Goal: Task Accomplishment & Management: Use online tool/utility

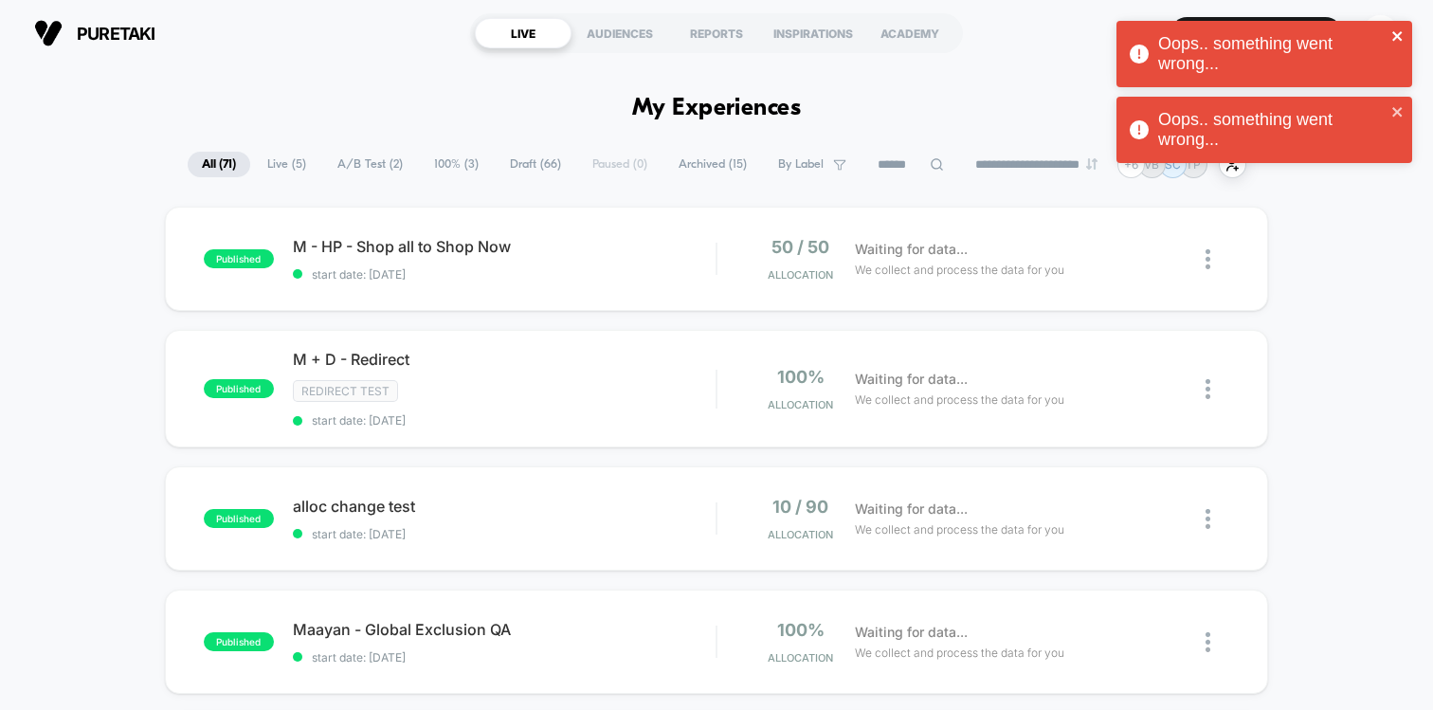
click at [1380, 28] on div "Oops.. something went wrong..." at bounding box center [1265, 54] width 296 height 66
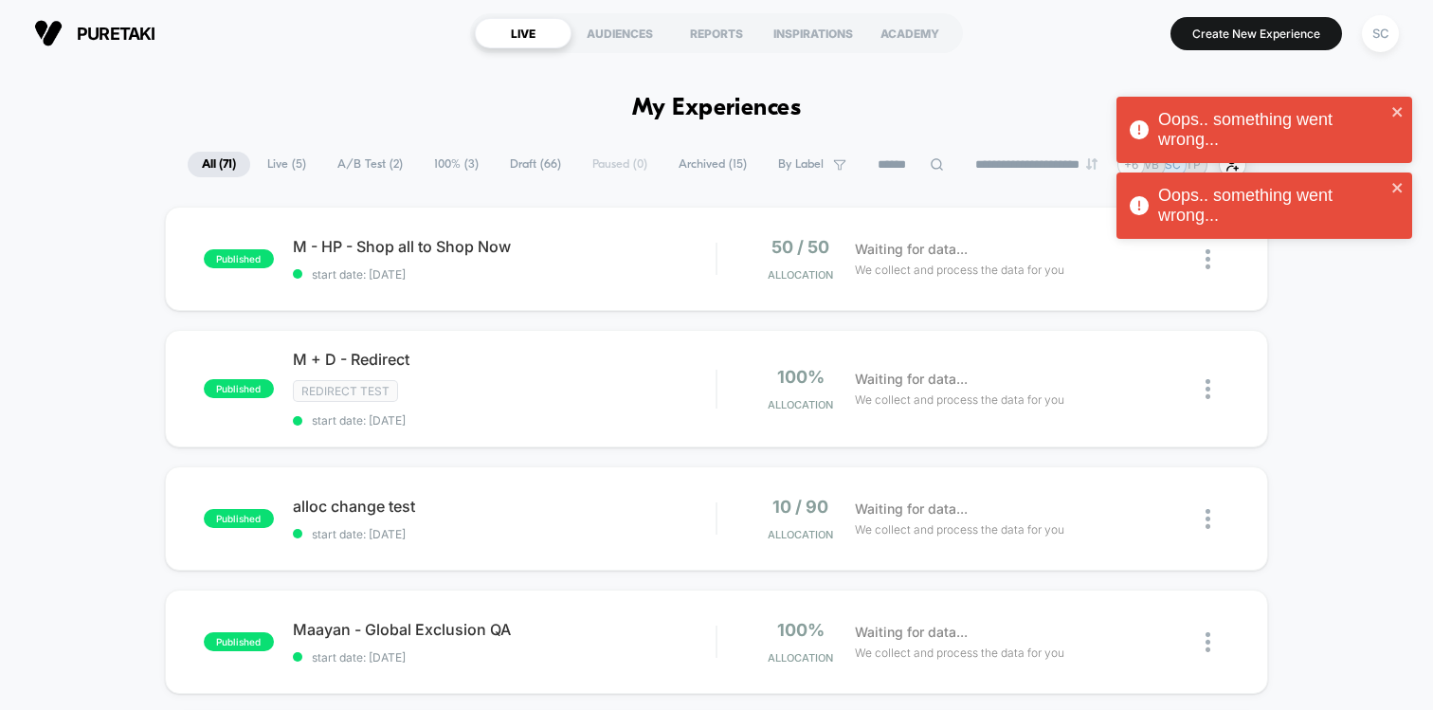
click at [1380, 28] on div "Oops.. something went wrong... Oops.. something went wrong... Oops.. something …" at bounding box center [1264, 134] width 303 height 235
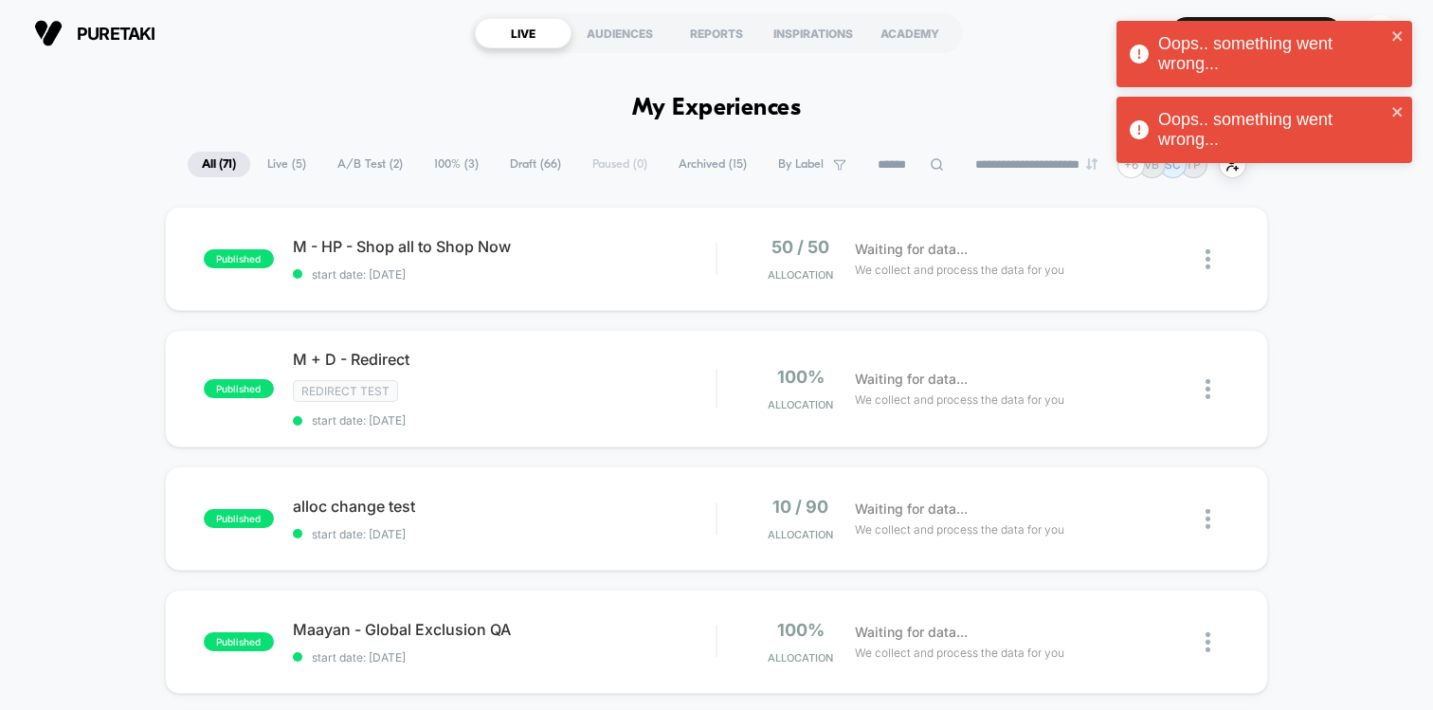
click at [1380, 28] on div "Oops.. something went wrong..." at bounding box center [1257, 53] width 267 height 51
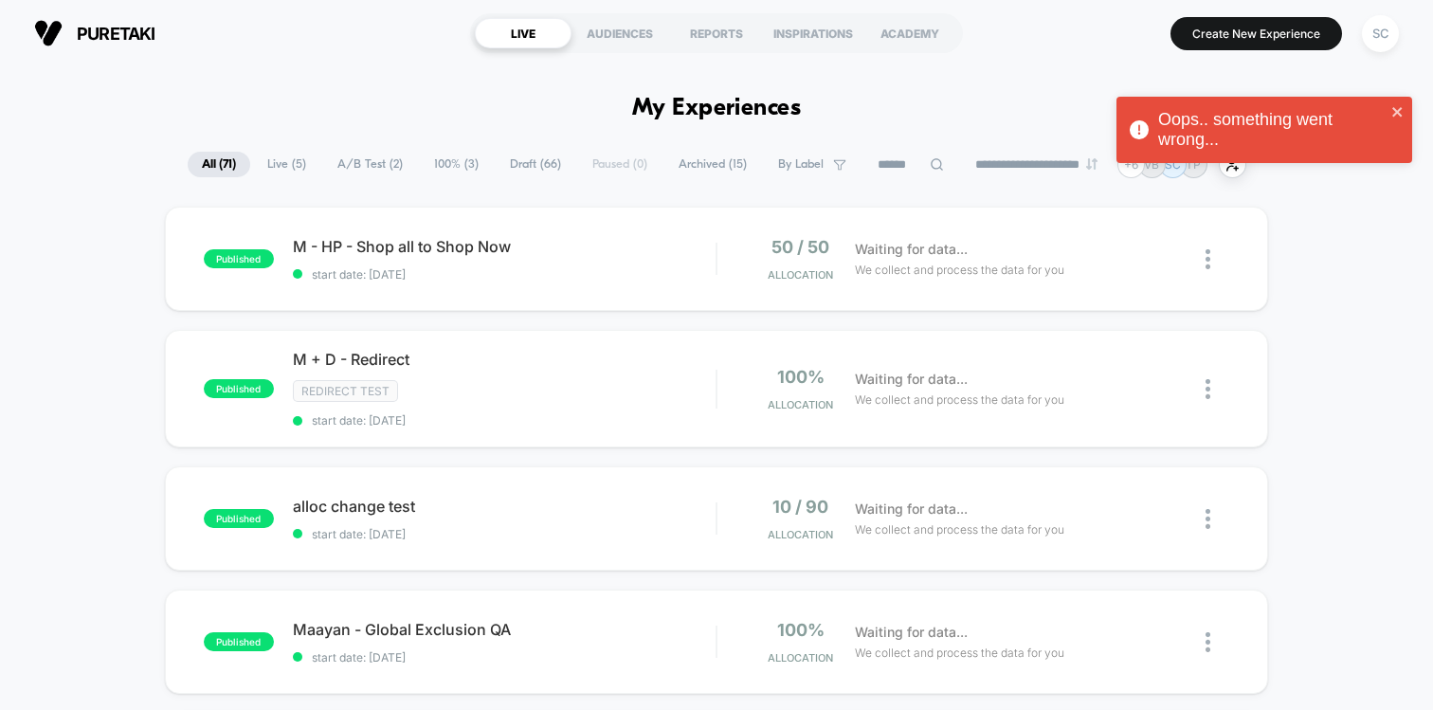
click at [1380, 28] on div "Oops.. something went wrong... Oops.. something went wrong..." at bounding box center [1264, 96] width 303 height 159
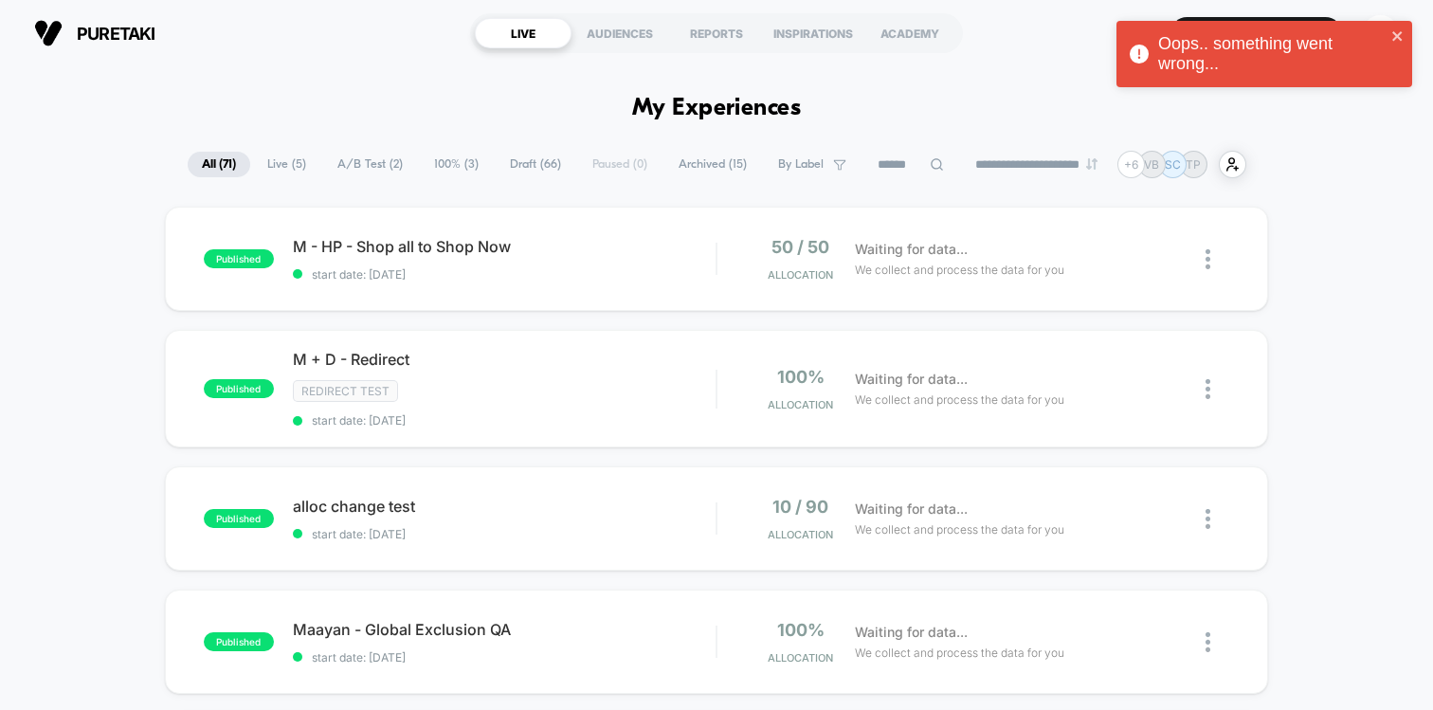
click at [1380, 28] on div "Oops.. something went wrong... Oops.. something went wrong..." at bounding box center [1264, 58] width 303 height 83
click at [1380, 28] on div "Oops.. something went wrong..." at bounding box center [1257, 53] width 267 height 51
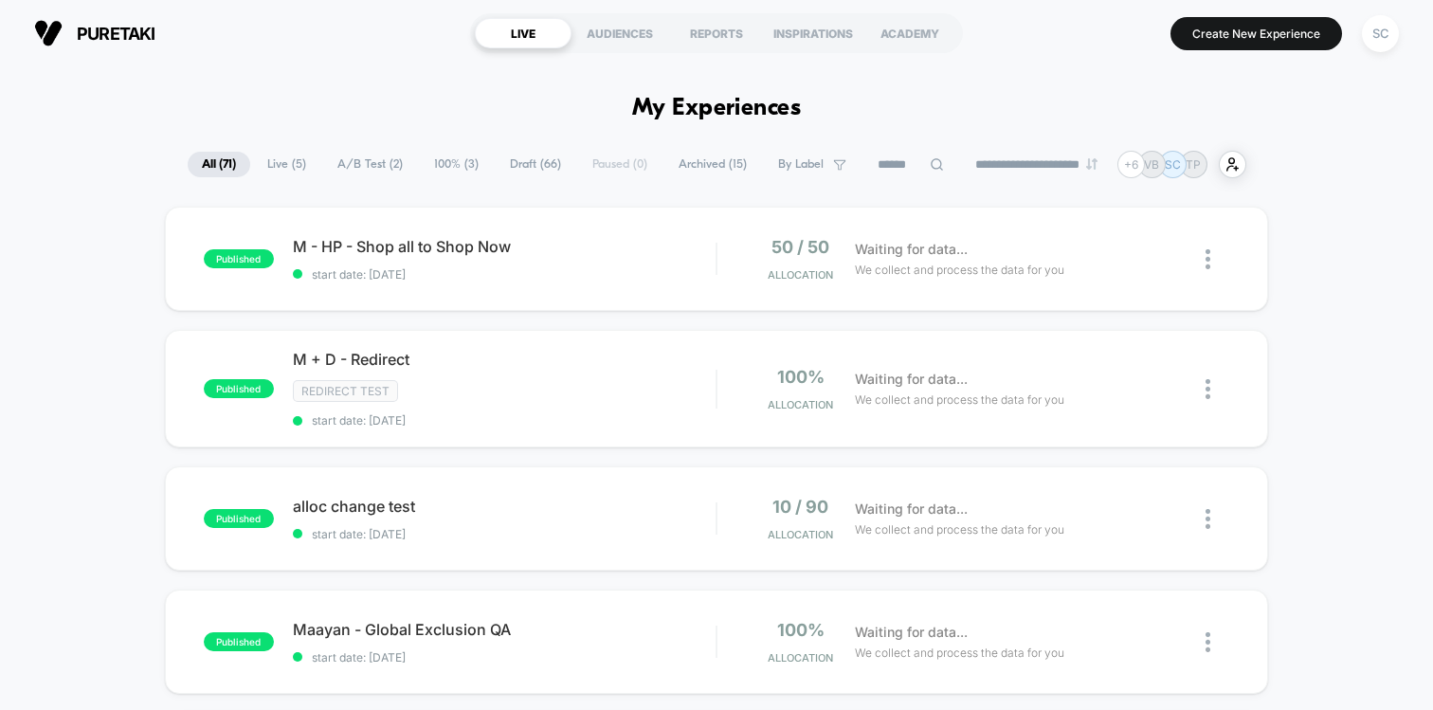
click at [1380, 28] on div "Oops.. something went wrong..." at bounding box center [1264, 58] width 303 height 83
click at [1377, 38] on div "SC" at bounding box center [1380, 33] width 37 height 37
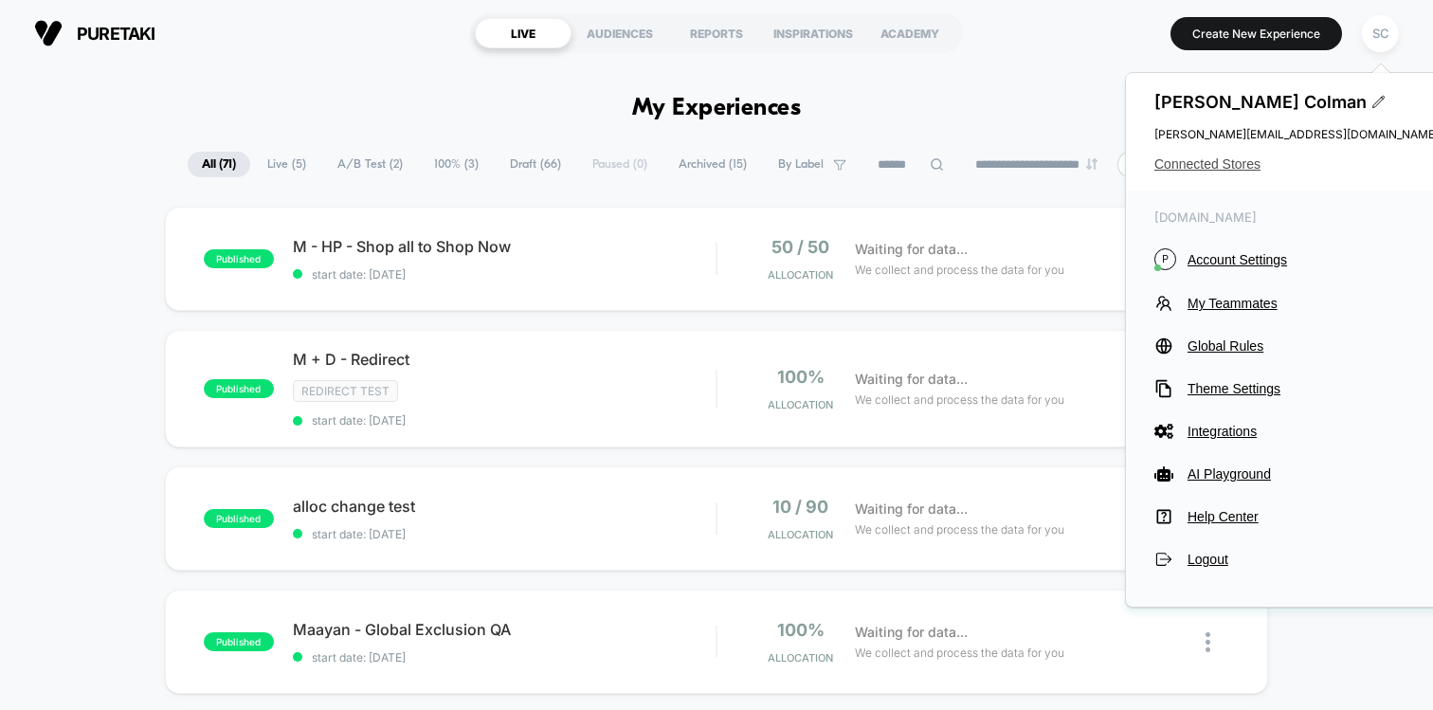
click at [1223, 166] on span "Connected Stores" at bounding box center [1297, 163] width 284 height 15
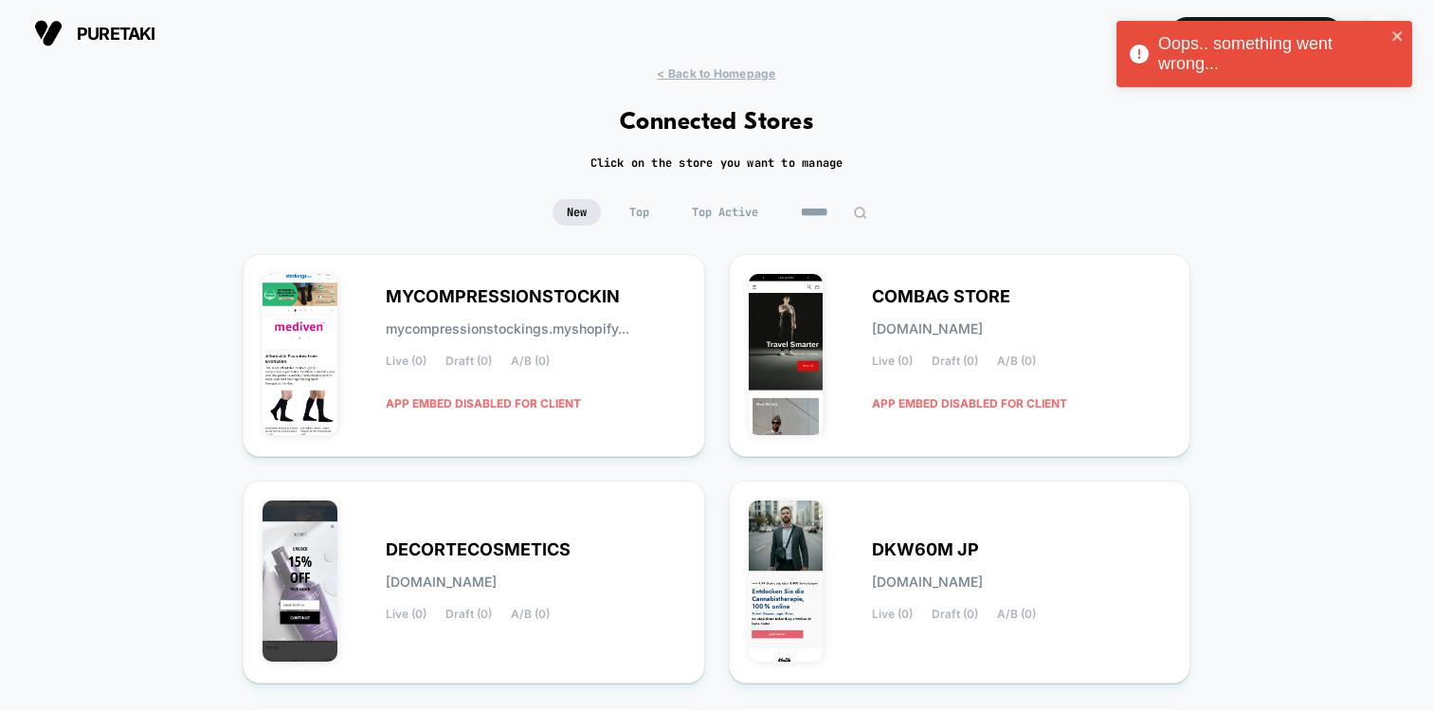
click at [816, 215] on input at bounding box center [834, 212] width 95 height 27
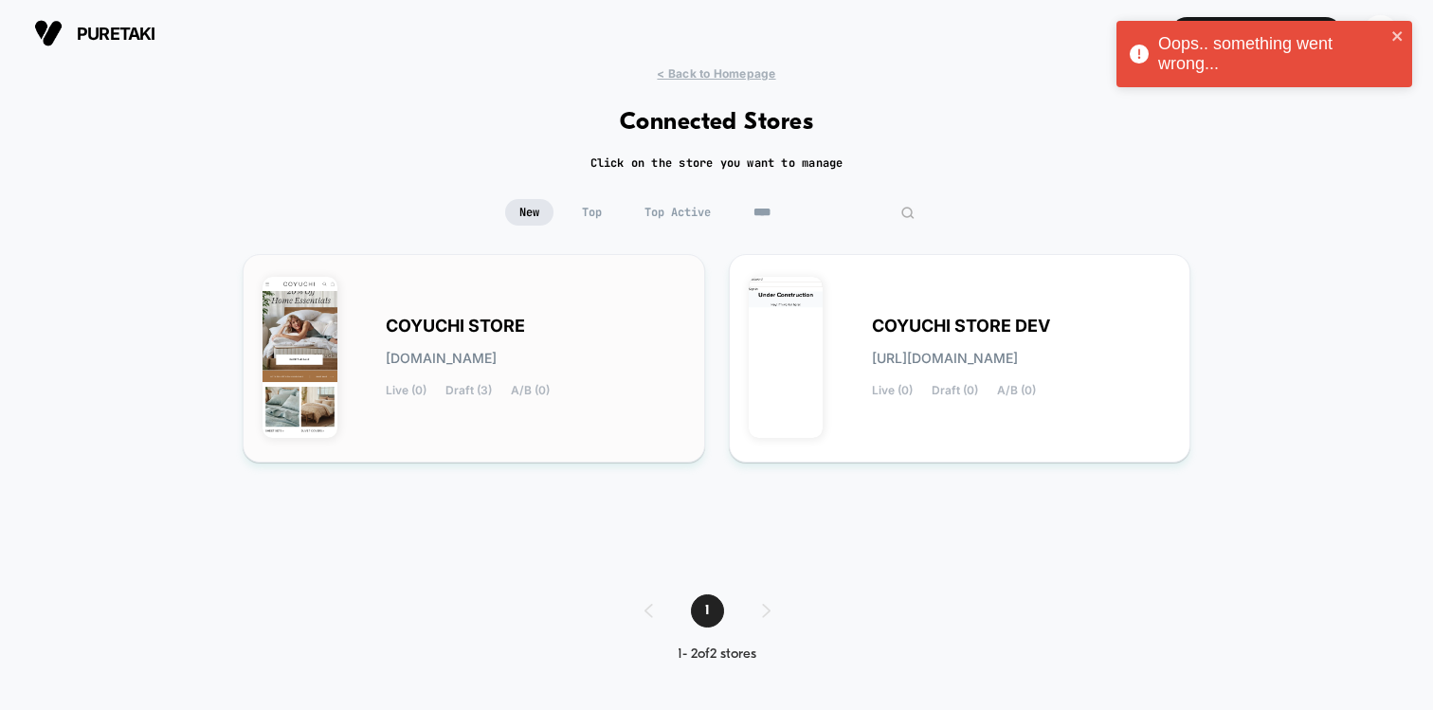
type input "****"
click at [562, 322] on div "COYUCHI STORE [DOMAIN_NAME] Live (0) Draft (3) A/B (0)" at bounding box center [536, 358] width 300 height 78
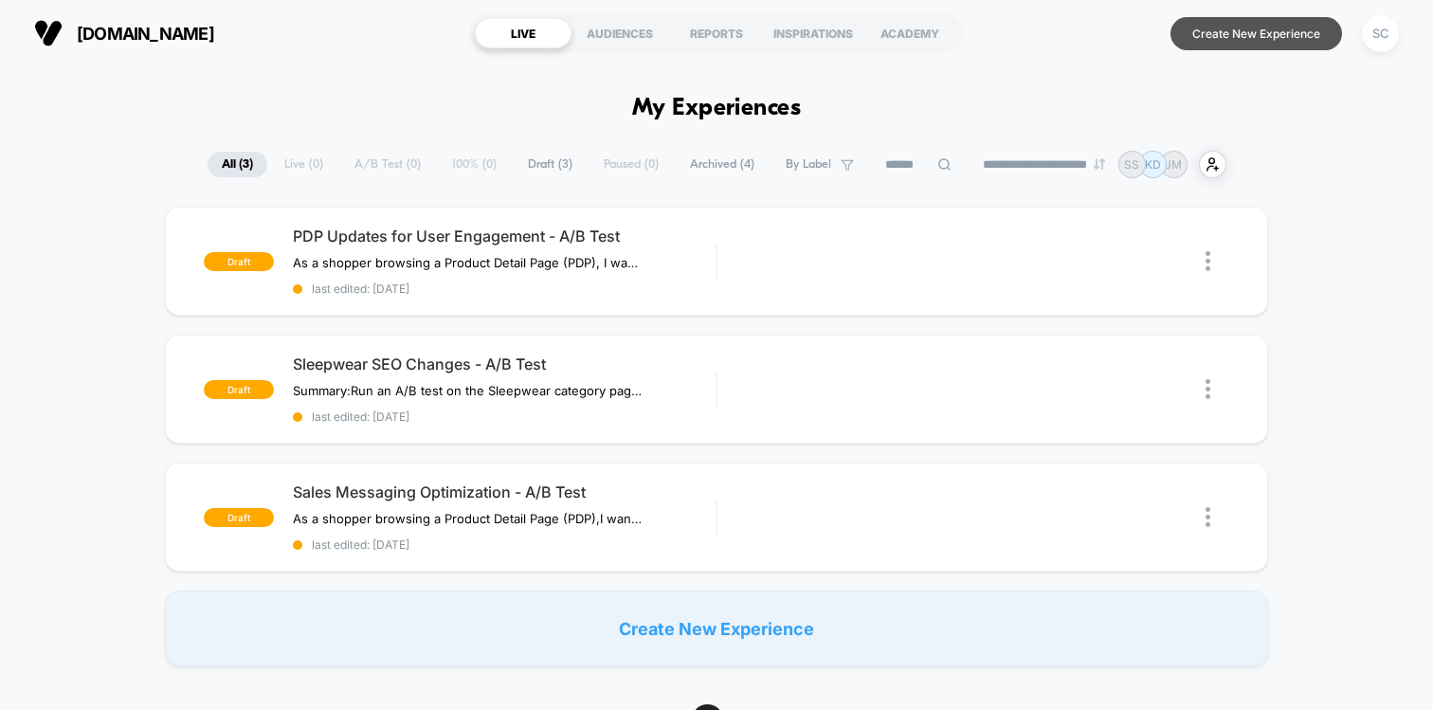
click at [1210, 20] on button "Create New Experience" at bounding box center [1257, 33] width 172 height 33
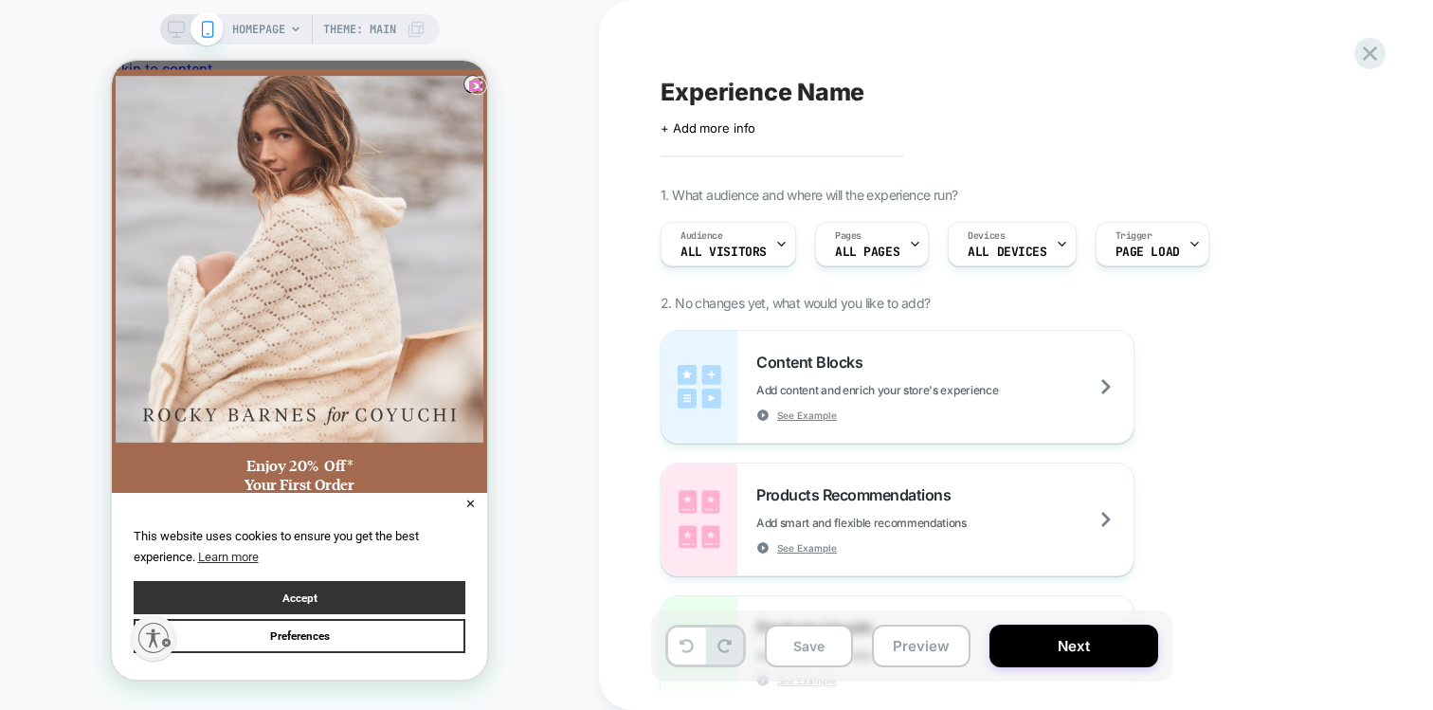
click at [474, 82] on icon "Close dialog" at bounding box center [478, 86] width 8 height 8
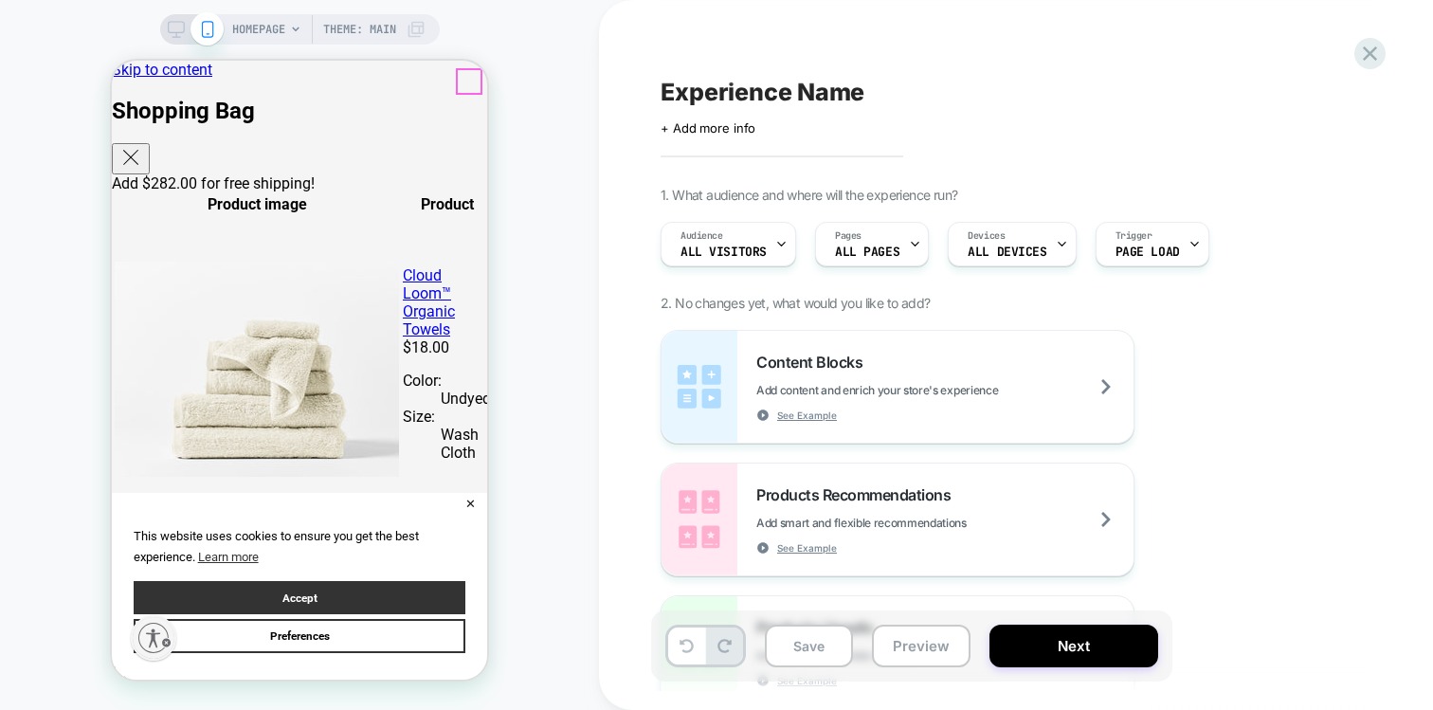
click at [142, 146] on icon "Close" at bounding box center [130, 157] width 23 height 23
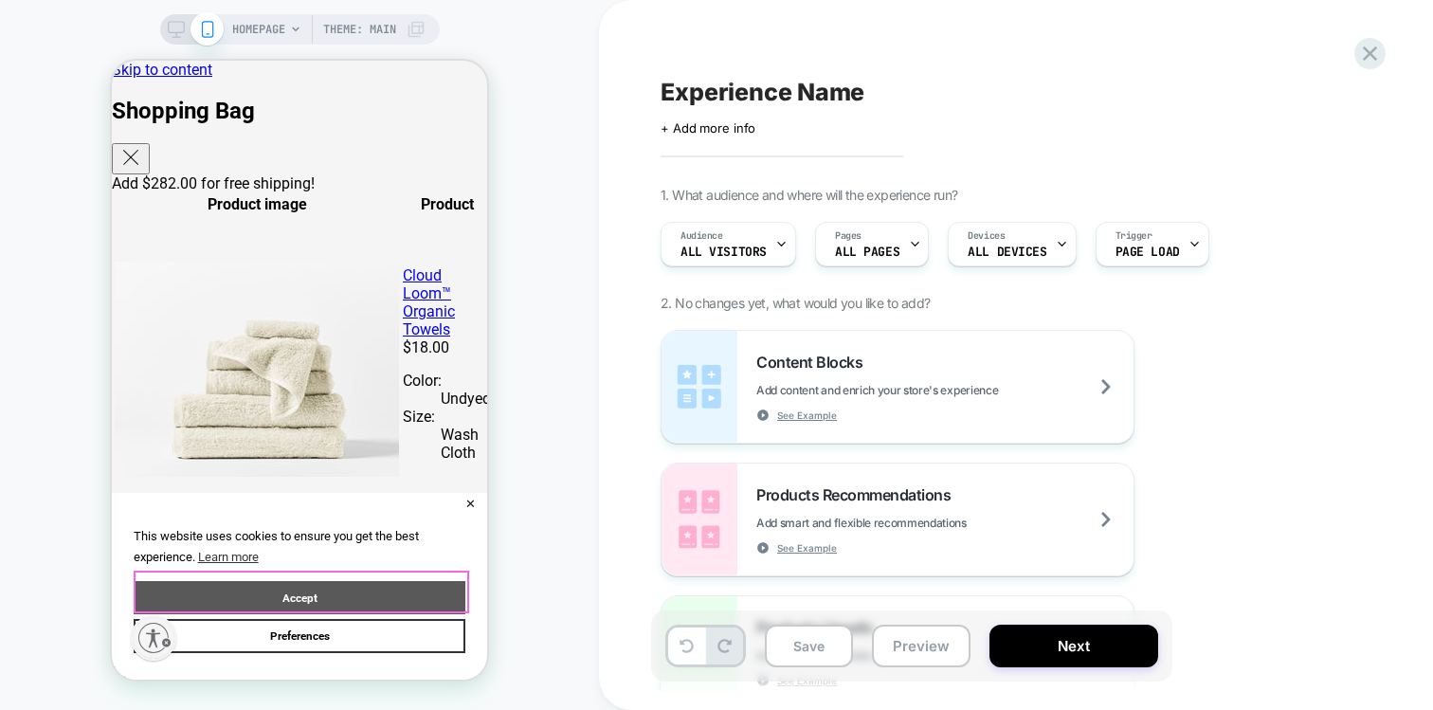
click at [398, 581] on button "Accept" at bounding box center [300, 598] width 332 height 34
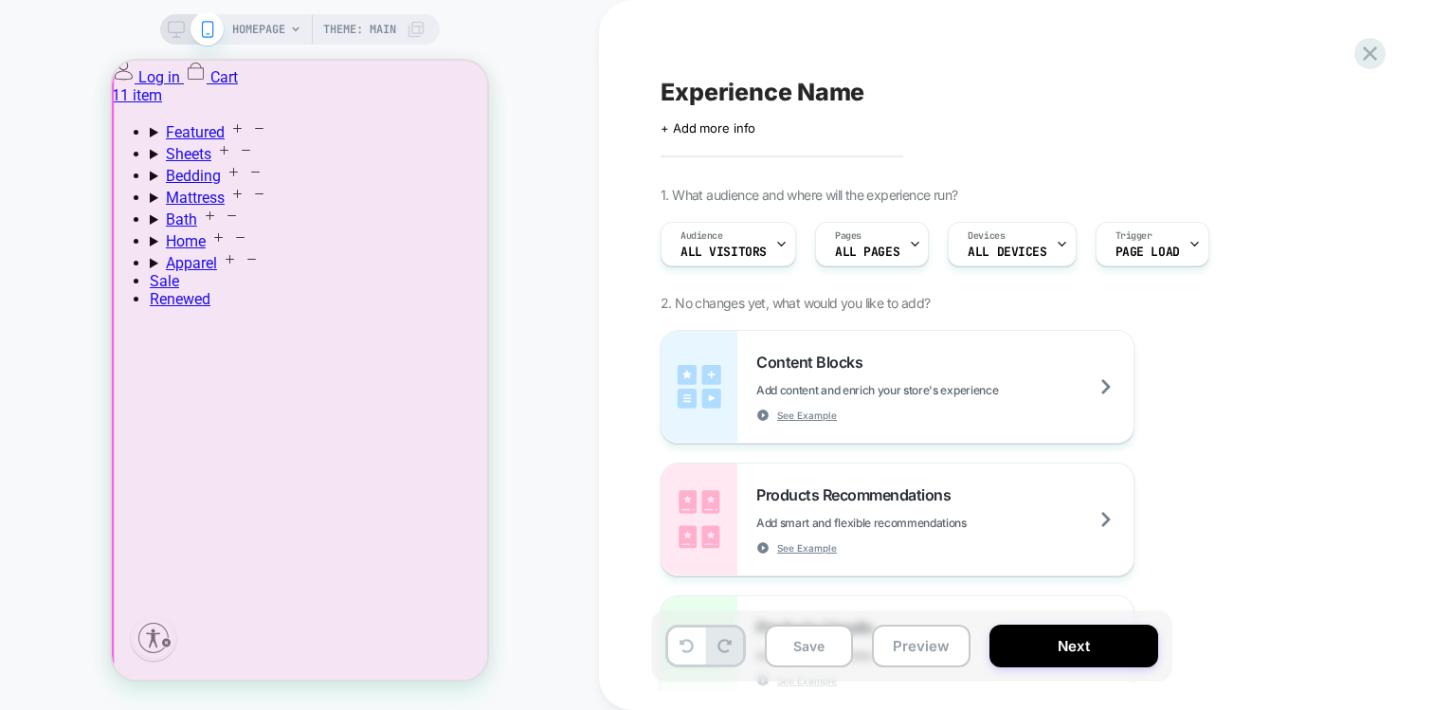
scroll to position [1313, 0]
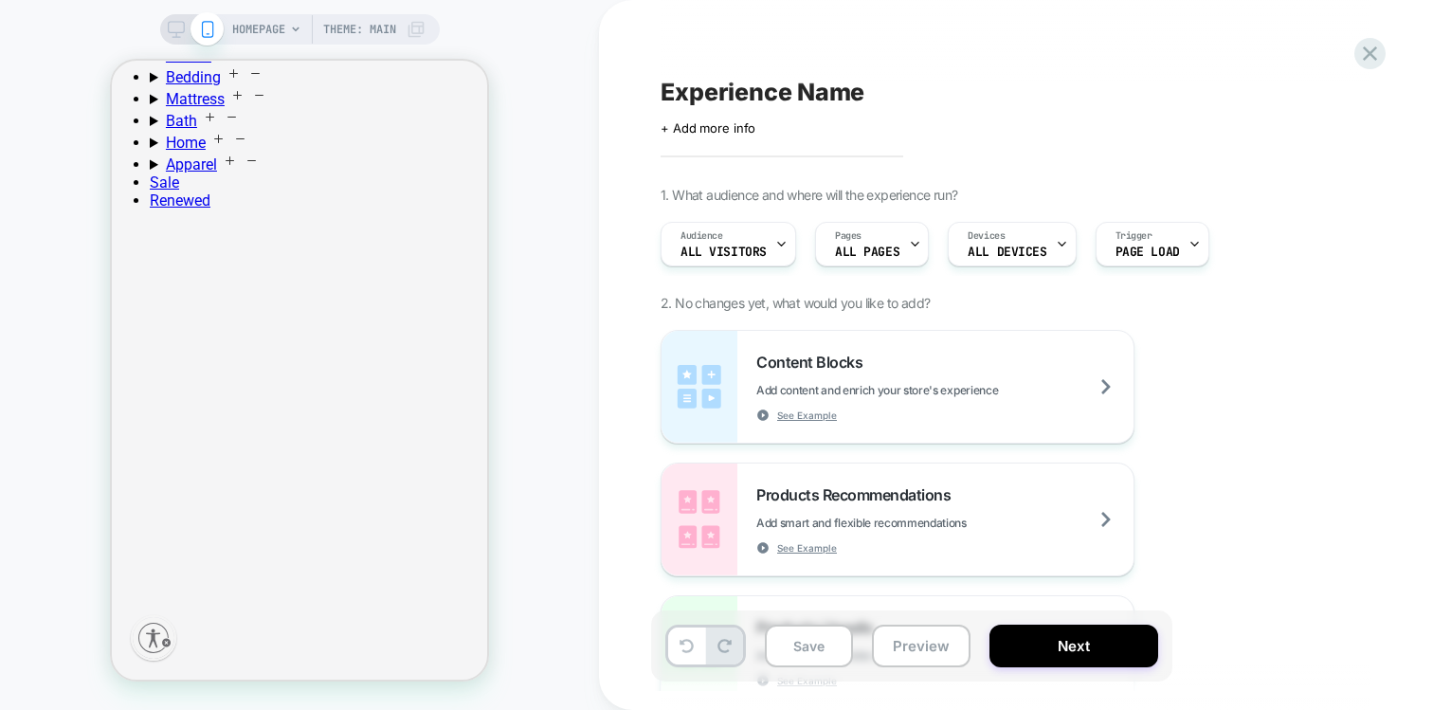
click at [255, 13] on div "HOMEPAGE Theme: MAIN" at bounding box center [299, 355] width 599 height 710
click at [255, 38] on span "HOMEPAGE" at bounding box center [258, 29] width 53 height 30
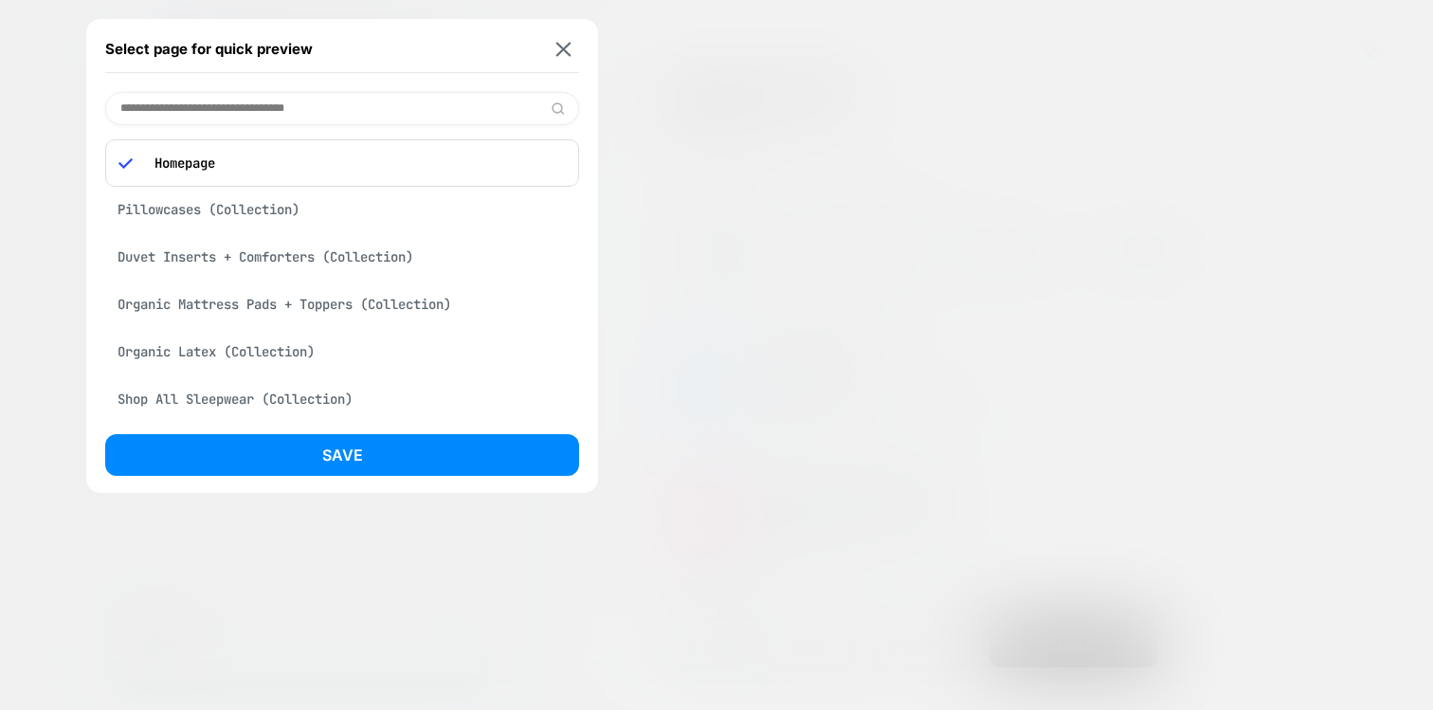
click at [253, 214] on div "Pillowcases (Collection)" at bounding box center [342, 209] width 474 height 36
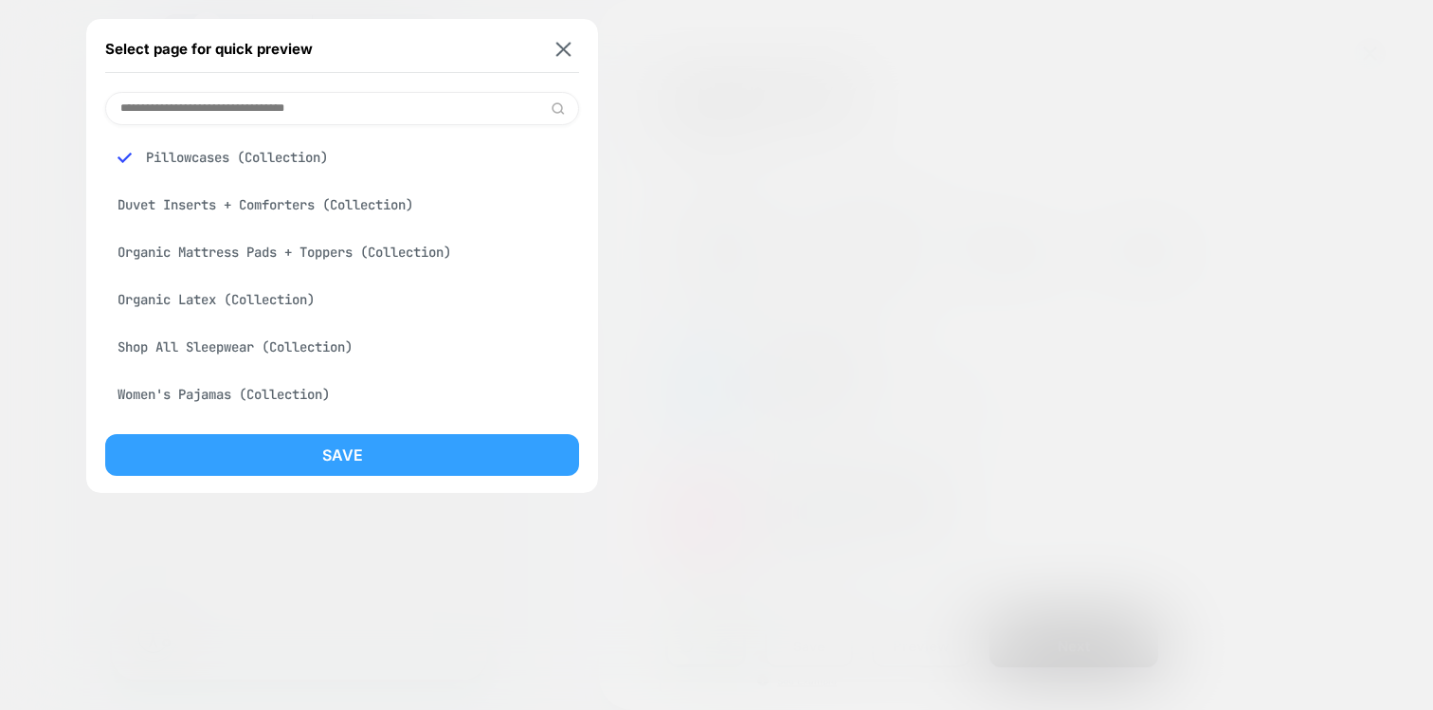
click at [263, 446] on button "Save" at bounding box center [342, 455] width 474 height 42
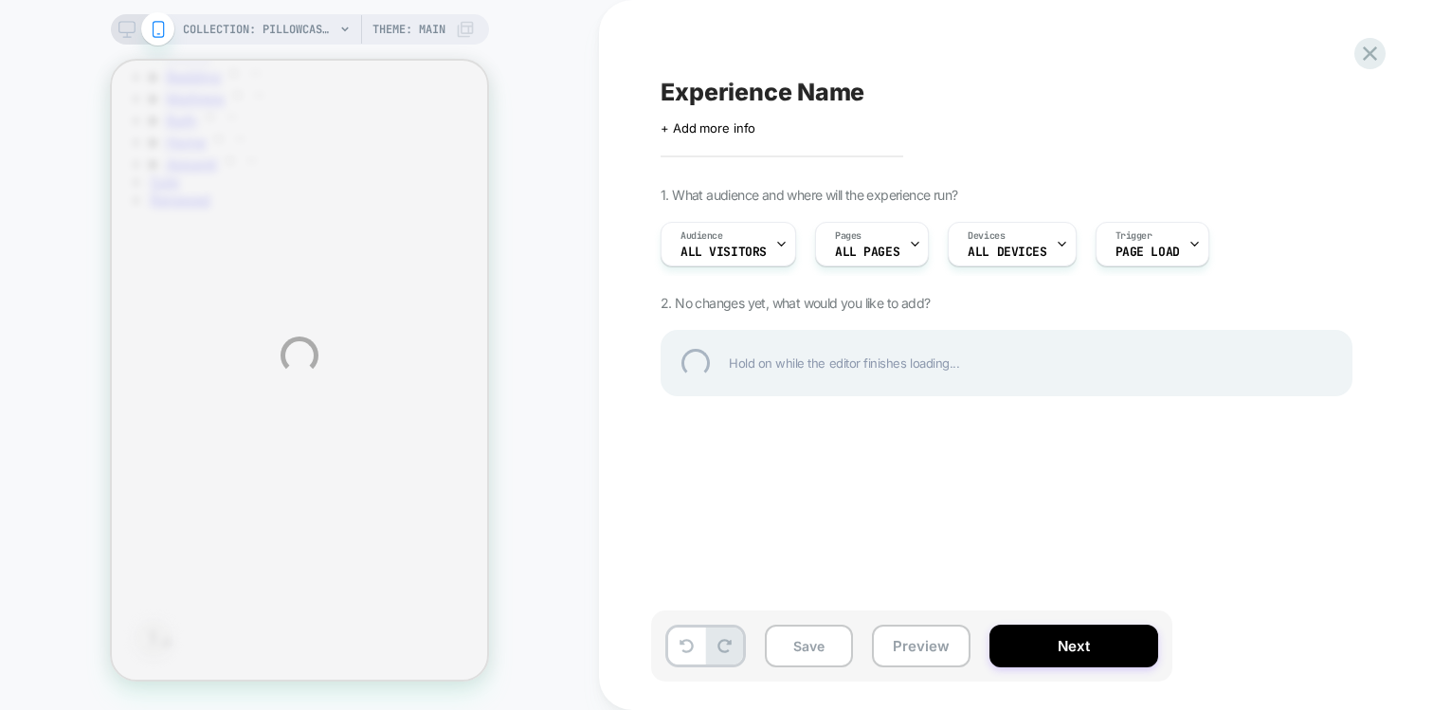
click at [512, 137] on div "COLLECTION: Pillowcases (Category) COLLECTION: Pillowcases (Category) Theme: MA…" at bounding box center [716, 355] width 1433 height 710
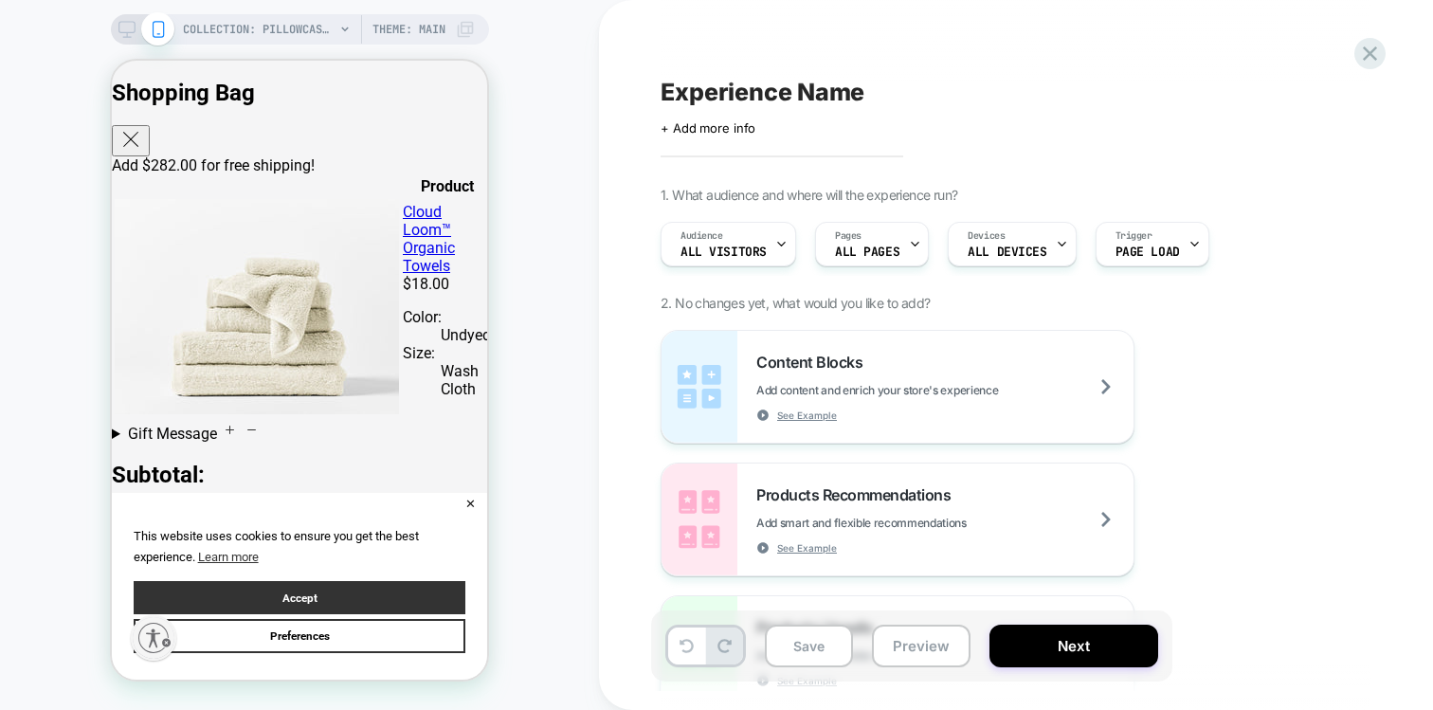
scroll to position [0, 0]
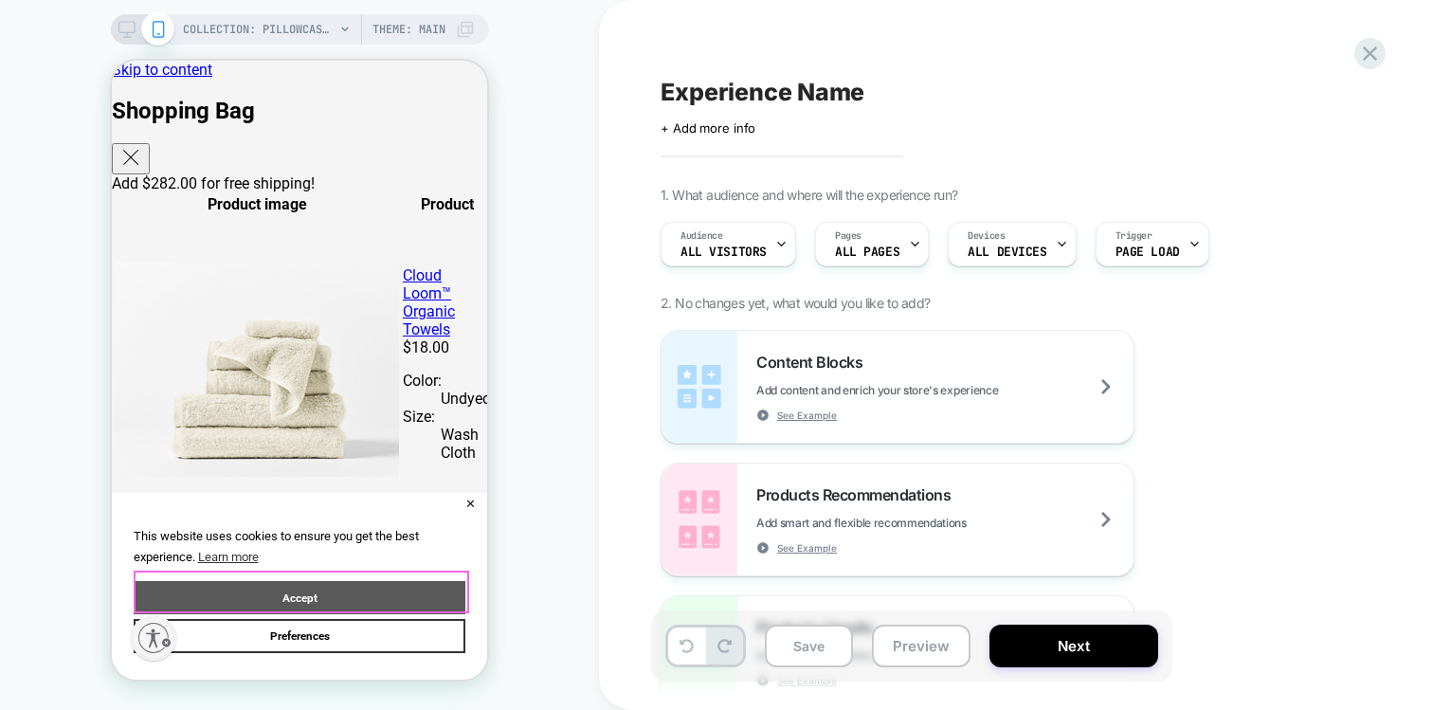
click at [353, 590] on button "Accept" at bounding box center [300, 598] width 332 height 34
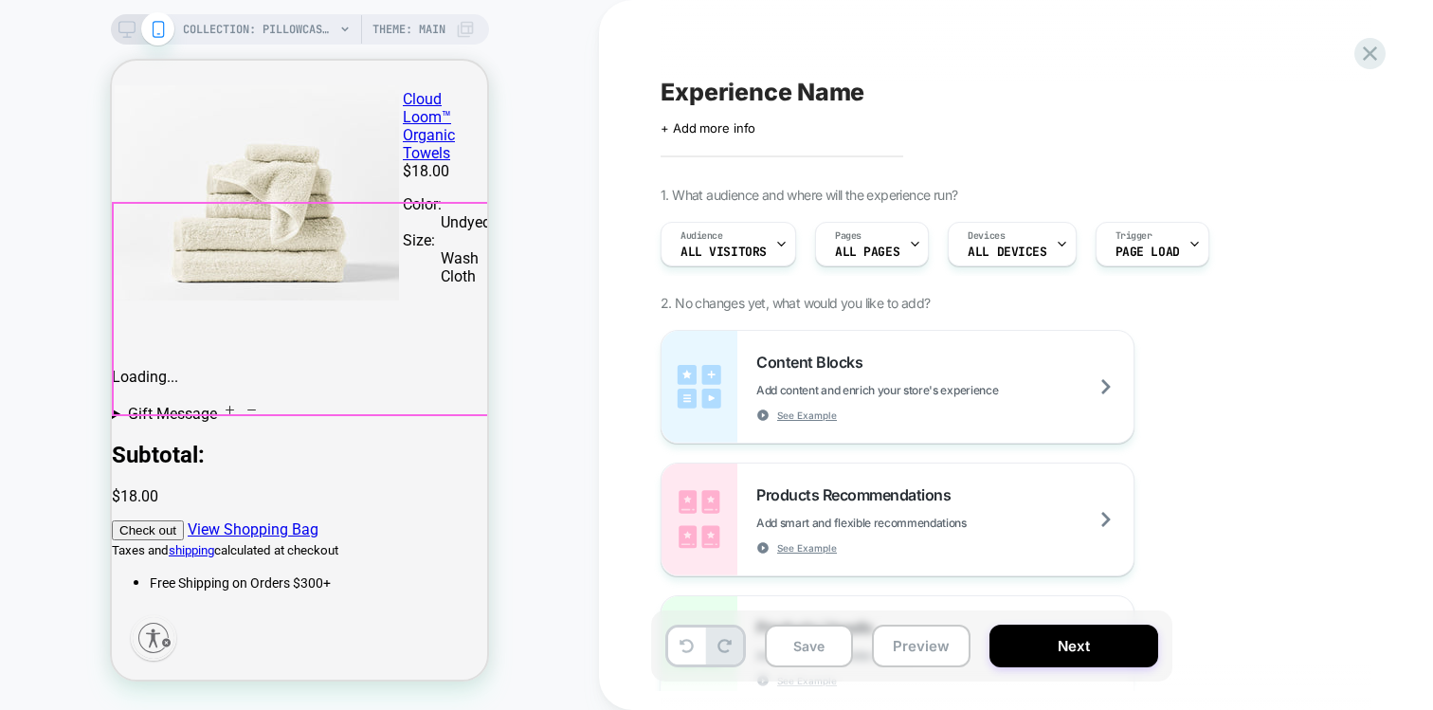
scroll to position [247, 0]
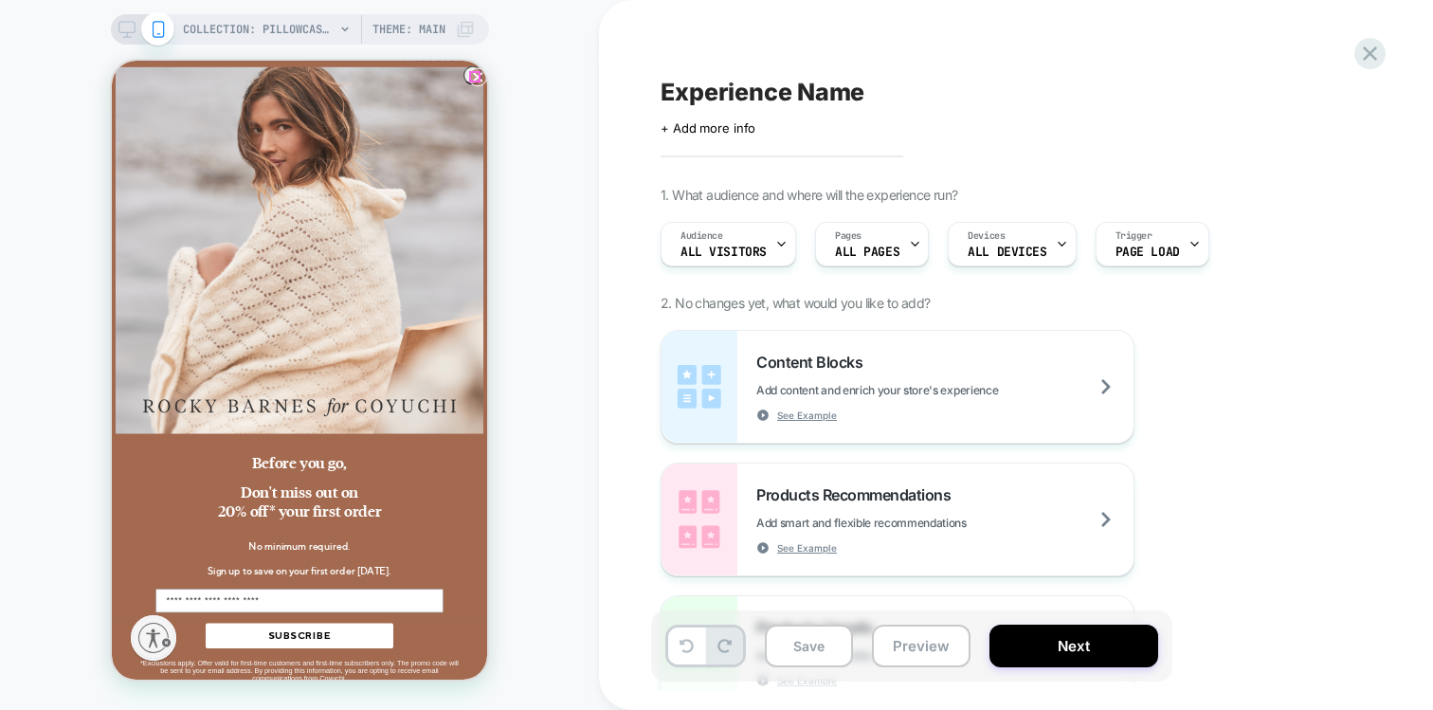
click at [476, 73] on icon "Close dialog" at bounding box center [478, 77] width 8 height 8
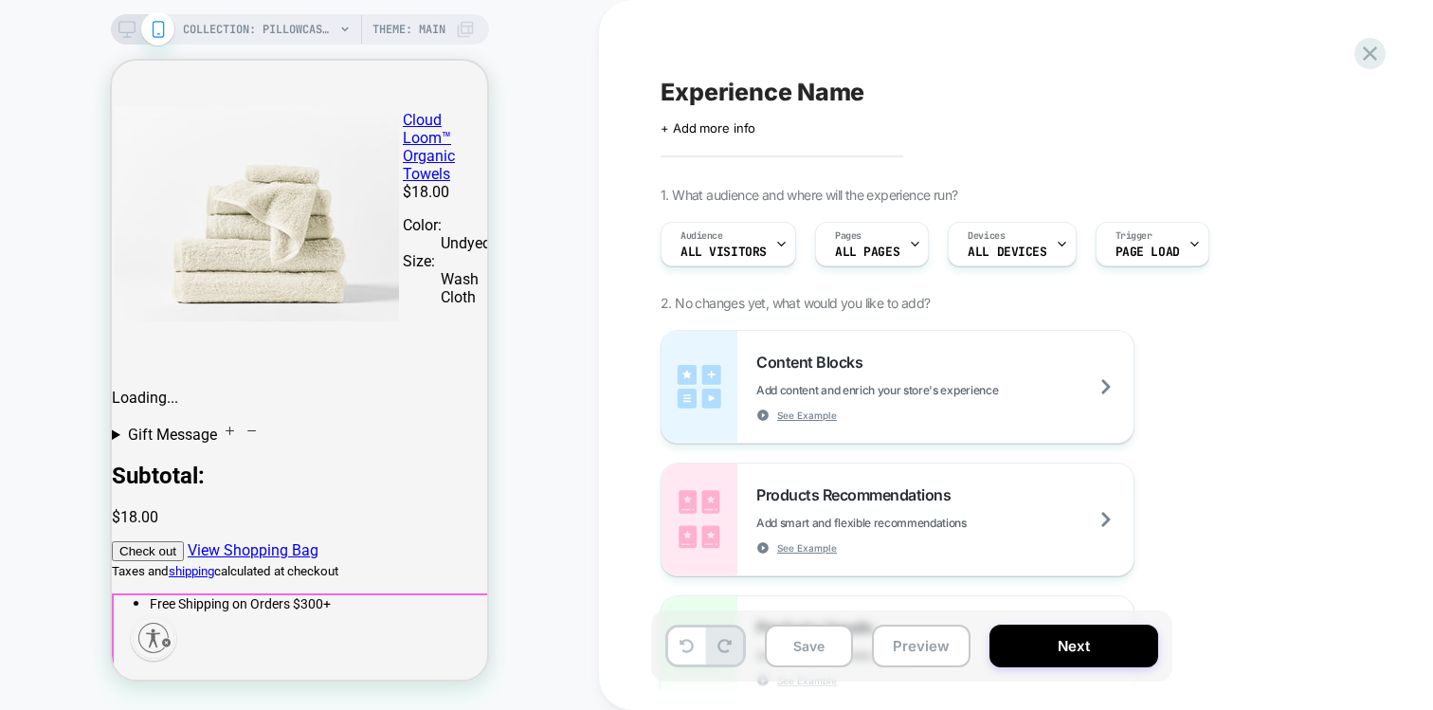
scroll to position [0, 0]
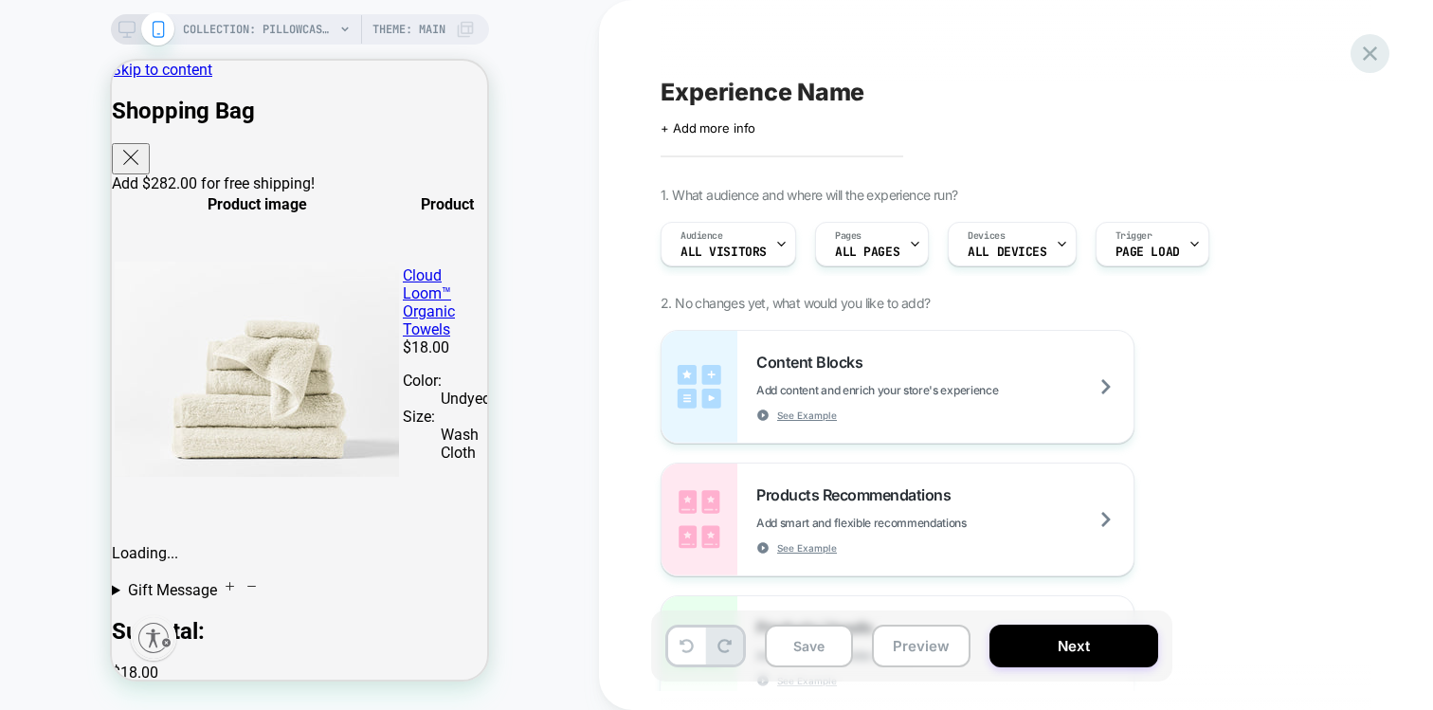
click at [1360, 57] on icon at bounding box center [1370, 54] width 26 height 26
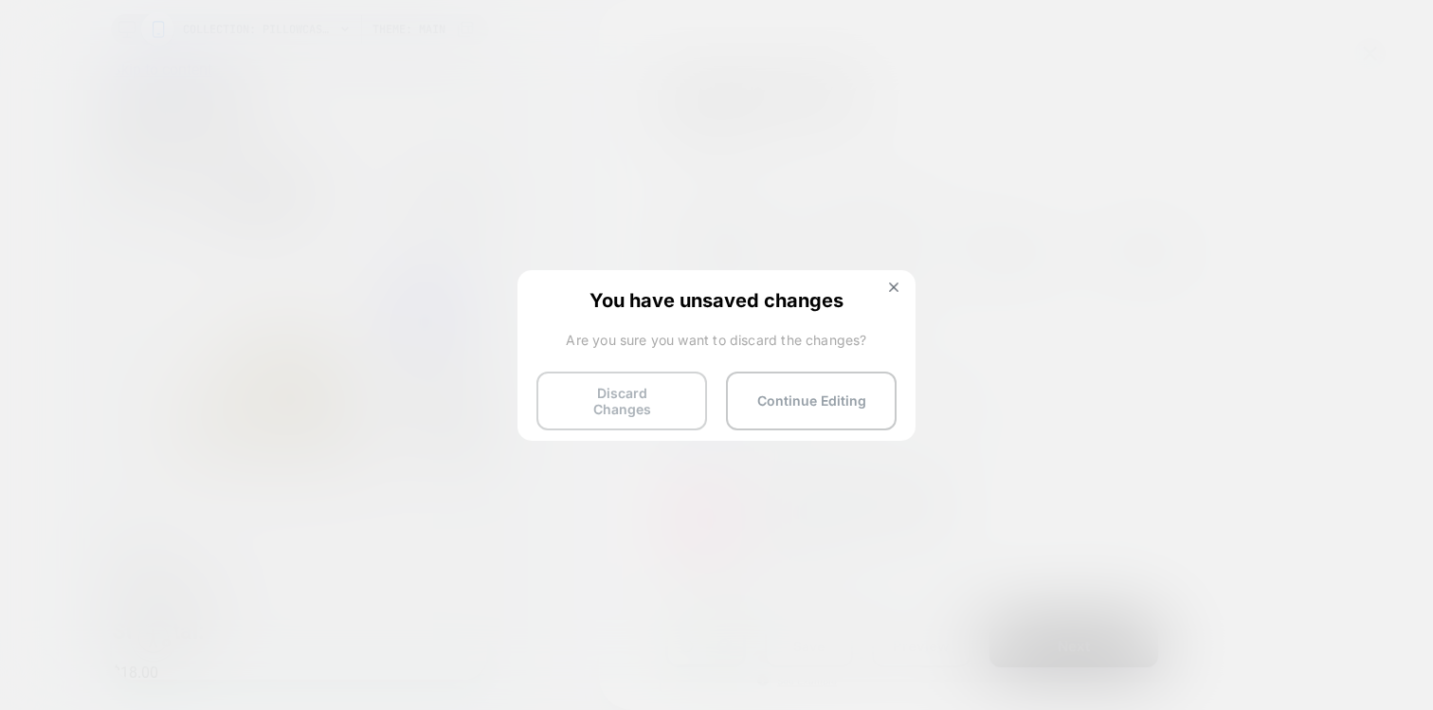
click at [619, 394] on button "Discard Changes" at bounding box center [622, 401] width 171 height 59
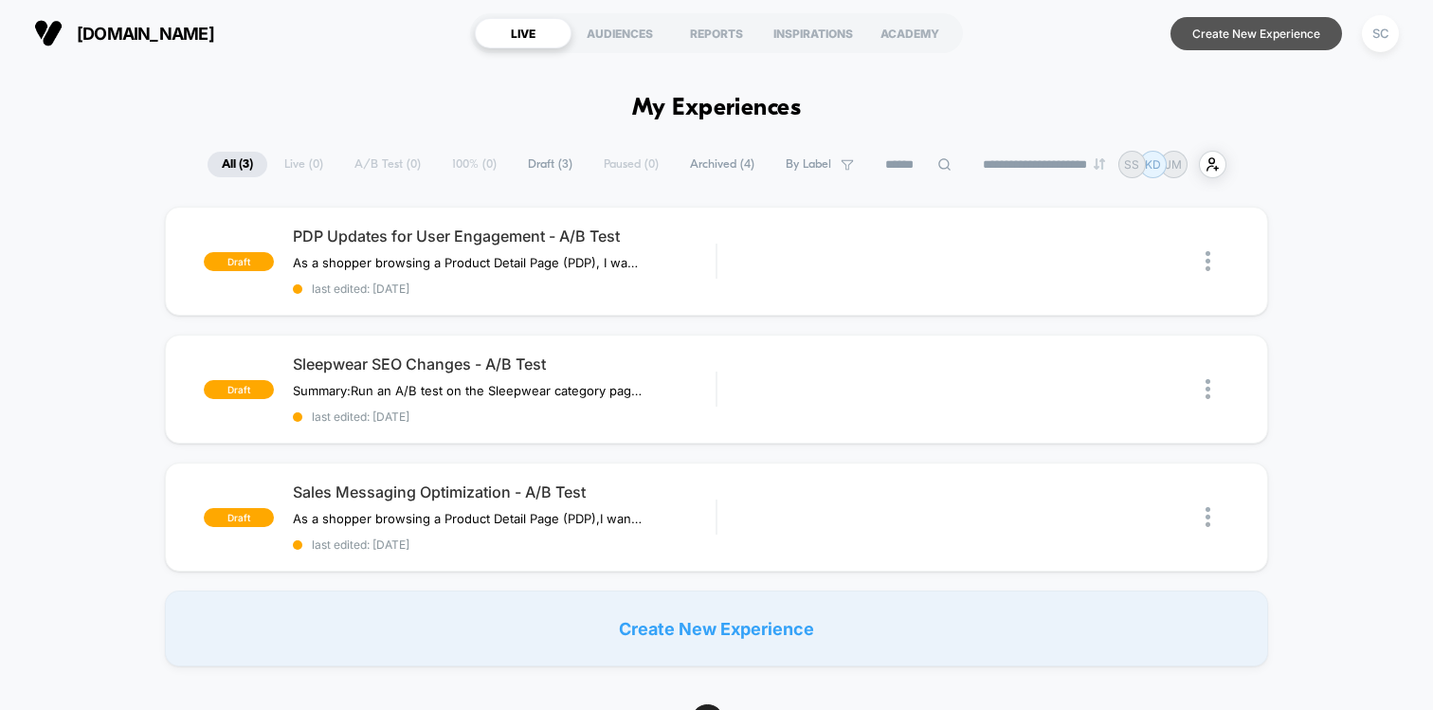
click at [1221, 23] on button "Create New Experience" at bounding box center [1257, 33] width 172 height 33
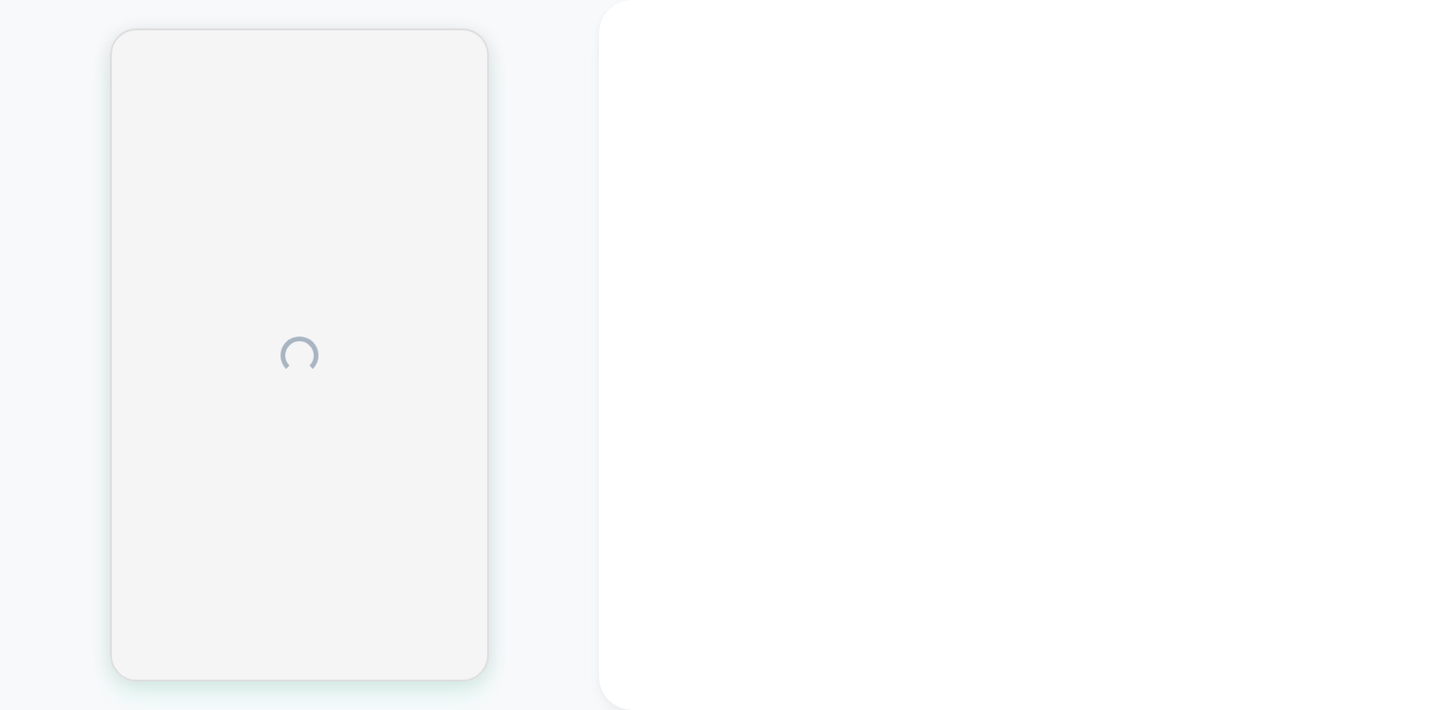
drag, startPoint x: 1047, startPoint y: 630, endPoint x: 991, endPoint y: 585, distance: 72.1
click at [993, 589] on div at bounding box center [1016, 355] width 834 height 710
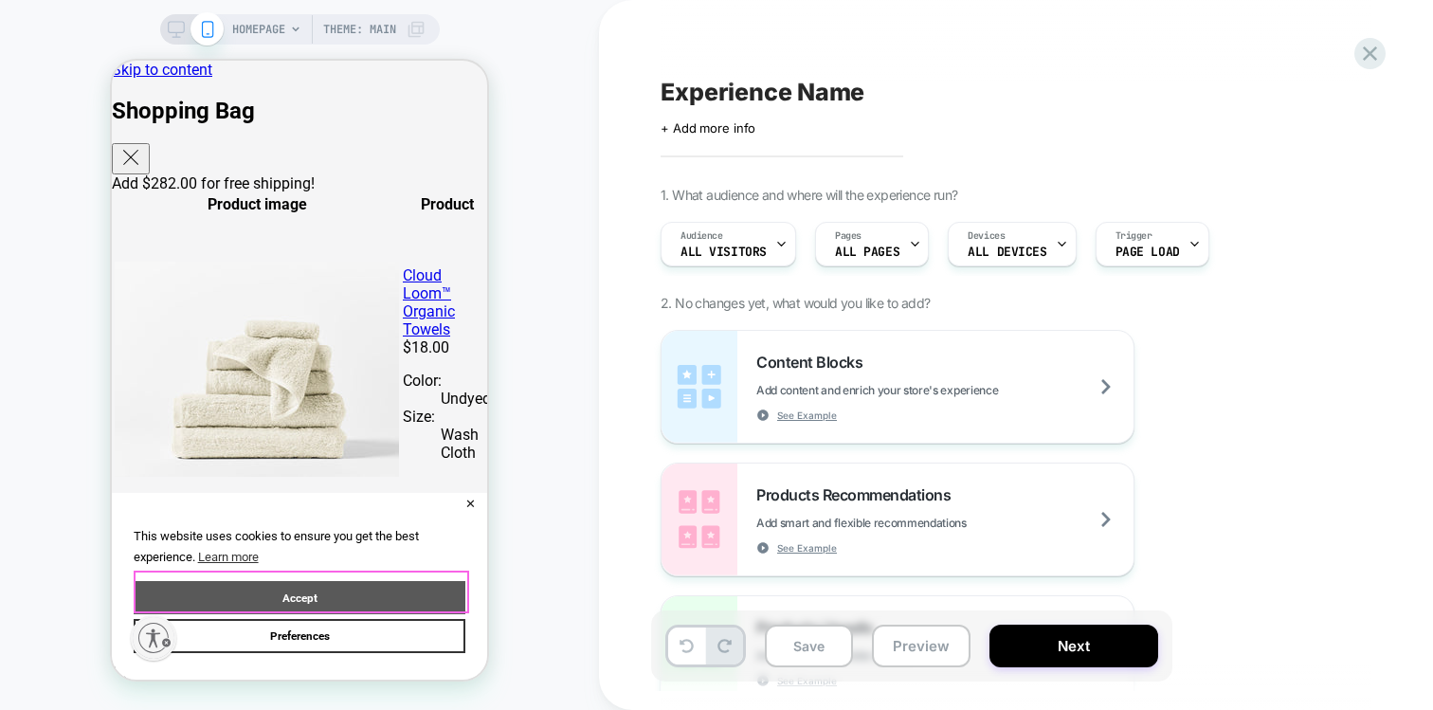
click at [297, 585] on button "Accept" at bounding box center [300, 598] width 332 height 34
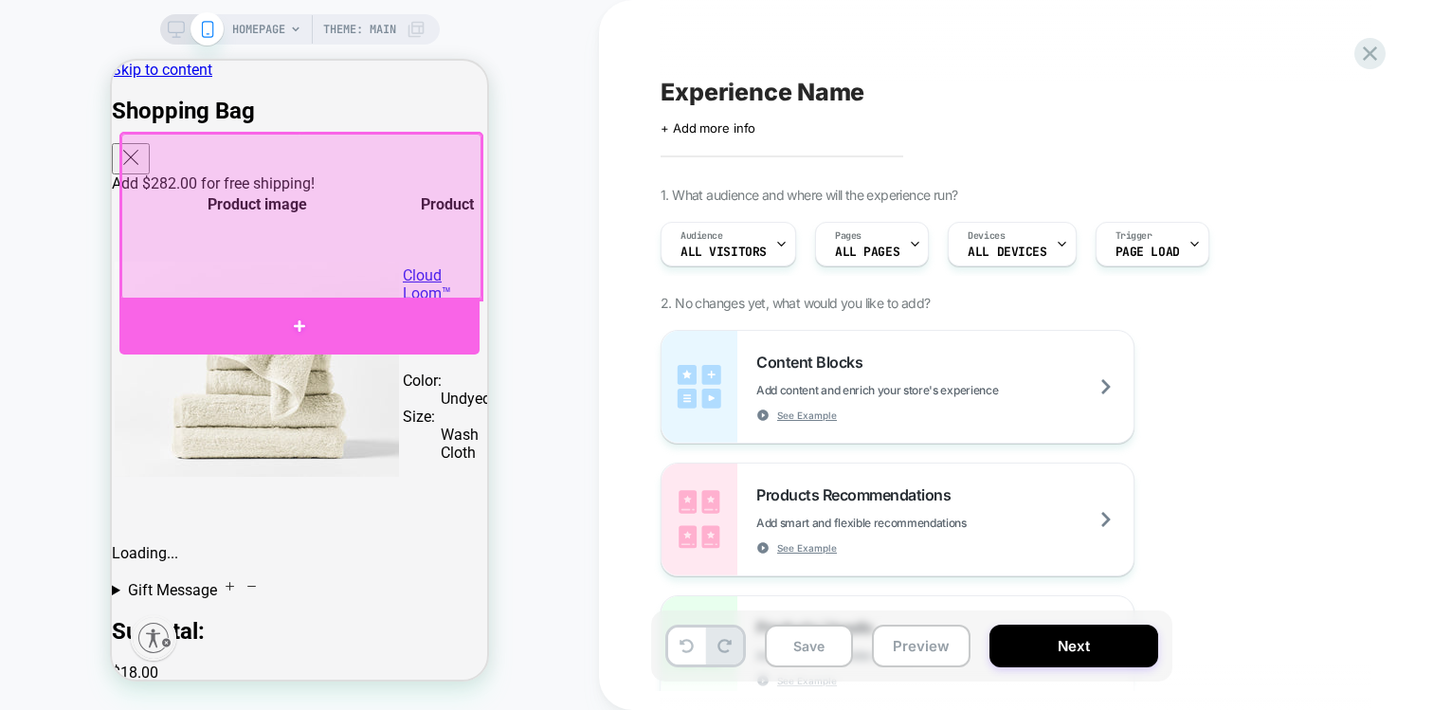
click at [217, 328] on div at bounding box center [299, 326] width 360 height 56
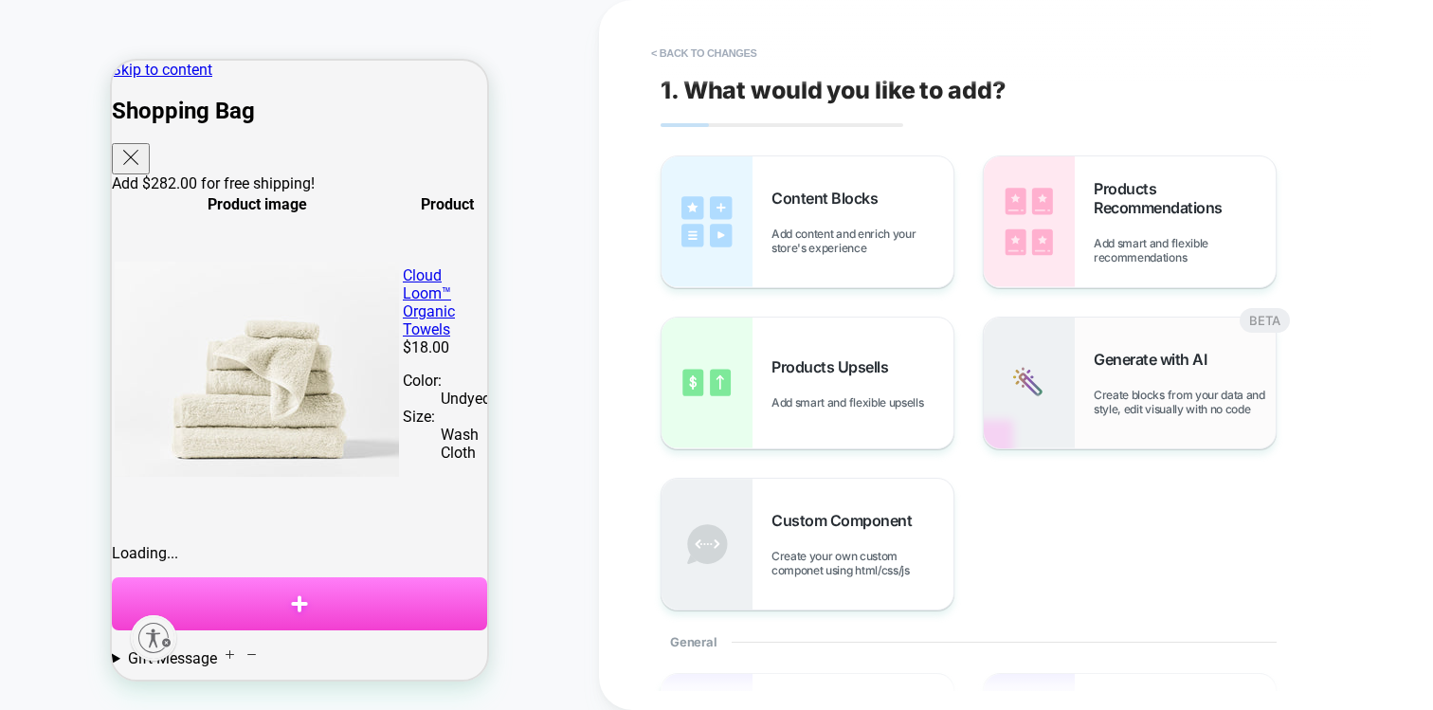
click at [1117, 355] on span "Generate with AI" at bounding box center [1155, 359] width 122 height 19
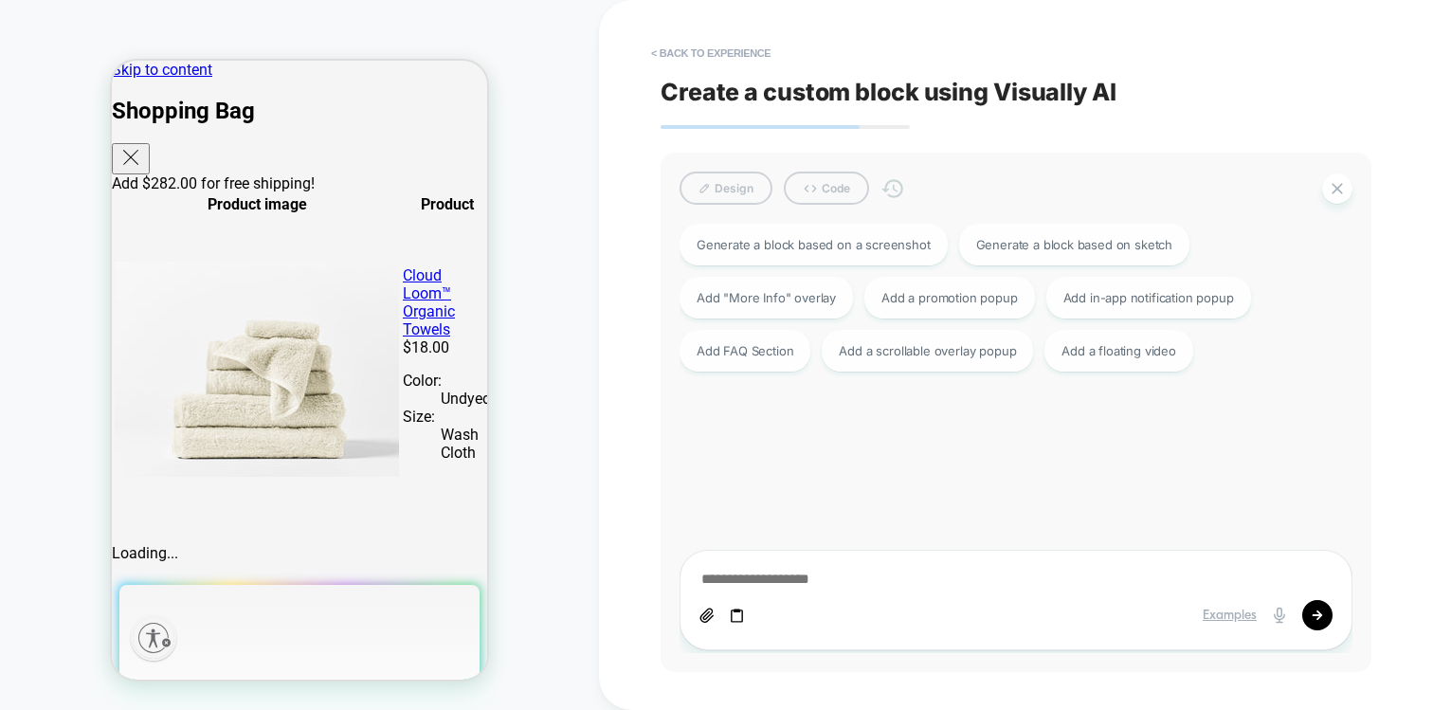
click at [726, 580] on textarea at bounding box center [1016, 580] width 633 height 21
click at [683, 49] on button "< Back to experience" at bounding box center [711, 53] width 138 height 30
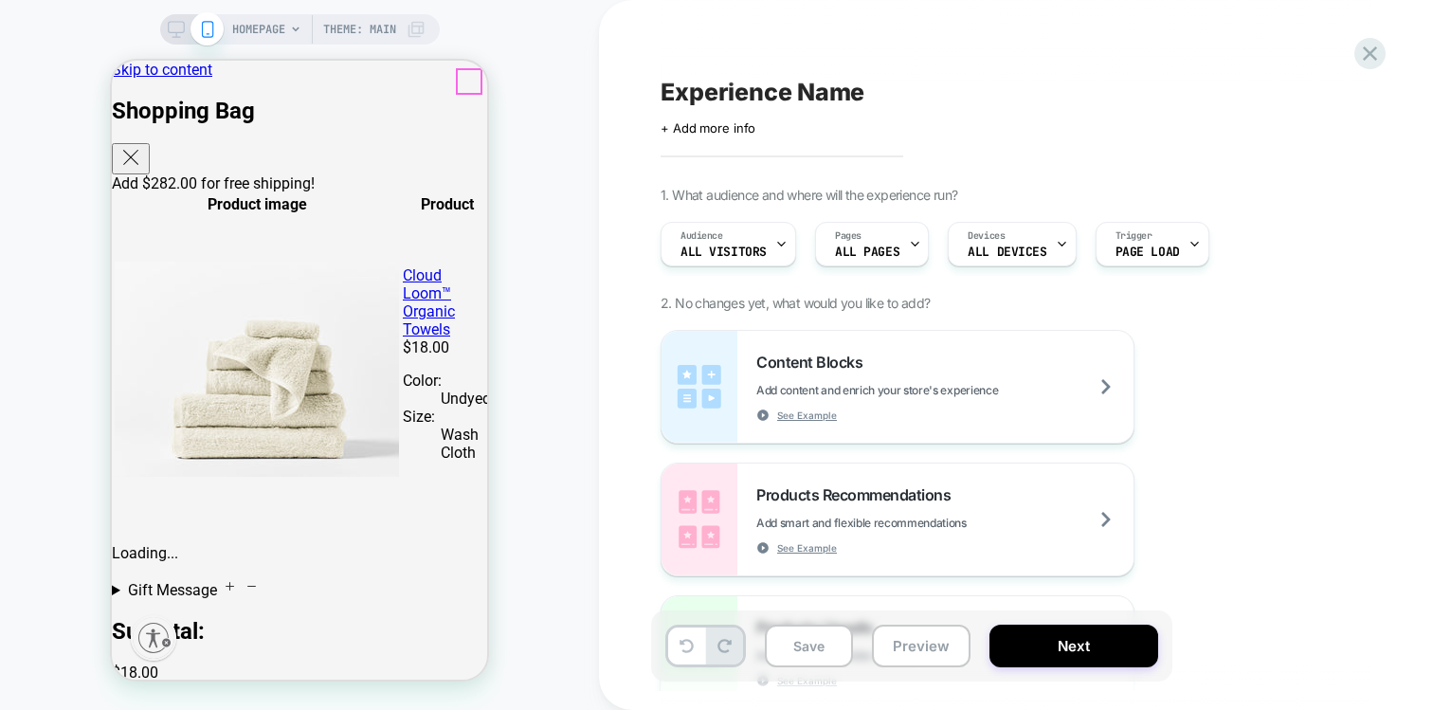
click at [142, 146] on icon "Close" at bounding box center [130, 157] width 23 height 23
click at [305, 27] on div "HOMEPAGE Theme: MAIN" at bounding box center [328, 29] width 193 height 30
click at [282, 29] on span "HOMEPAGE" at bounding box center [258, 29] width 53 height 30
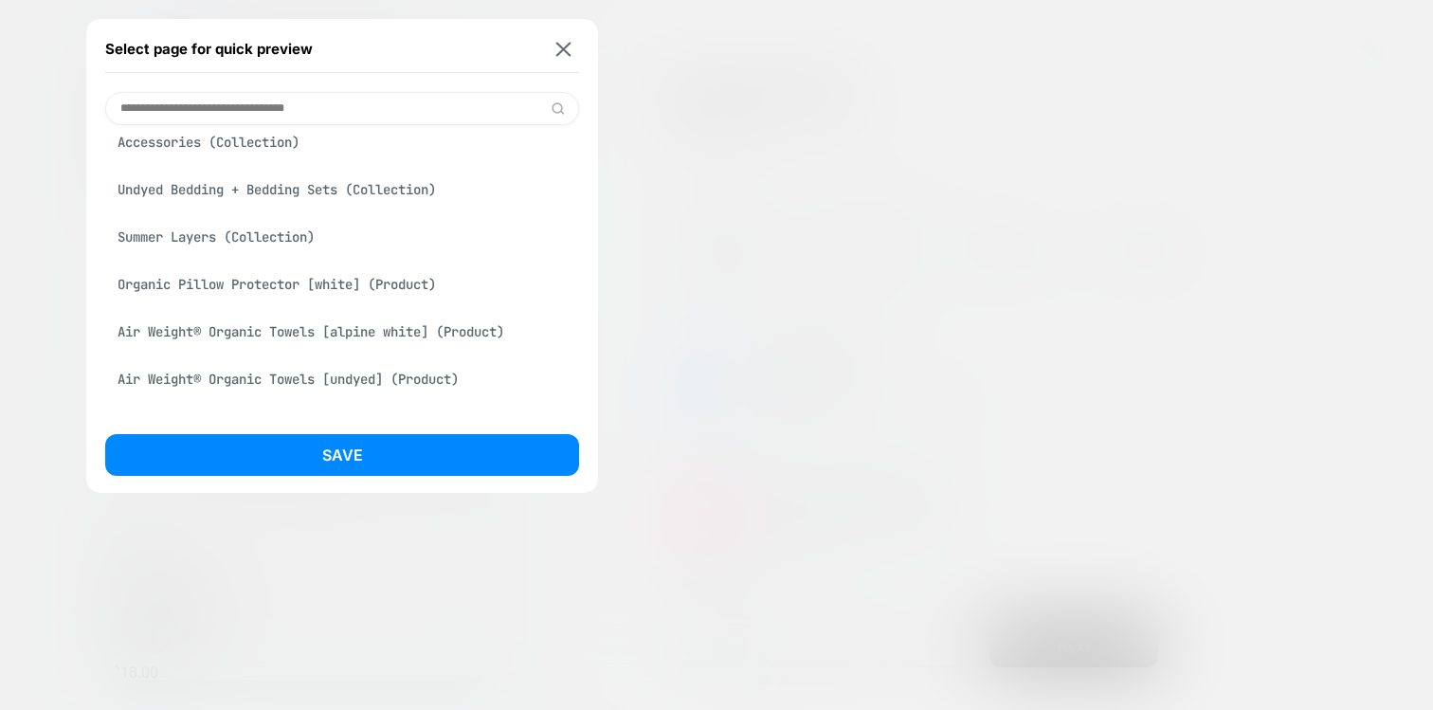
scroll to position [463, 0]
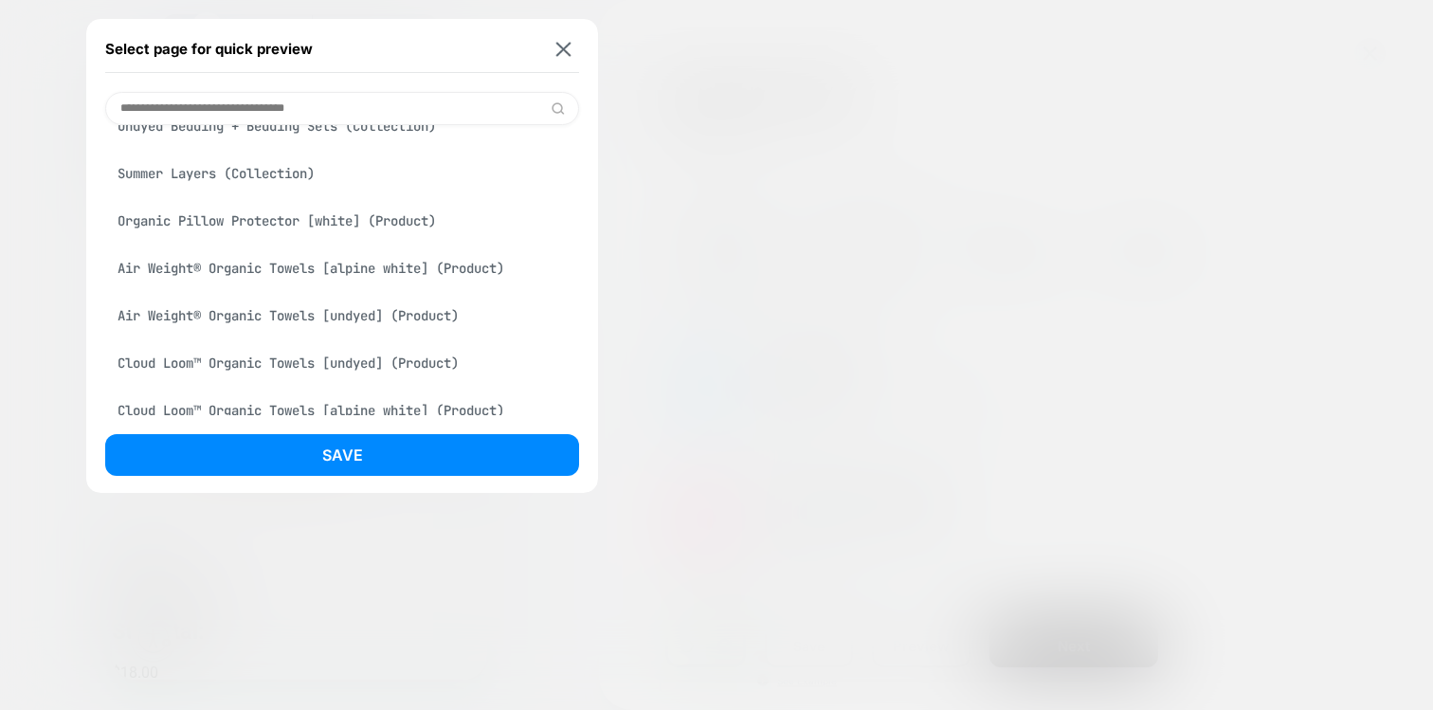
click at [264, 231] on div "Organic Pillow Protector [white] (Product)" at bounding box center [342, 221] width 474 height 36
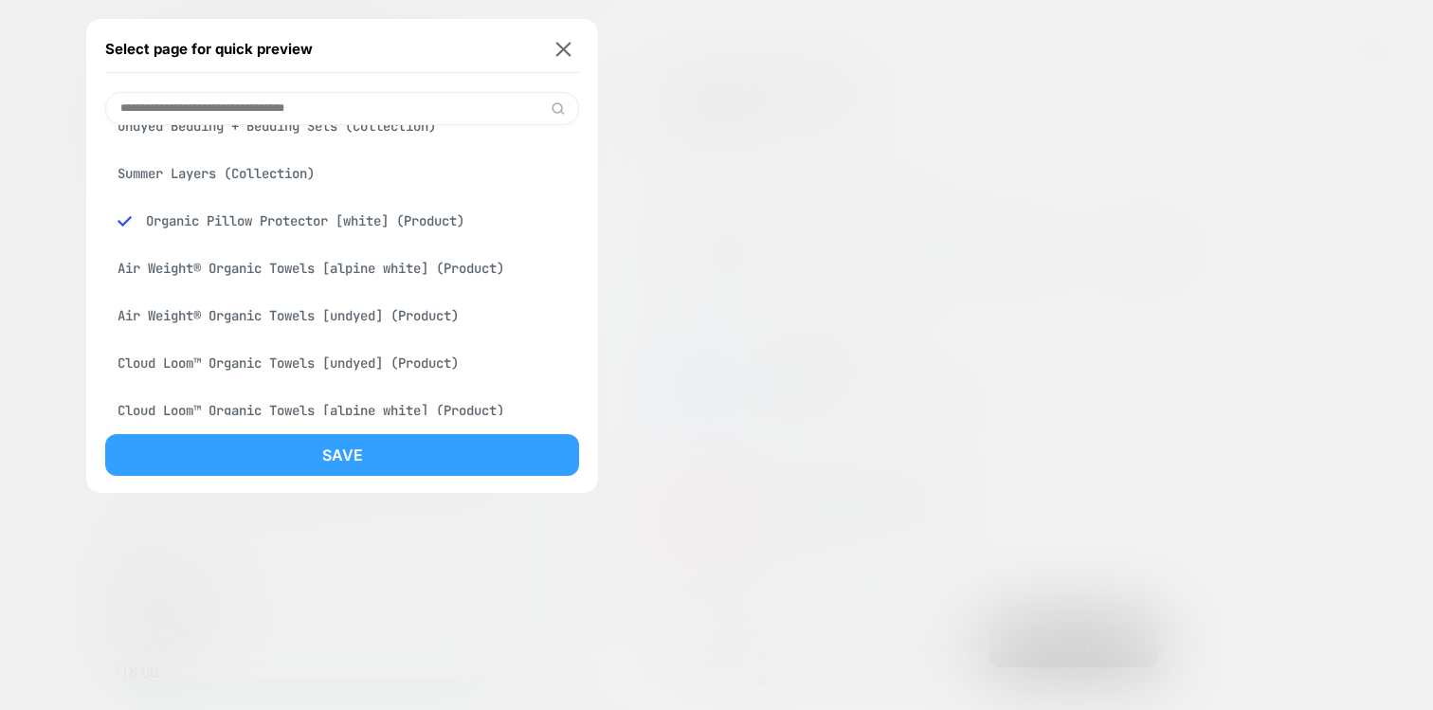
click at [245, 441] on button "Save" at bounding box center [342, 455] width 474 height 42
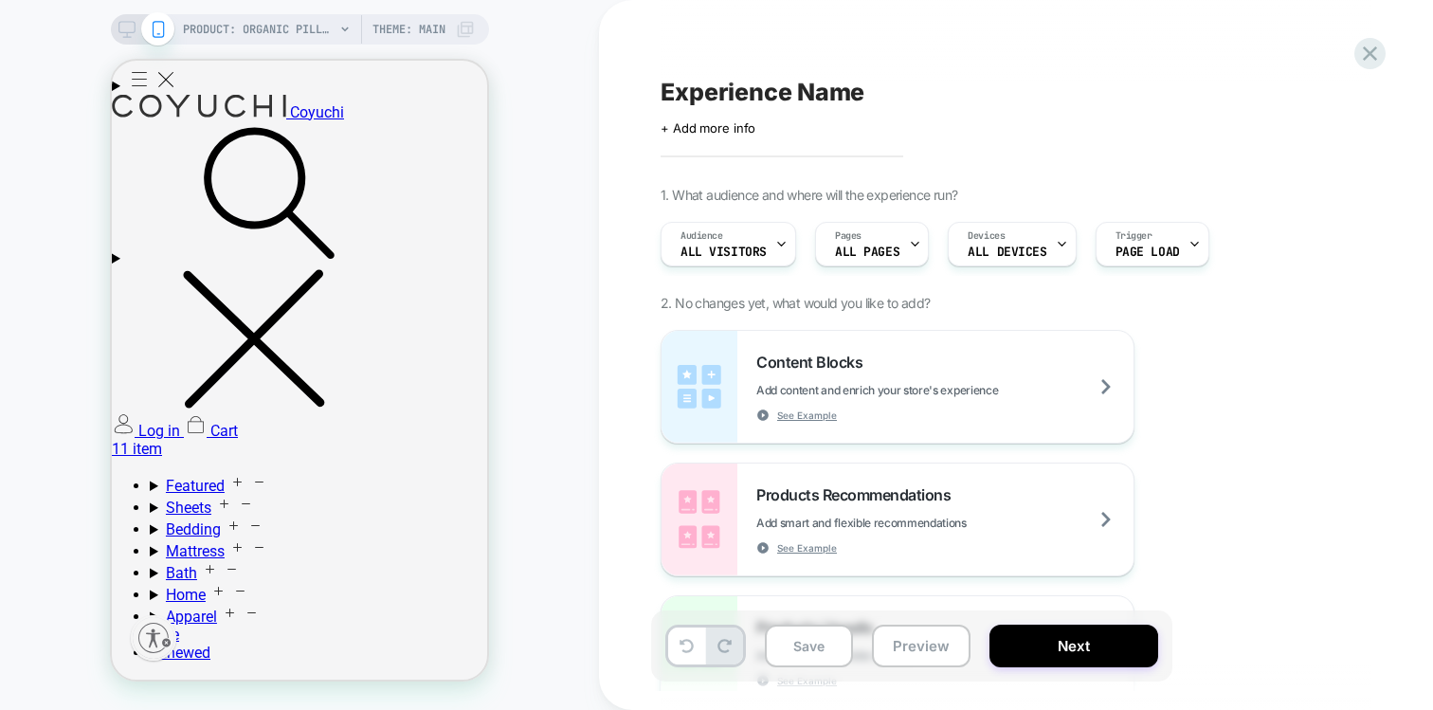
scroll to position [847, 0]
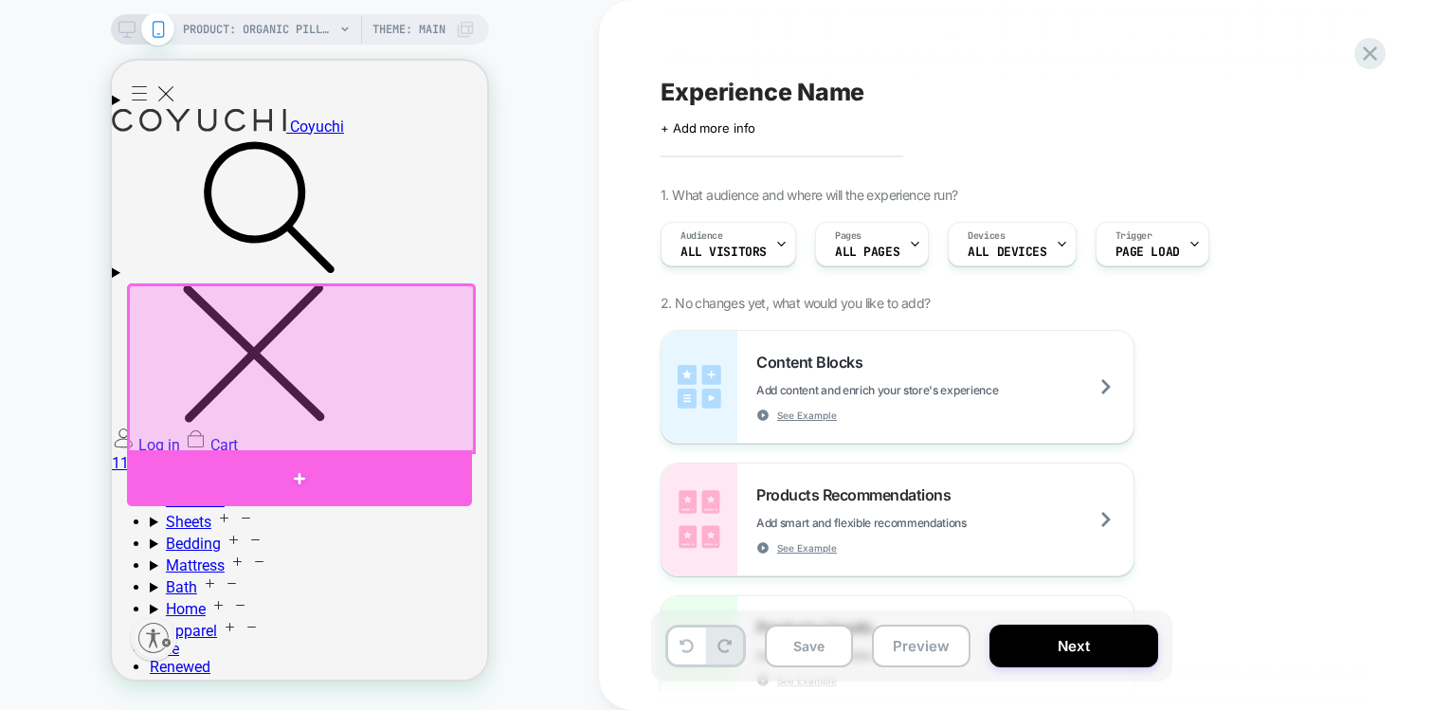
click at [253, 482] on div at bounding box center [299, 478] width 345 height 56
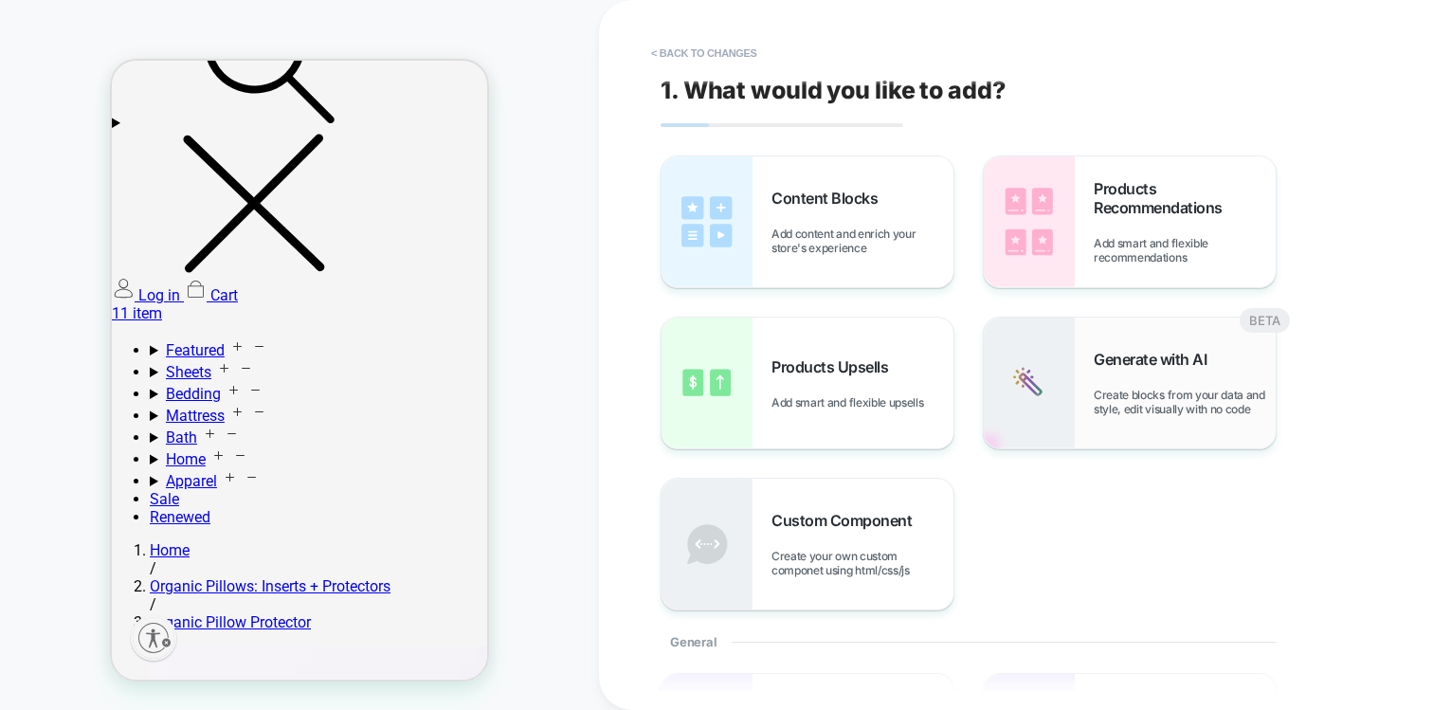
click at [1069, 382] on img at bounding box center [1029, 383] width 91 height 131
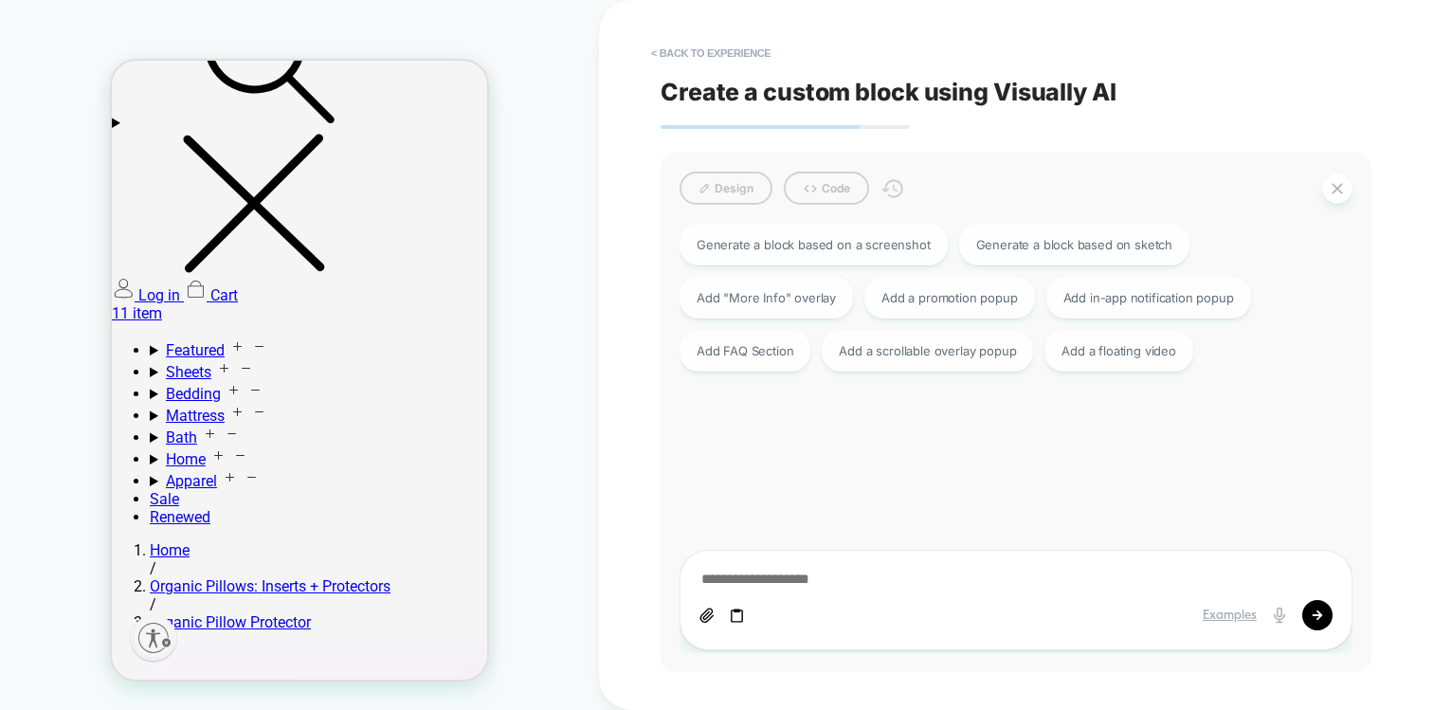
scroll to position [998, 0]
click at [714, 363] on div "Add FAQ Section" at bounding box center [745, 349] width 131 height 42
type textarea "*"
type textarea "**********"
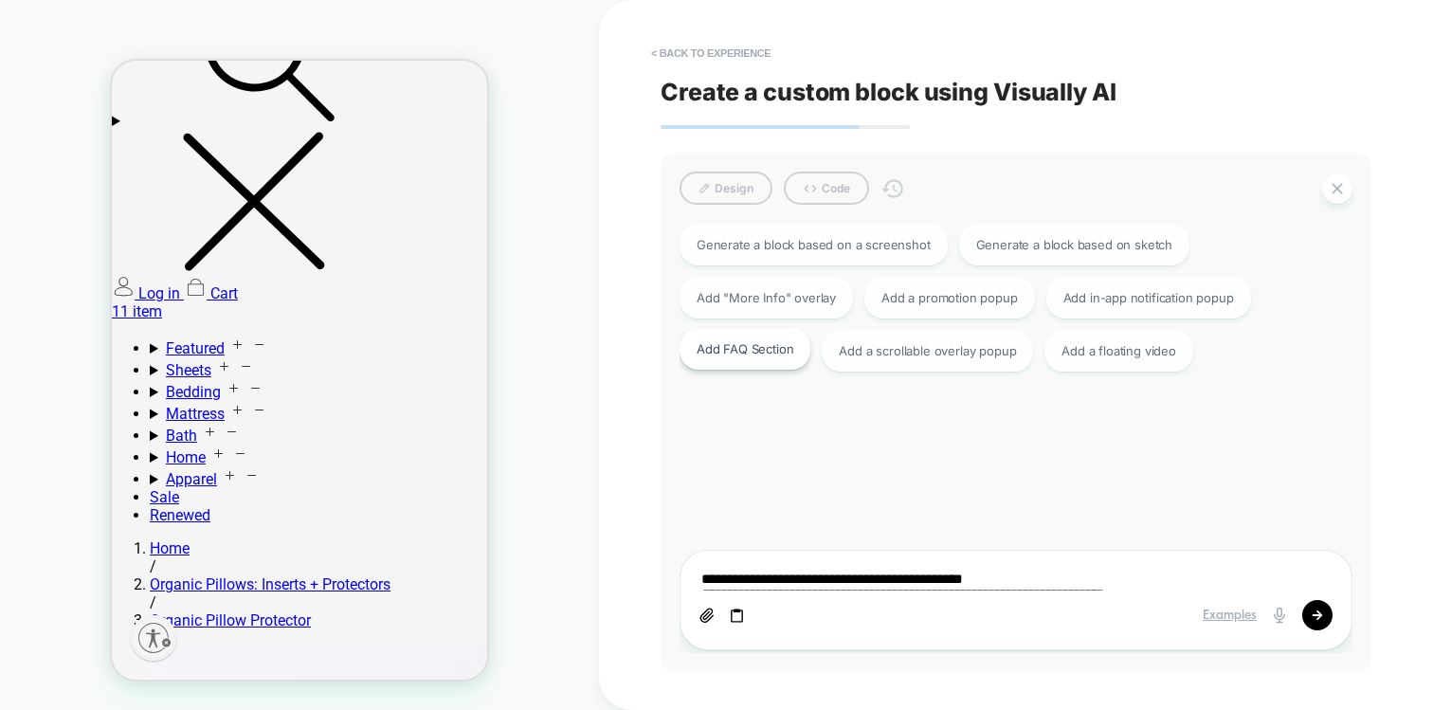
type textarea "*"
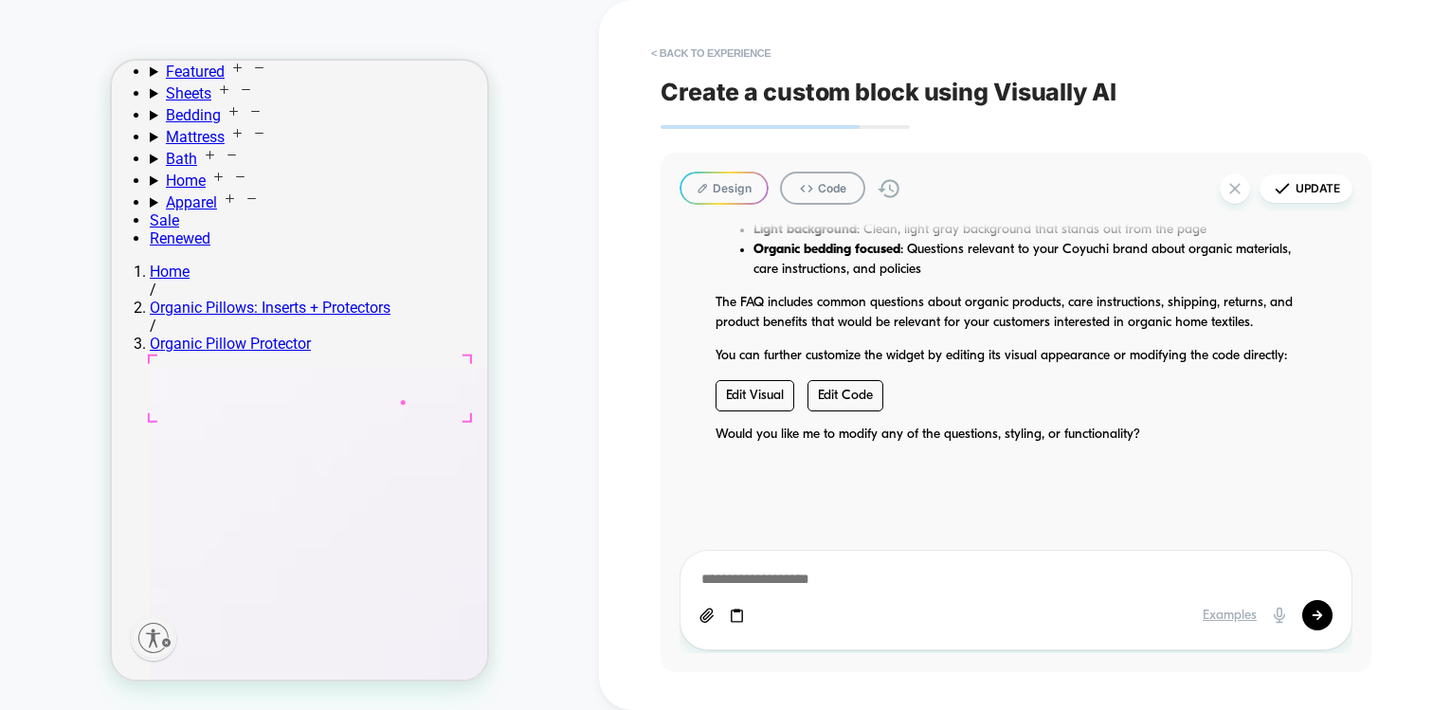
scroll to position [1269, 0]
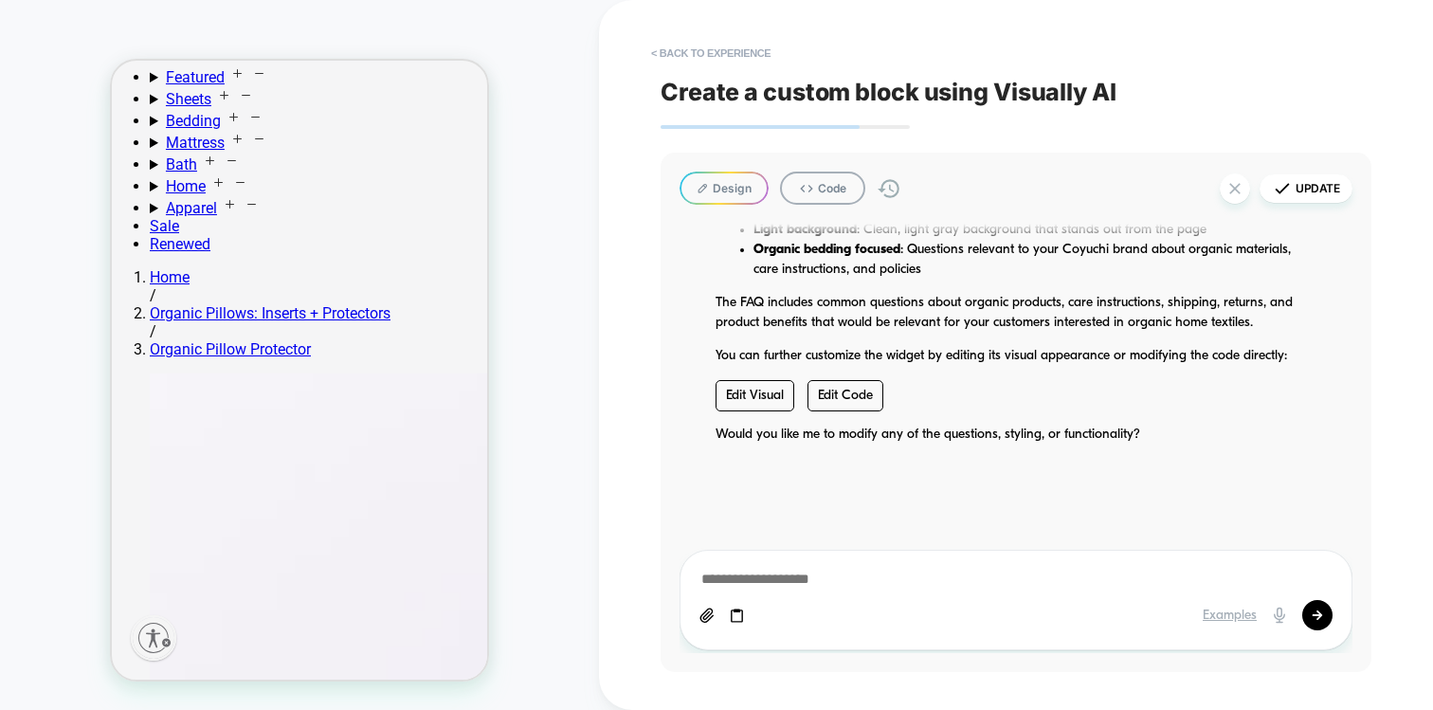
click at [723, 198] on button "Design" at bounding box center [724, 188] width 89 height 33
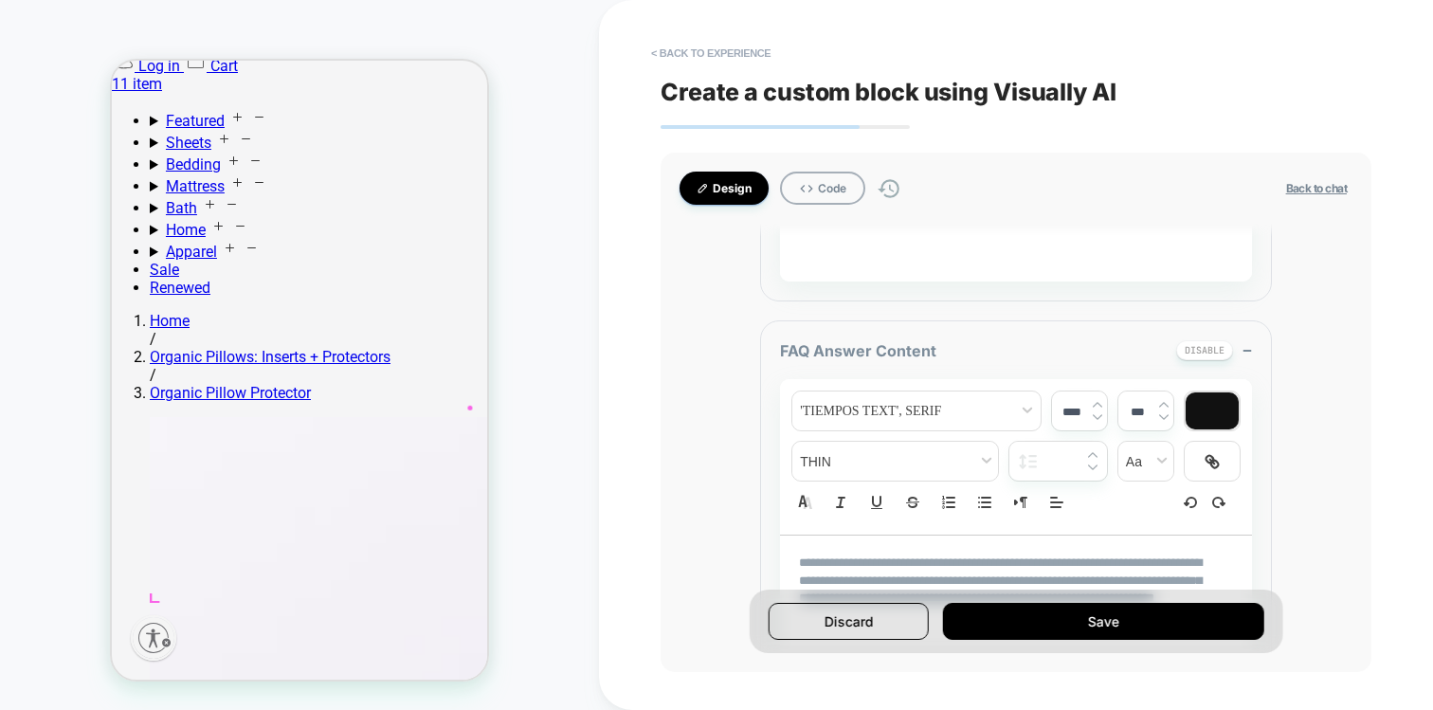
scroll to position [2863, 0]
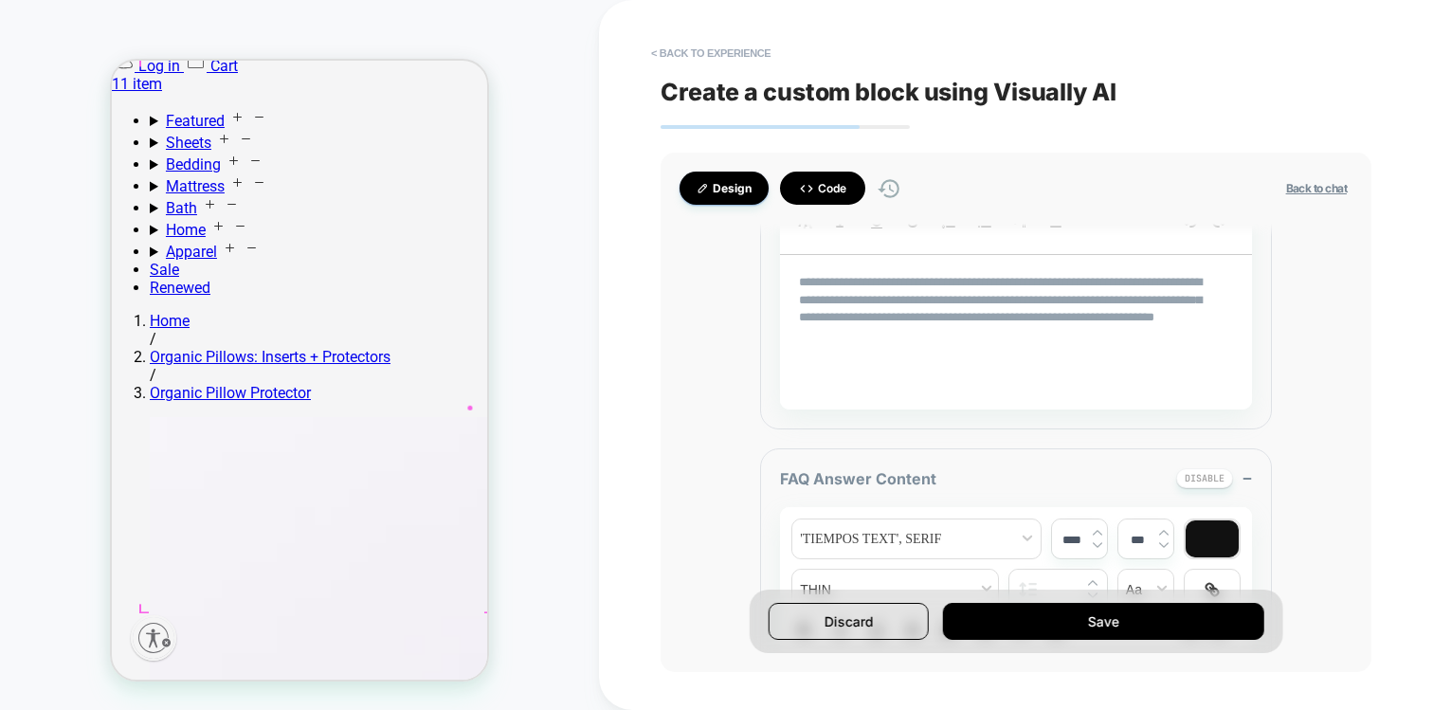
click at [822, 200] on button "Code" at bounding box center [822, 188] width 85 height 33
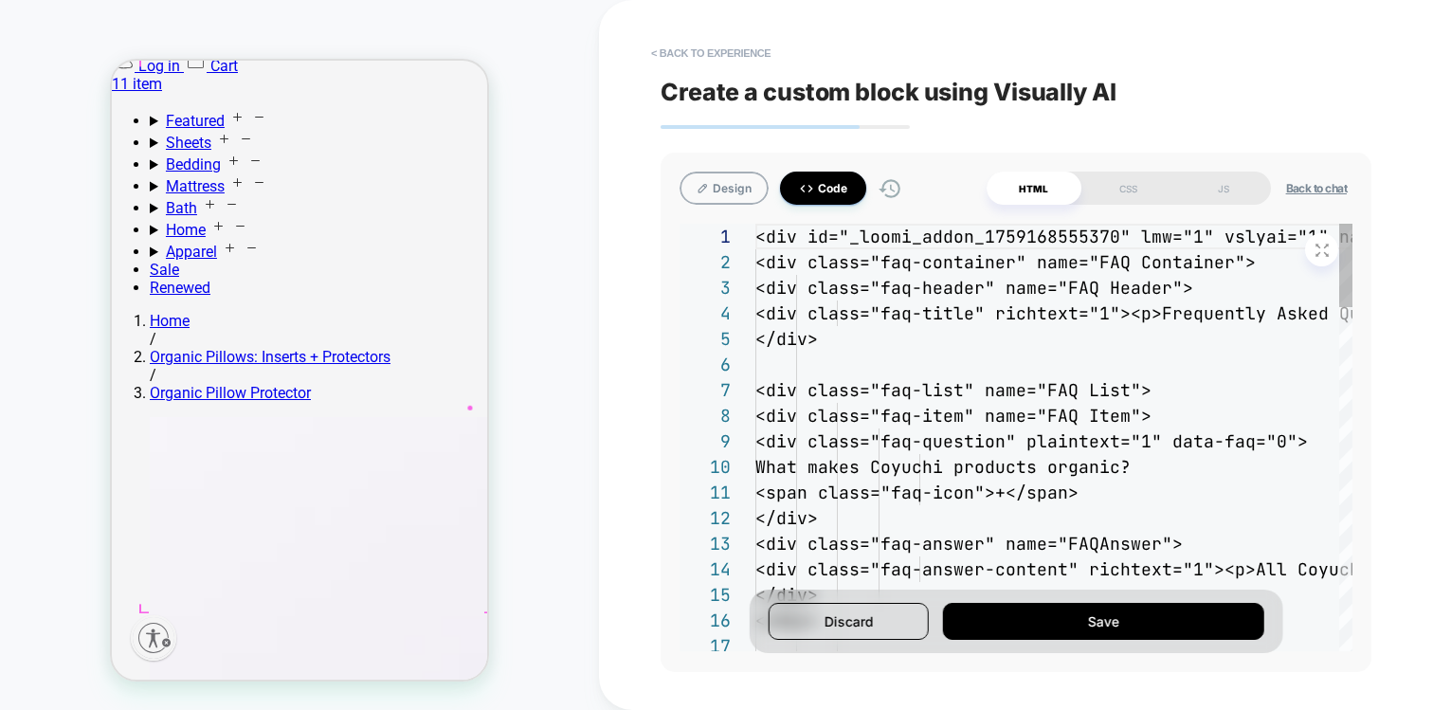
scroll to position [230, 0]
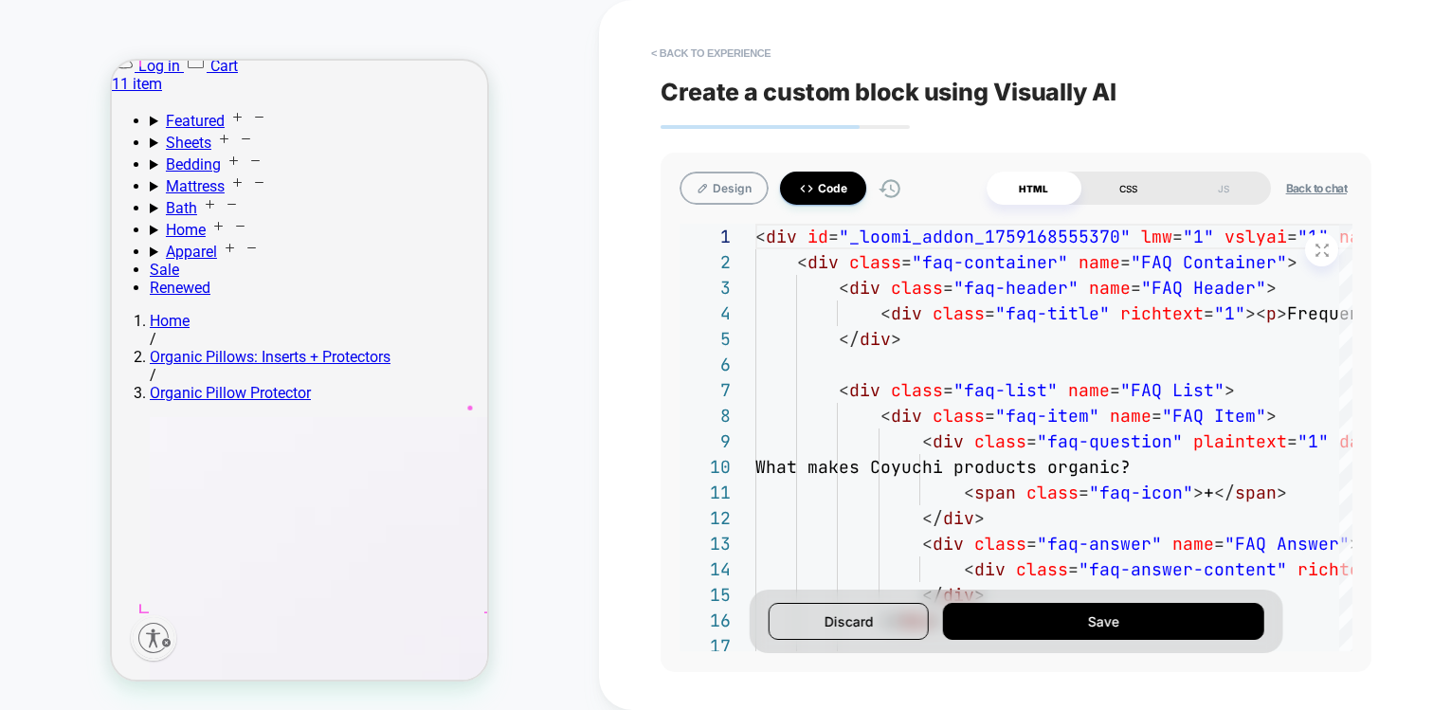
click at [1144, 193] on div "CSS" at bounding box center [1129, 188] width 95 height 33
type textarea "*"
type textarea "**********"
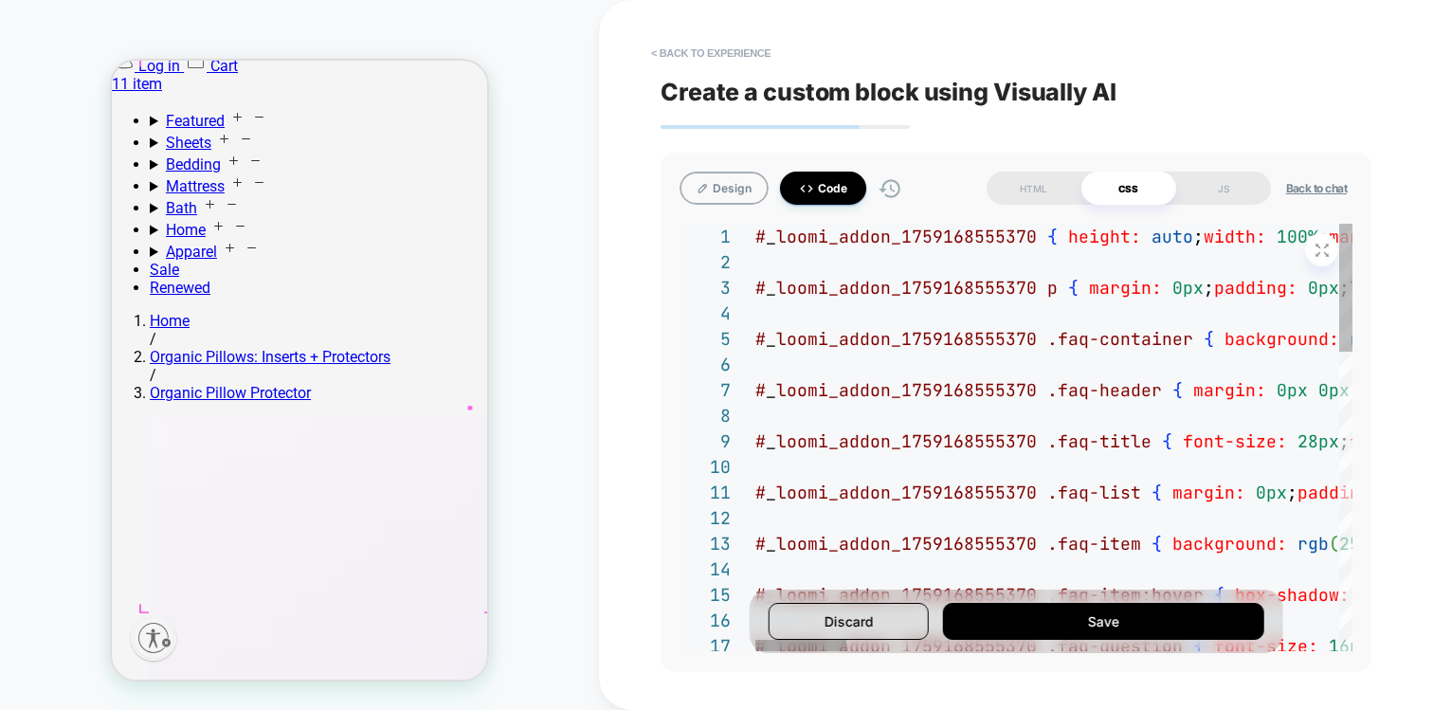
scroll to position [179, 0]
click at [1238, 201] on div "JS" at bounding box center [1223, 188] width 95 height 33
type textarea "*"
type textarea "**********"
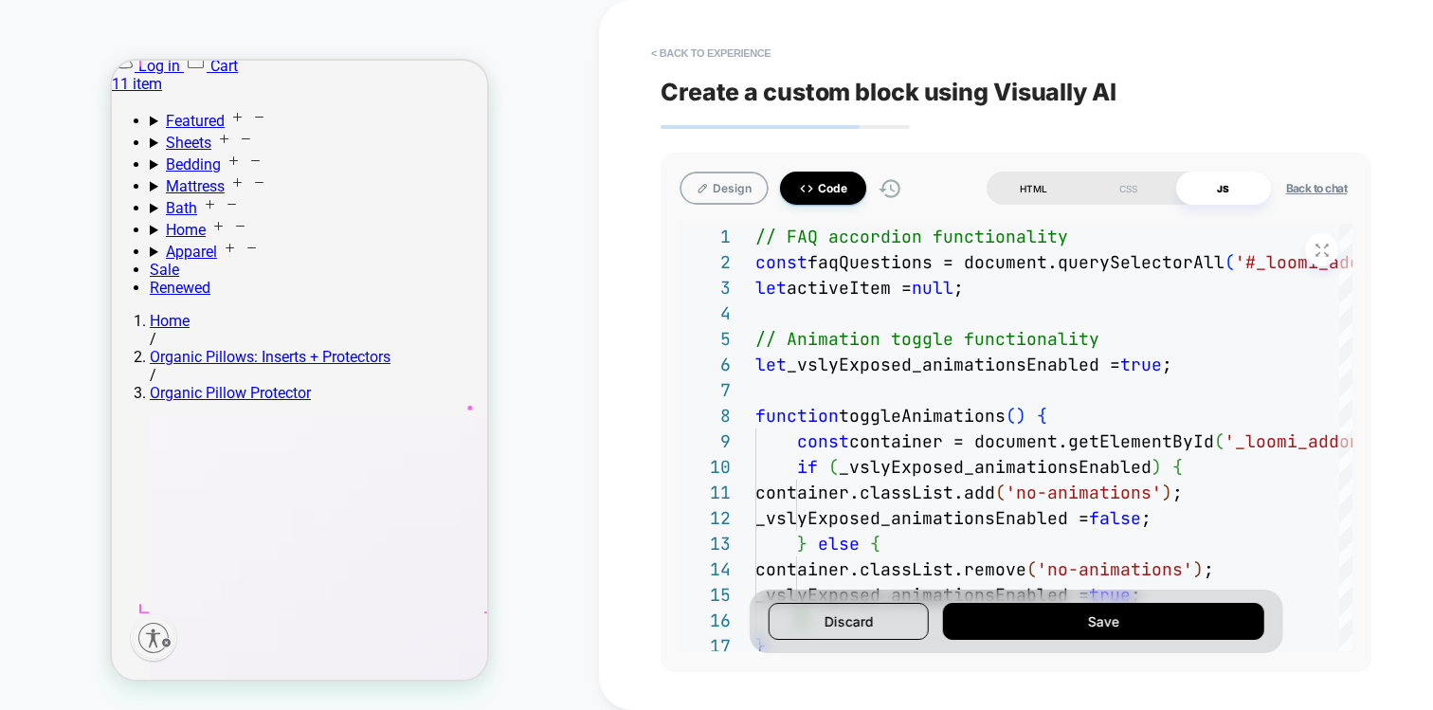
click at [1024, 187] on div "HTML" at bounding box center [1034, 188] width 95 height 33
type textarea "*"
type textarea "**********"
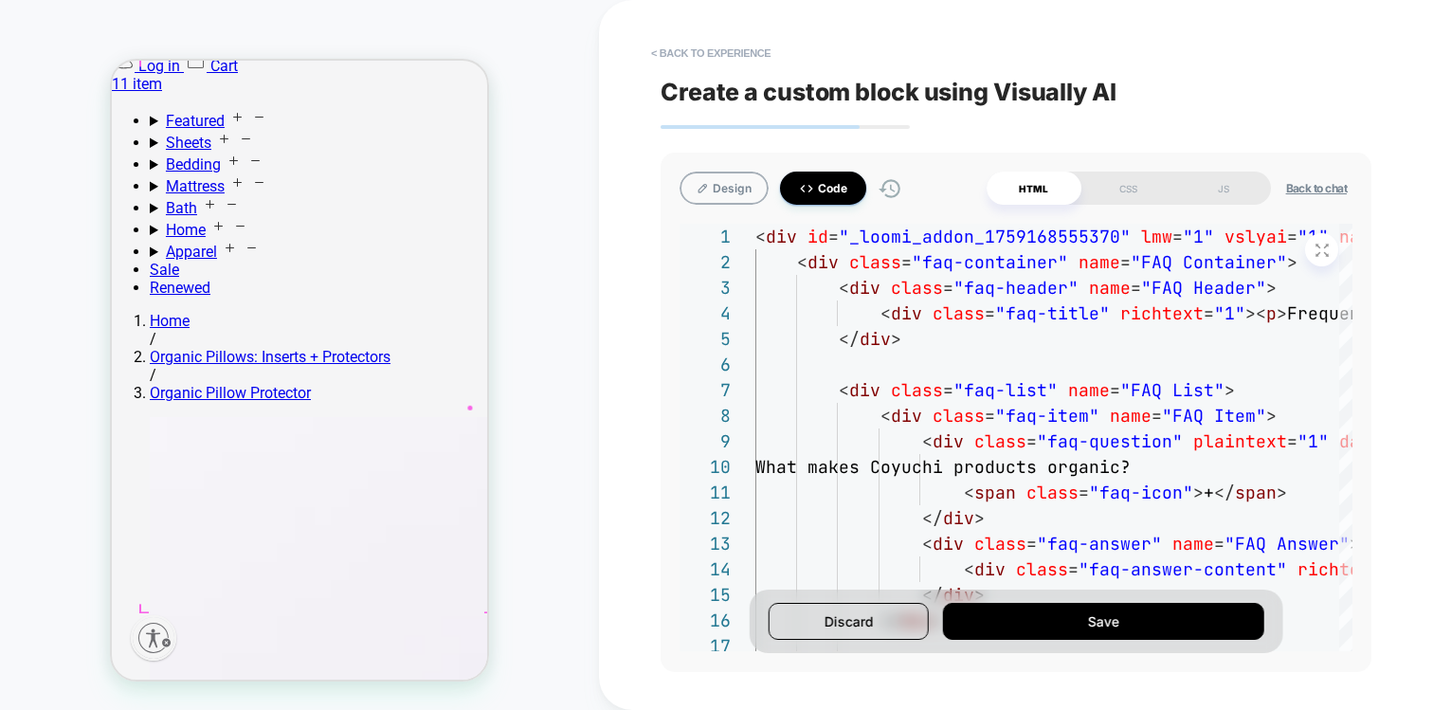
click at [1292, 187] on button "Back to chat" at bounding box center [1317, 188] width 72 height 16
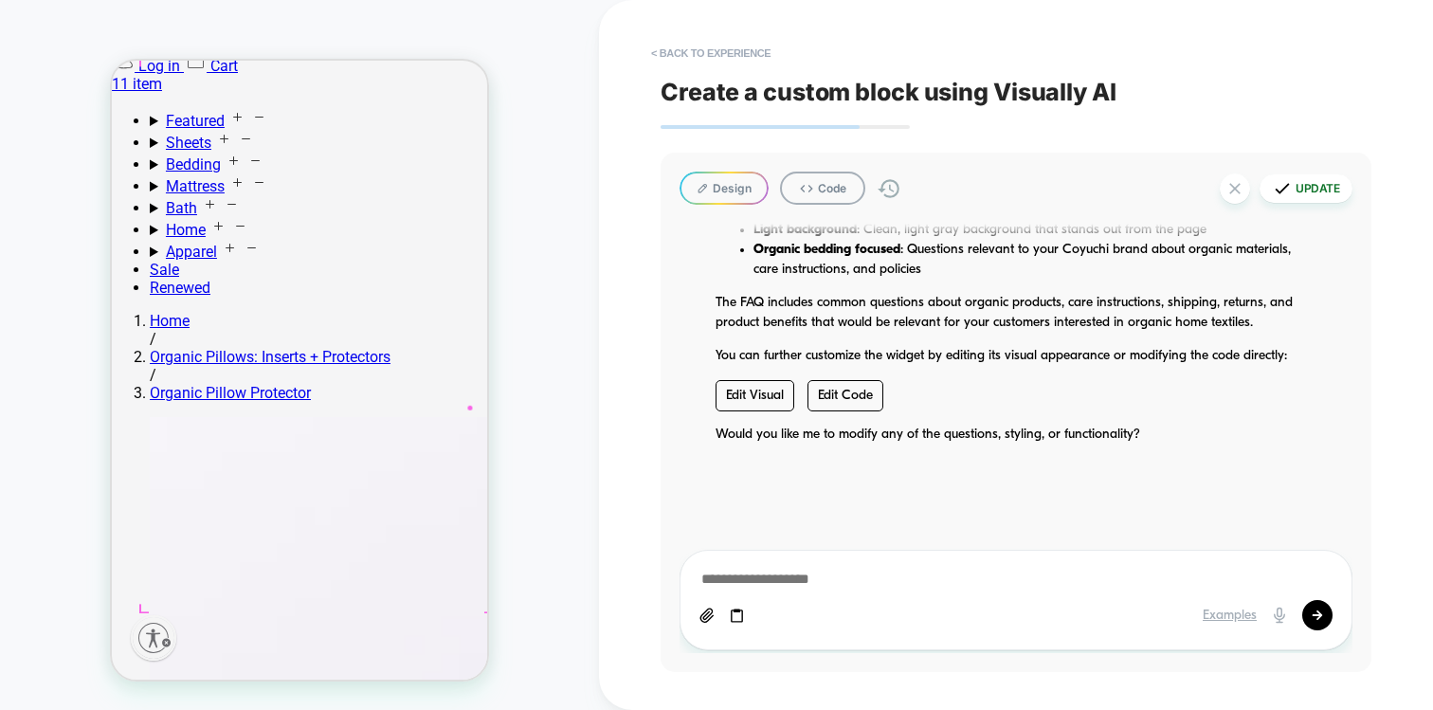
click at [1315, 191] on button "Update" at bounding box center [1306, 188] width 93 height 28
type textarea "*"
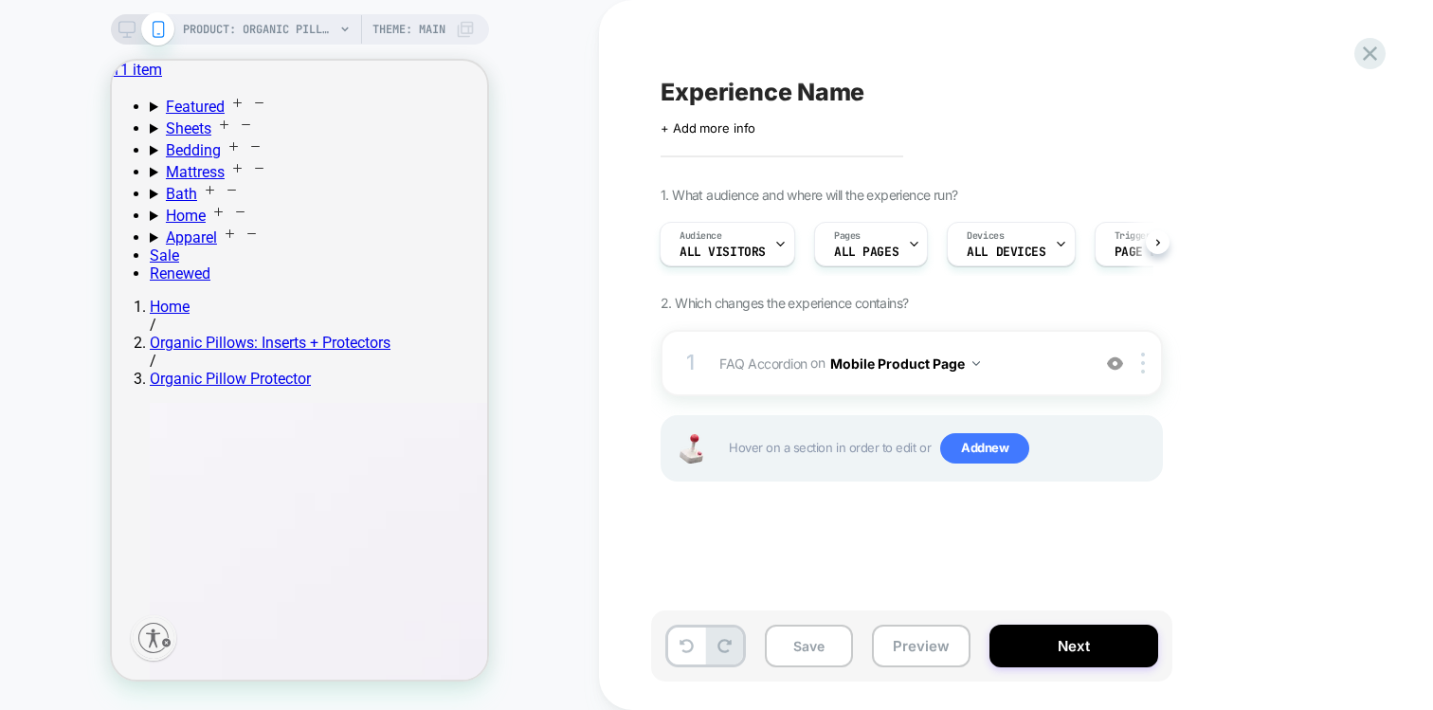
scroll to position [1238, 0]
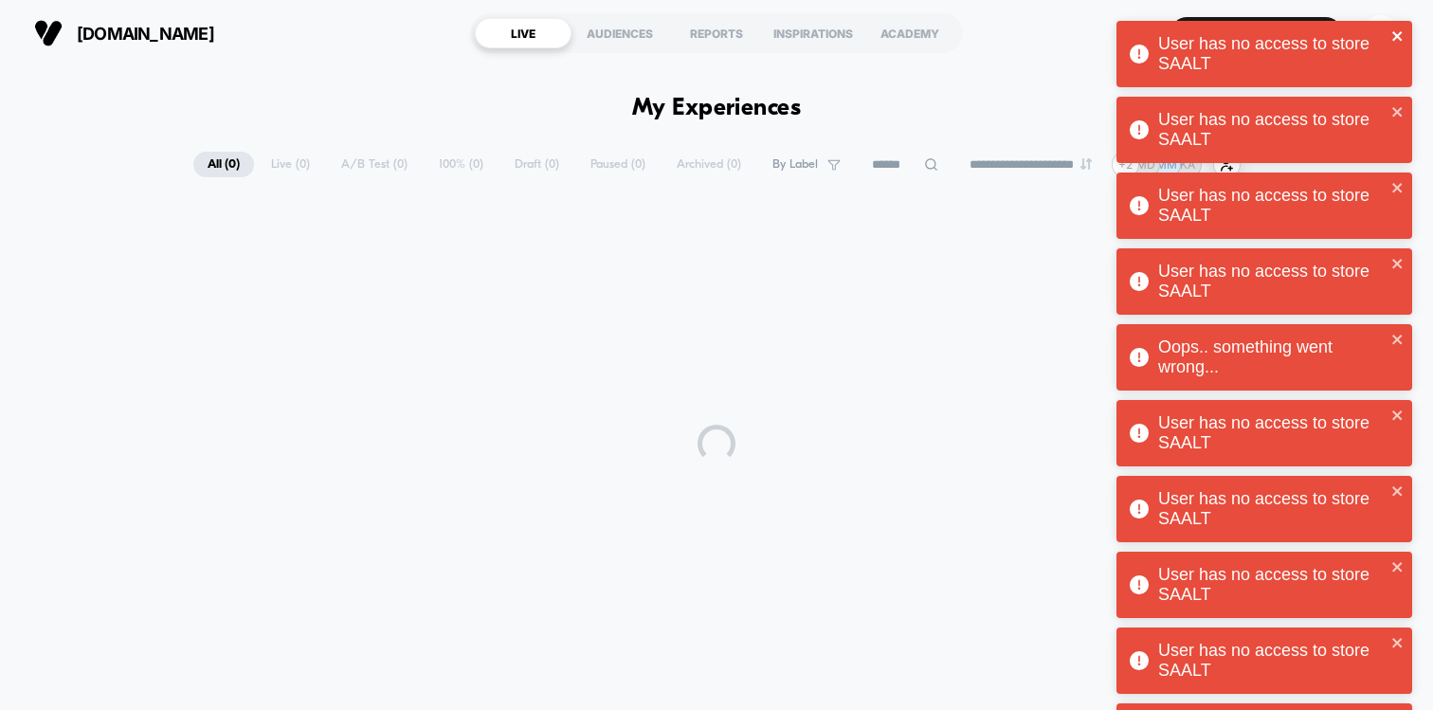
click at [1395, 34] on icon "close" at bounding box center [1397, 35] width 9 height 9
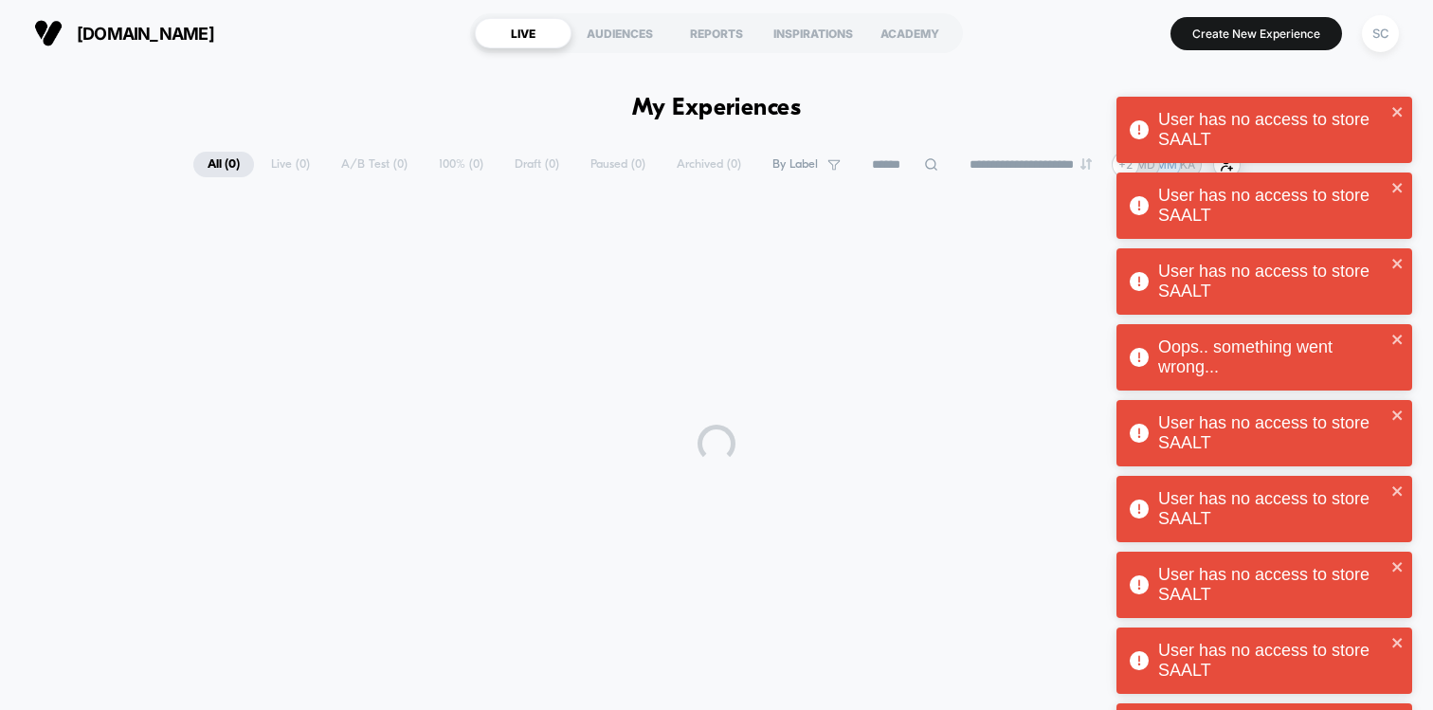
click at [1374, 28] on div "User has no access to store SAALT User has no access to store SAALT User has no…" at bounding box center [1264, 513] width 303 height 993
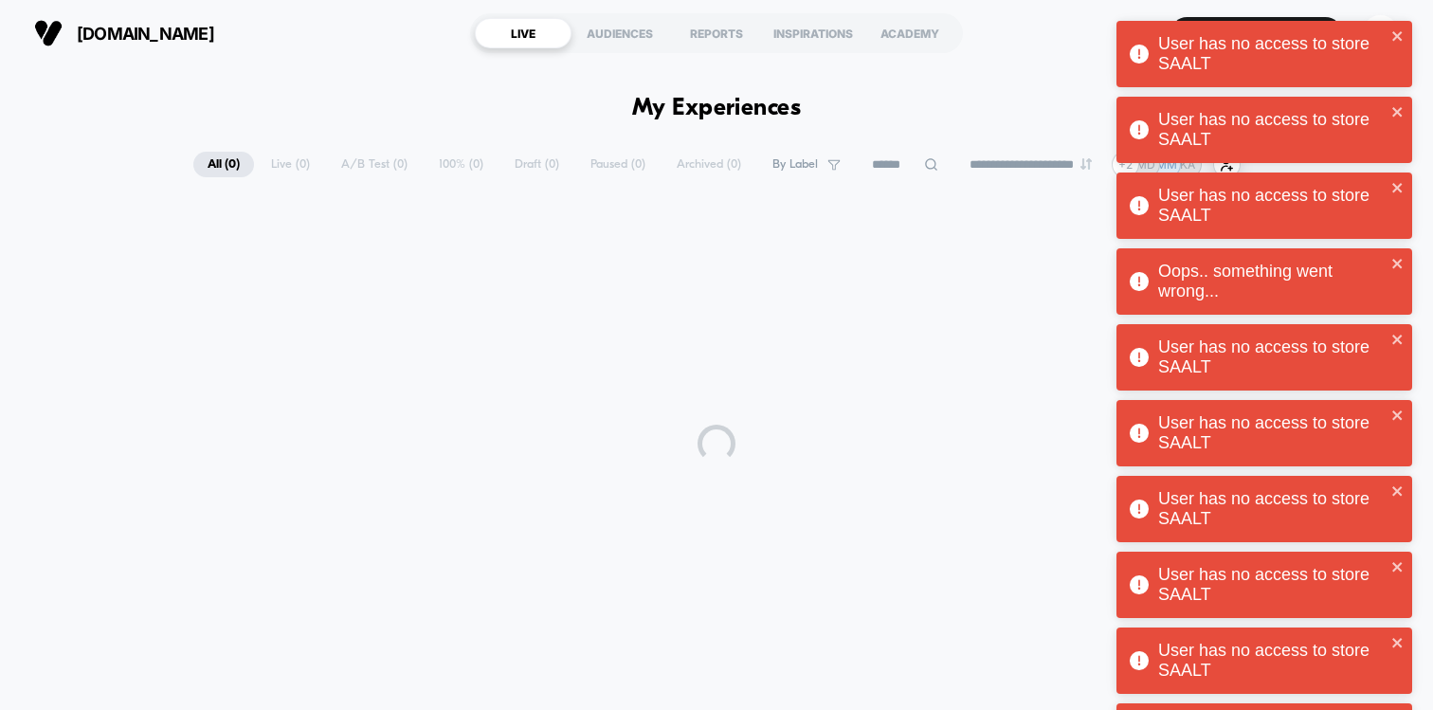
click at [1374, 28] on div "User has no access to store SAALT User has no access to store SAALT User has no…" at bounding box center [1264, 476] width 303 height 918
click at [1374, 28] on div "User has no access to store SAALT" at bounding box center [1257, 53] width 267 height 51
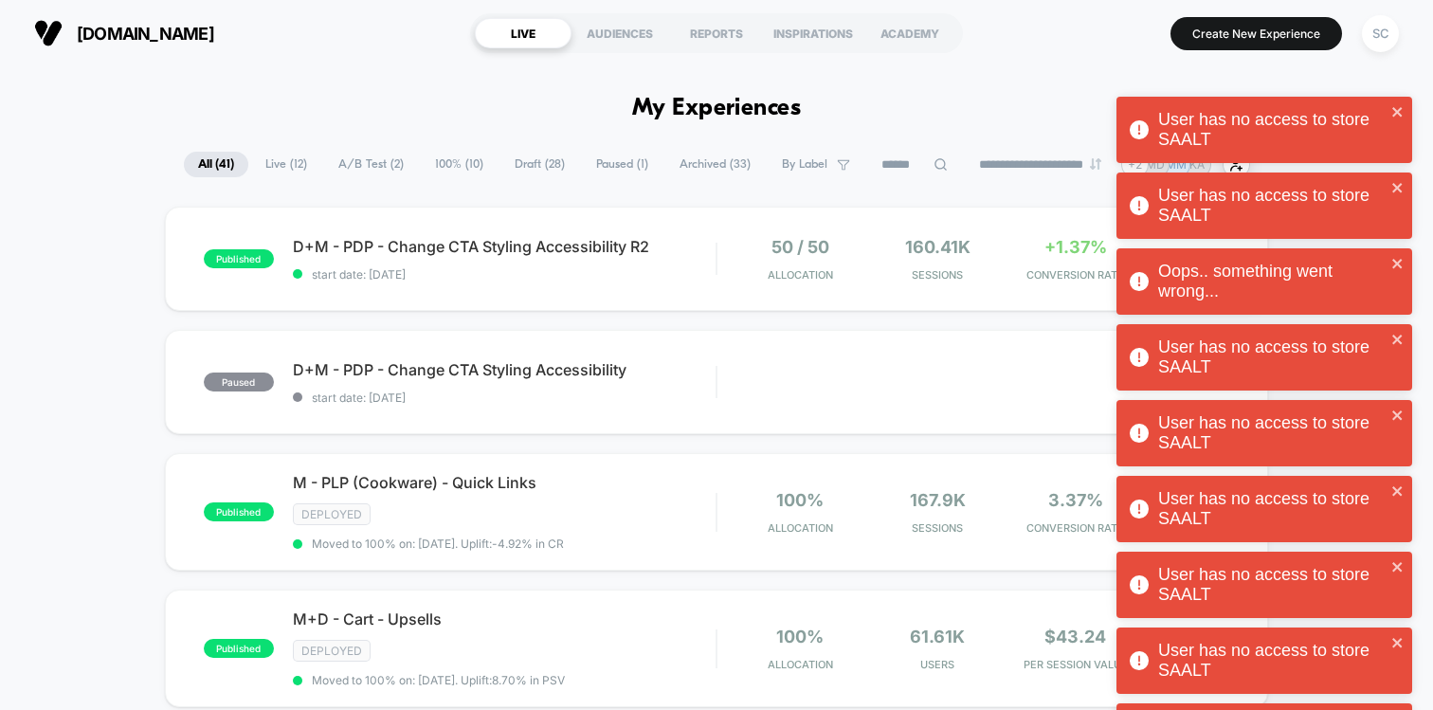
click at [1374, 28] on div "User has no access to store SAALT User has no access to store SAALT User has no…" at bounding box center [1264, 551] width 303 height 1069
click at [1374, 28] on div "User has no access to store SAALT User has no access to store SAALT User has no…" at bounding box center [1264, 589] width 303 height 1145
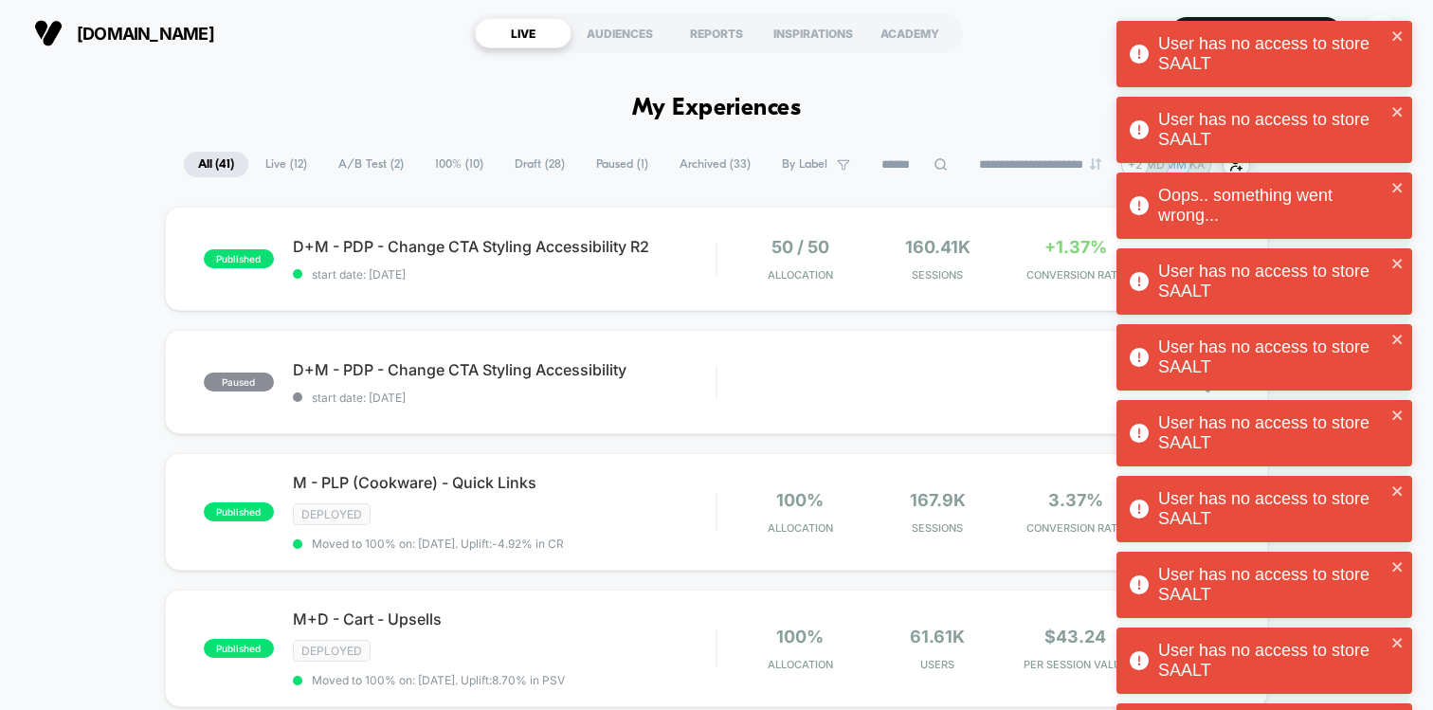
click at [1374, 28] on div "User has no access to store SAALT User has no access to store SAALT User has no…" at bounding box center [1264, 627] width 303 height 1221
click at [1374, 28] on div "User has no access to store SAALT" at bounding box center [1257, 53] width 267 height 51
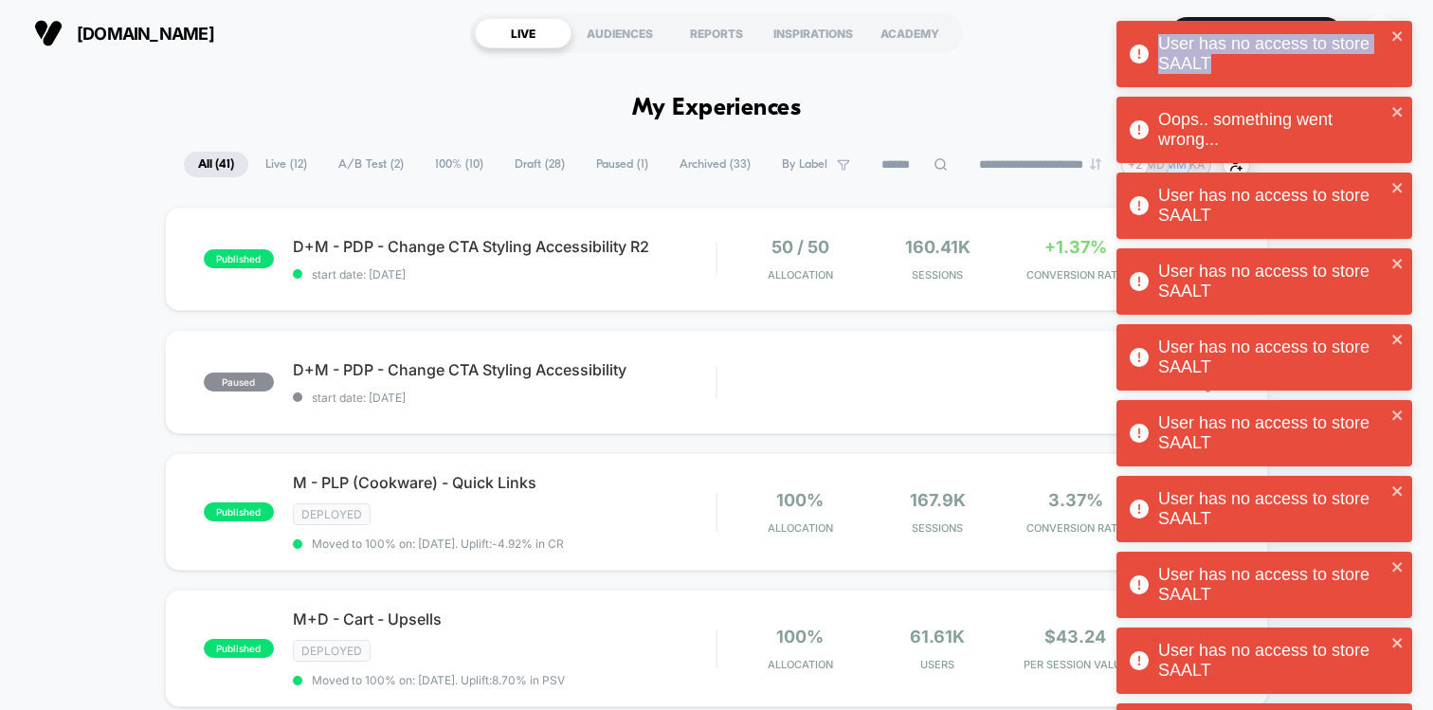
click at [1374, 28] on div "User has no access to store SAALT" at bounding box center [1257, 53] width 267 height 51
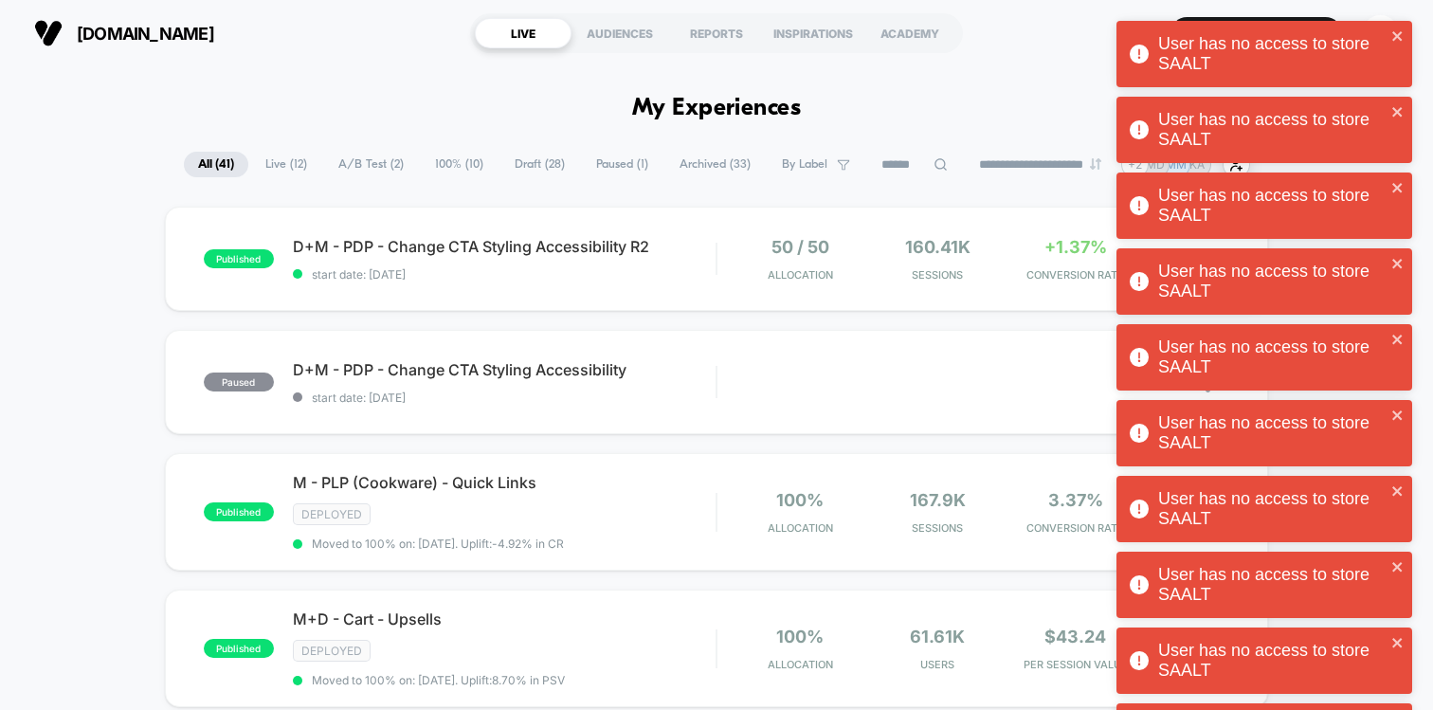
click at [1374, 28] on div "User has no access to store SAALT" at bounding box center [1257, 53] width 267 height 51
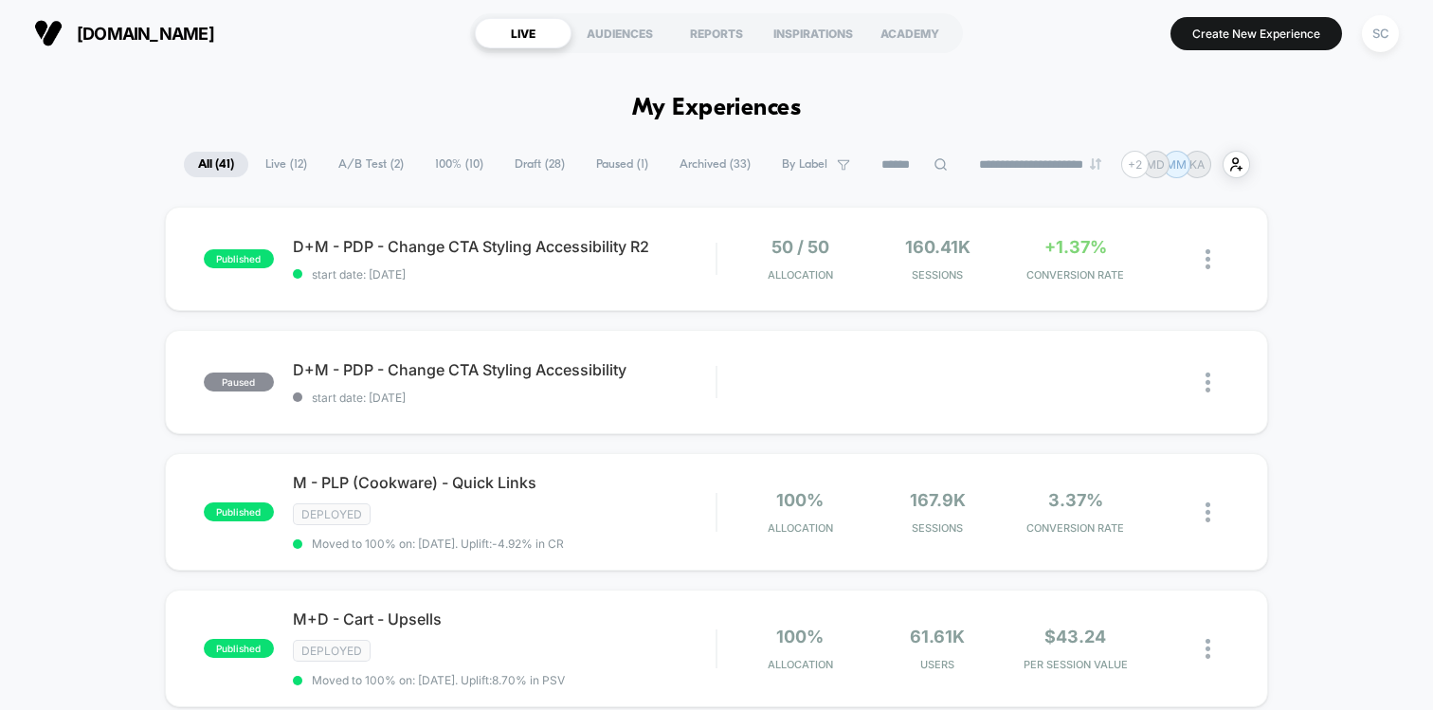
click at [1374, 28] on div "User has no access to store SAALT User has no access to store SAALT User has no…" at bounding box center [1264, 96] width 303 height 159
click at [1374, 28] on div "SC" at bounding box center [1380, 33] width 37 height 37
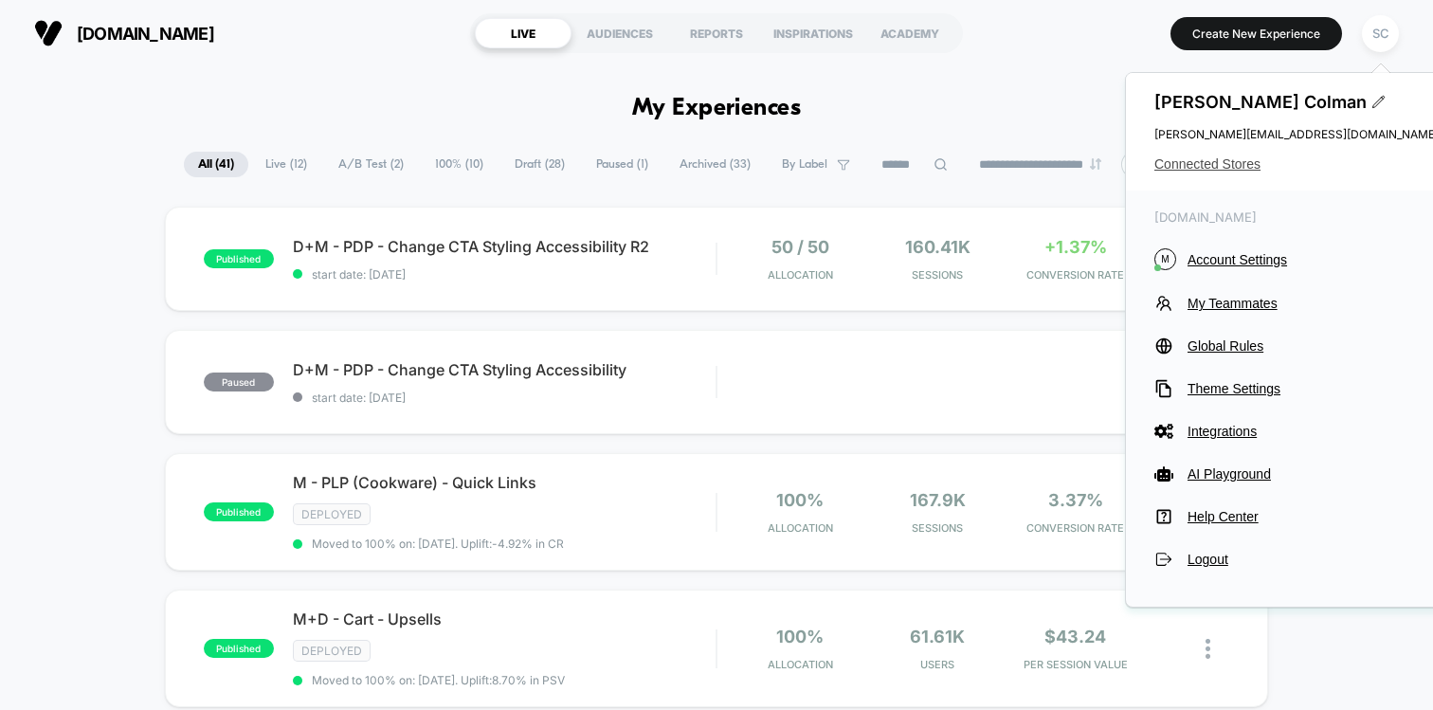
click at [1205, 159] on span "Connected Stores" at bounding box center [1297, 163] width 284 height 15
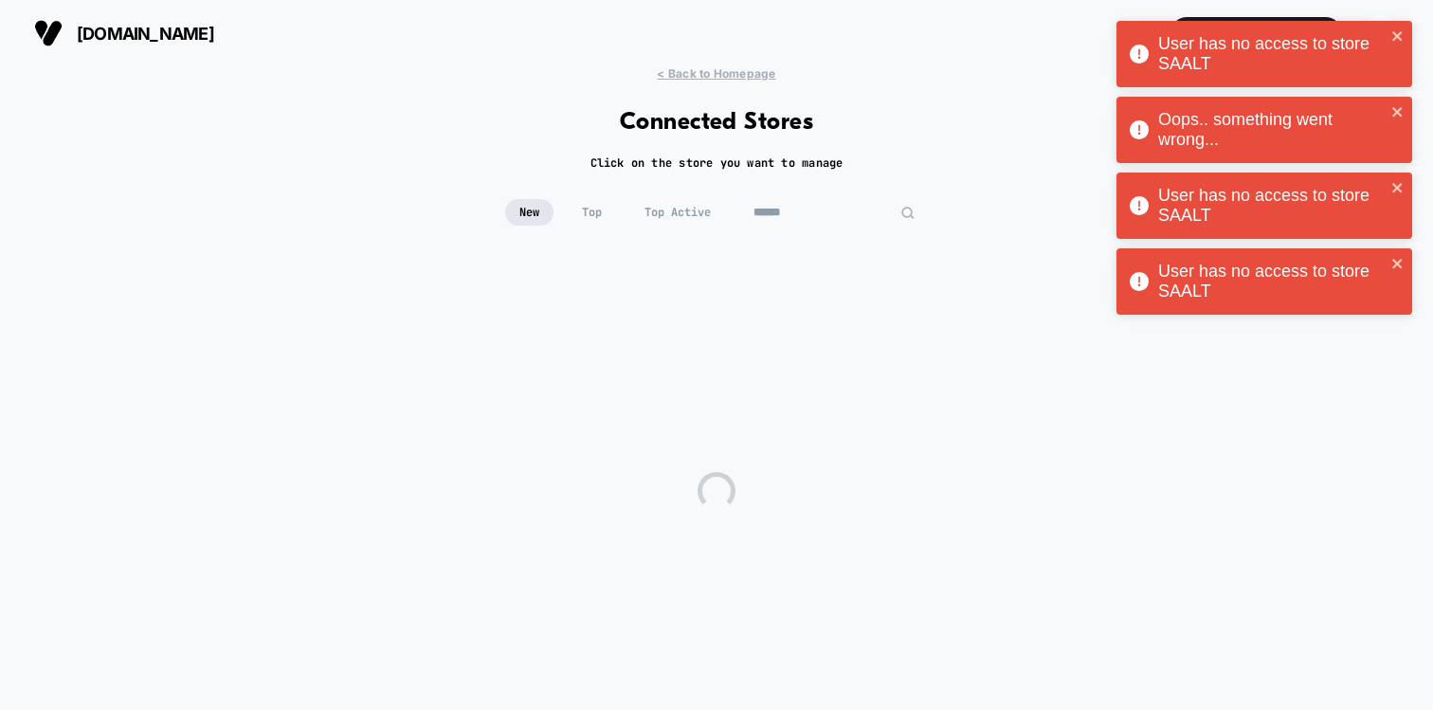
click at [813, 212] on input at bounding box center [834, 212] width 190 height 27
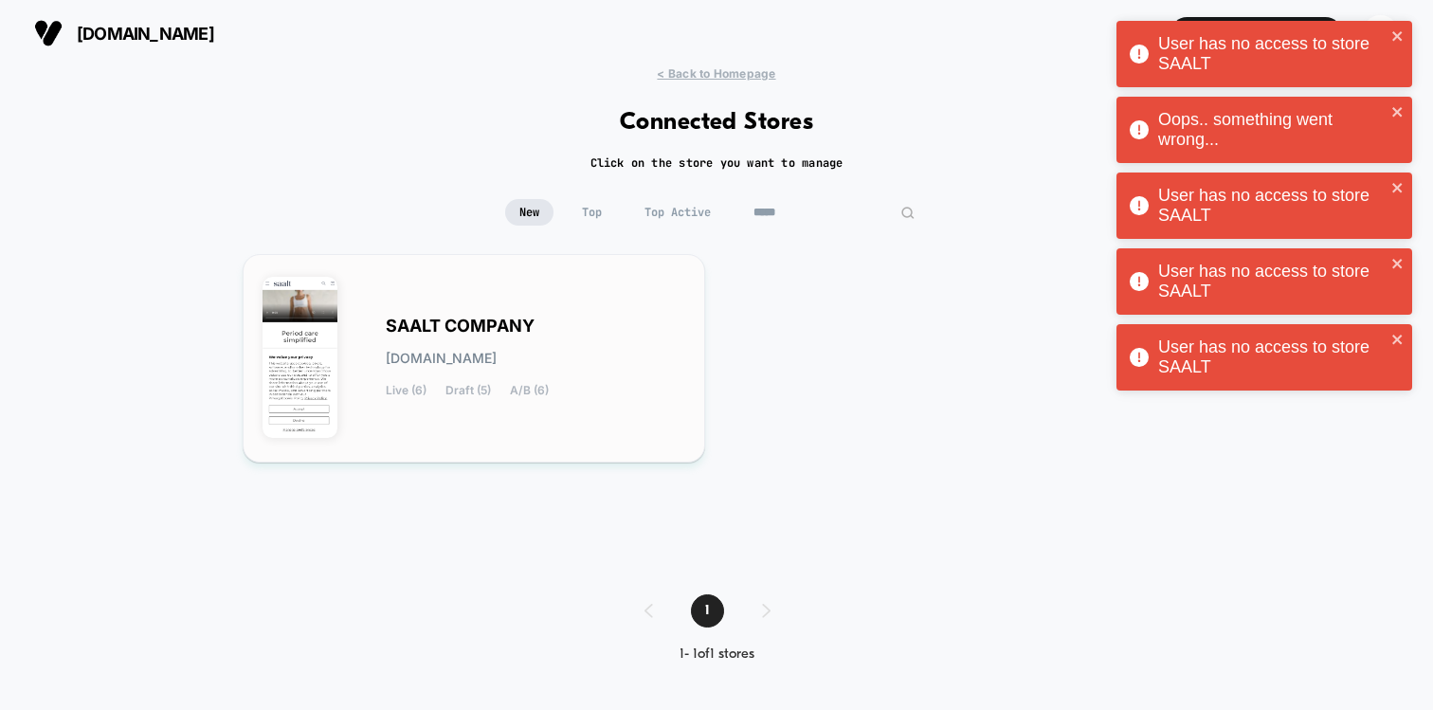
type input "*****"
click at [512, 326] on span "SAALT COMPANY" at bounding box center [460, 325] width 149 height 13
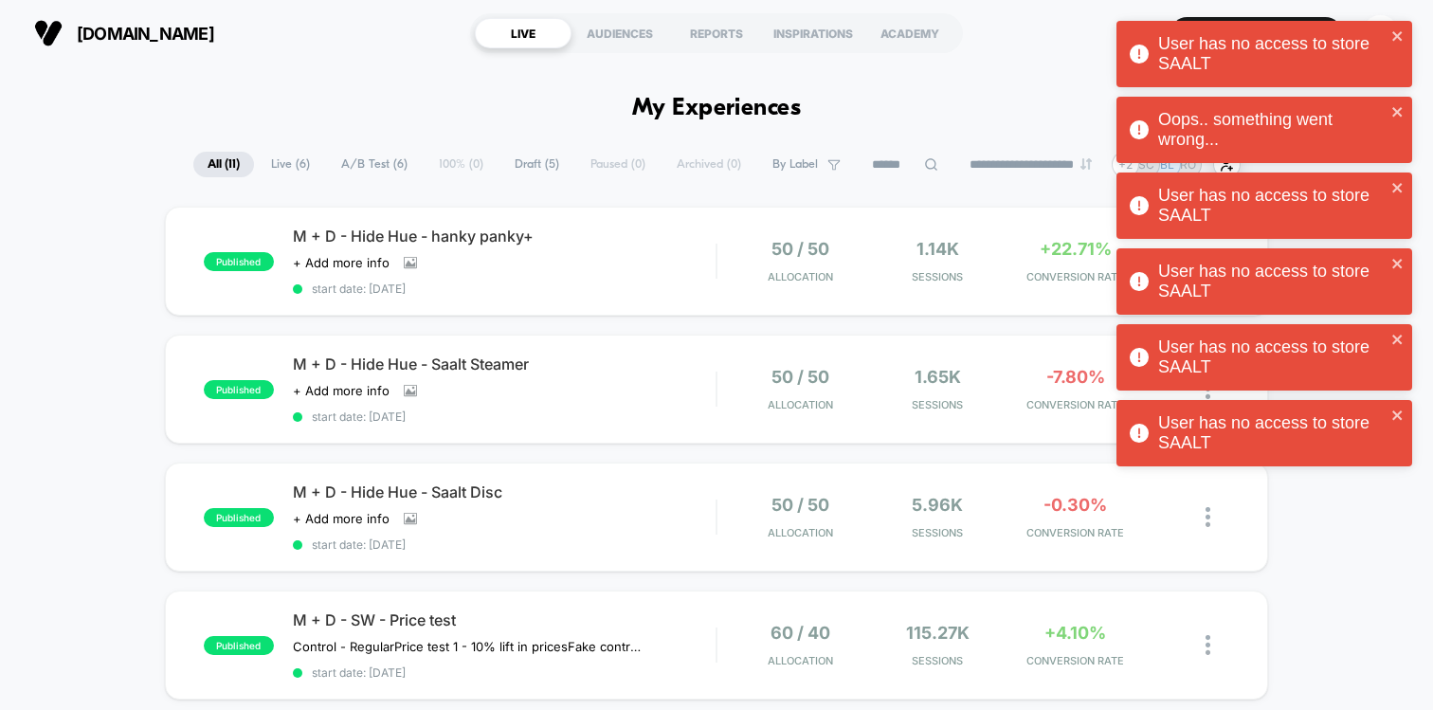
click at [1258, 45] on div "User has no access to store SAALT" at bounding box center [1272, 54] width 228 height 40
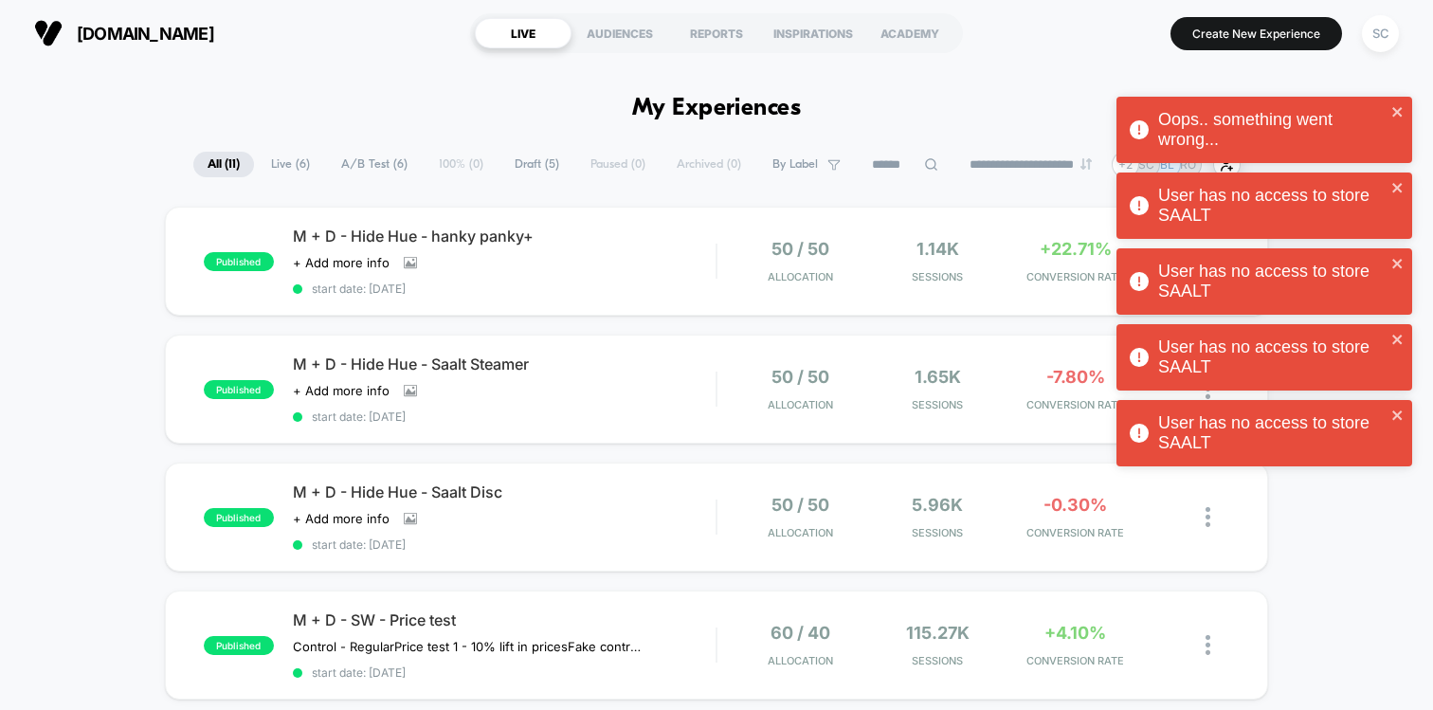
click at [1258, 45] on div "User has no access to store SAALT Oops.. something went wrong... User has no ac…" at bounding box center [1264, 248] width 303 height 463
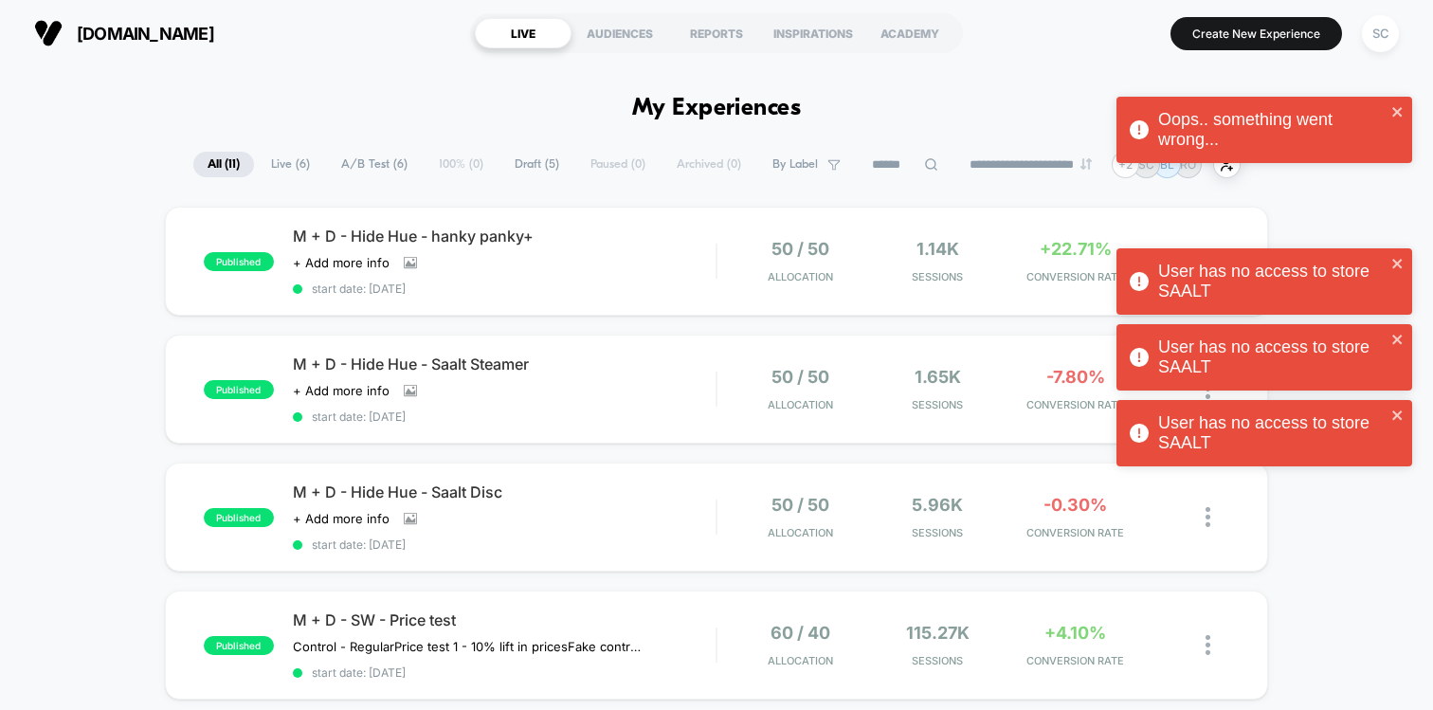
click at [1258, 45] on div "User has no access to store SAALT Oops.. something went wrong... User has no ac…" at bounding box center [1264, 248] width 303 height 463
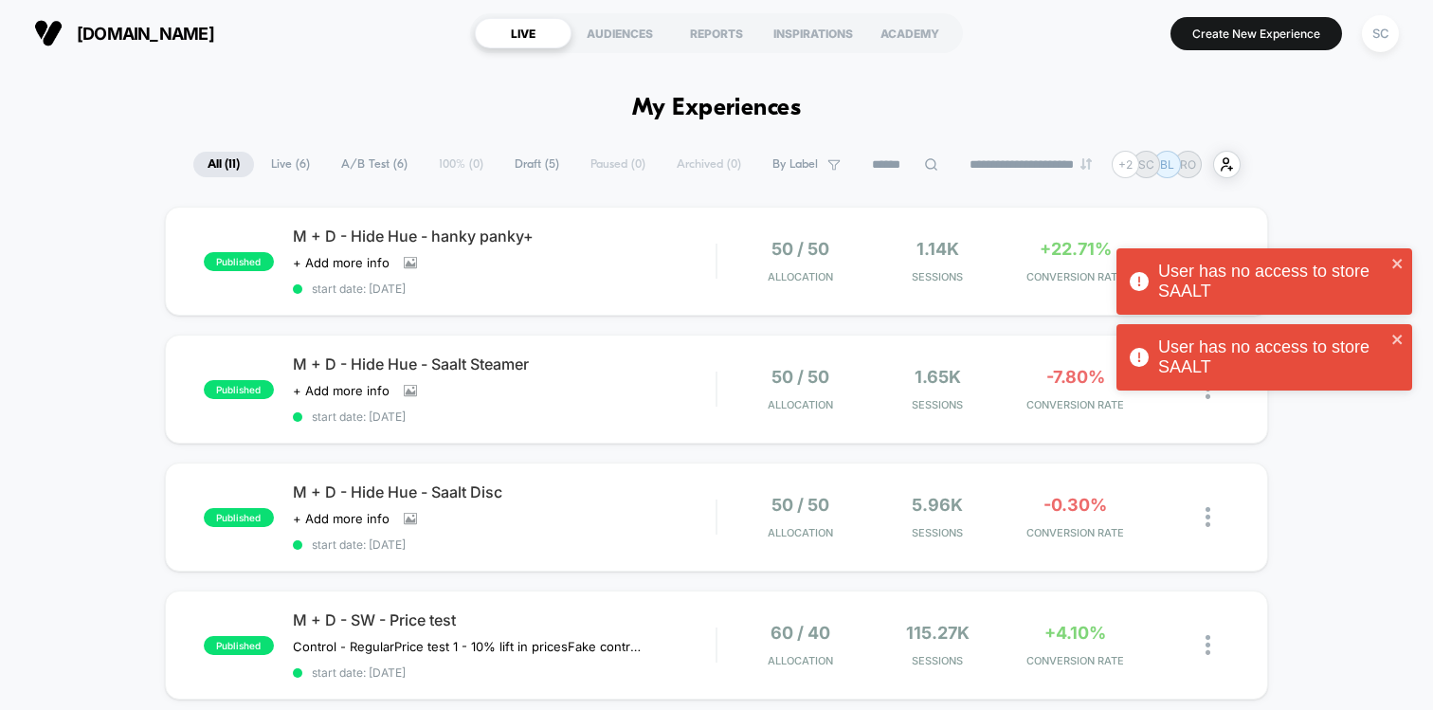
click at [1258, 45] on div "User has no access to store SAALT Oops.. something went wrong... User has no ac…" at bounding box center [1264, 210] width 303 height 387
click at [1258, 45] on div "Oops.. something went wrong... User has no access to store SAALT User has no ac…" at bounding box center [1264, 210] width 303 height 387
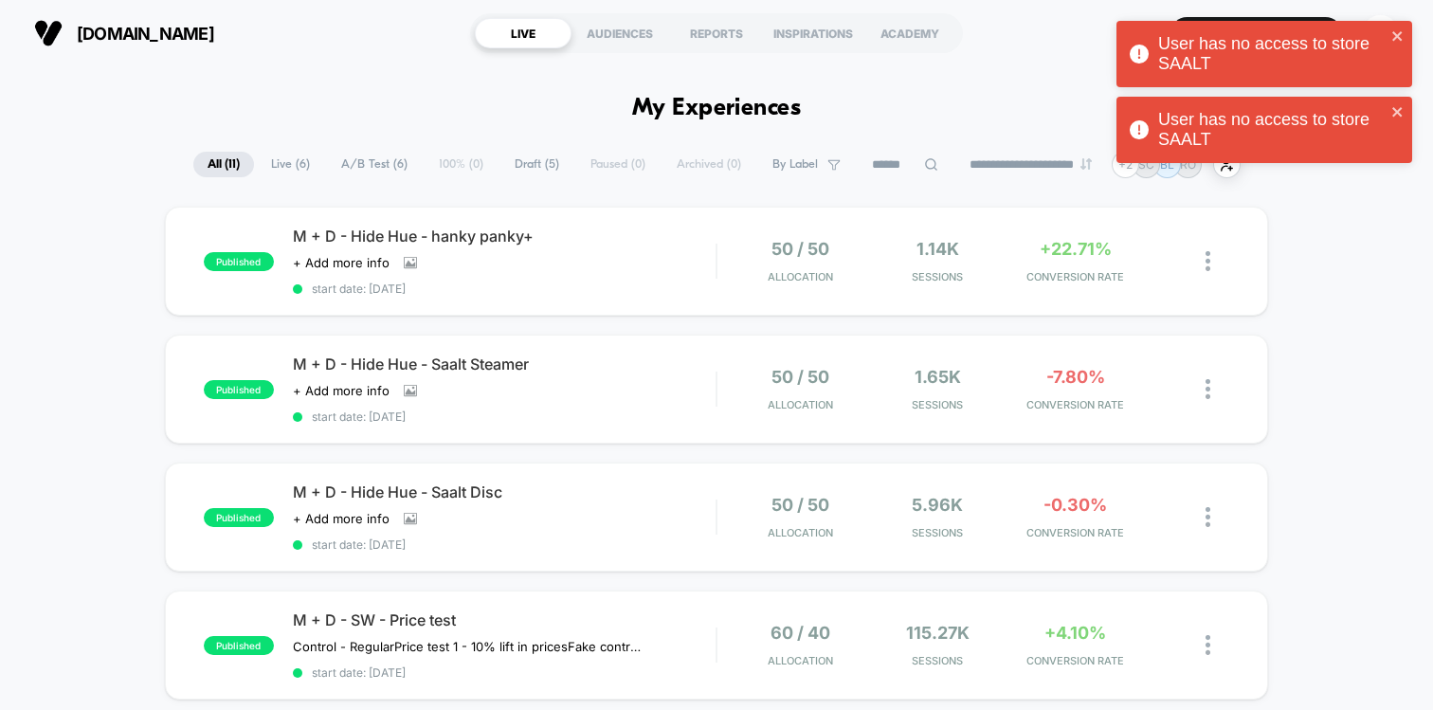
click at [1252, 58] on div "User has no access to store SAALT" at bounding box center [1272, 54] width 228 height 40
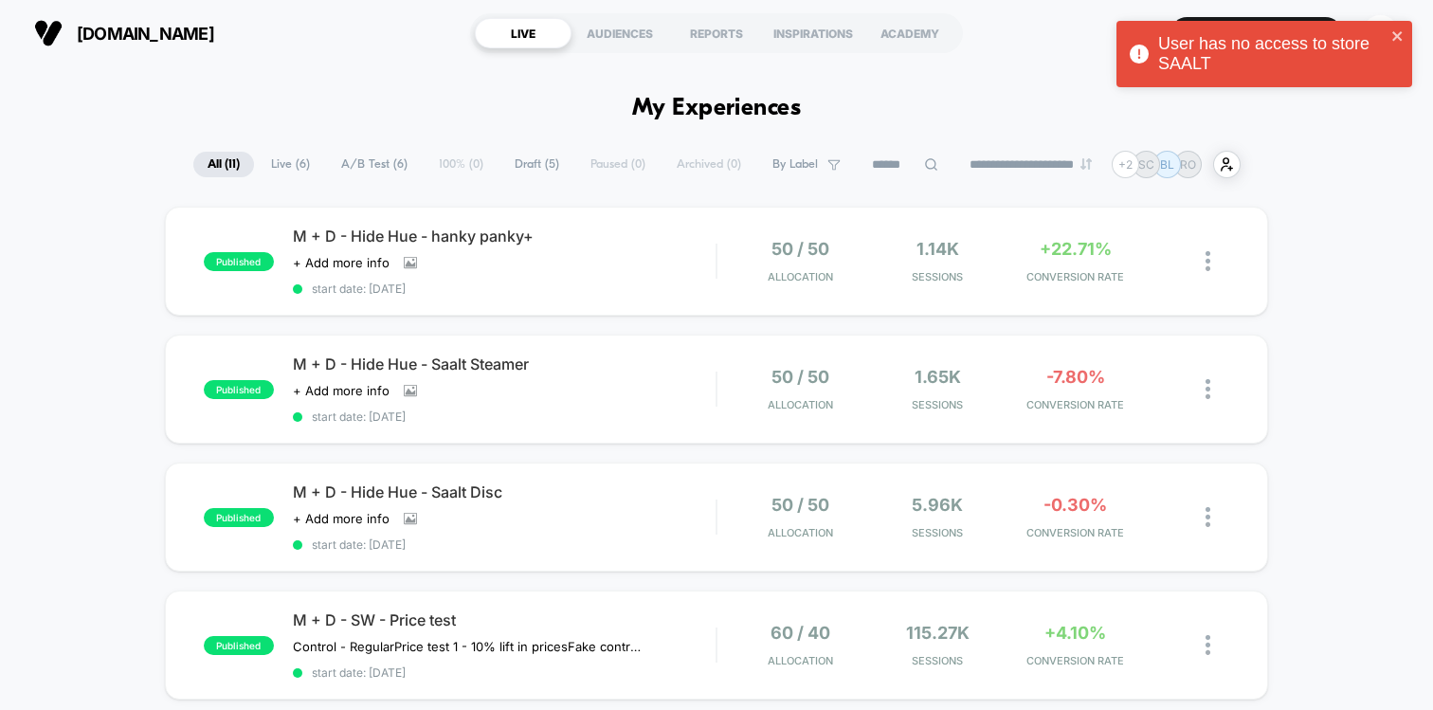
click at [1244, 87] on div "User has no access to store SAALT User has no access to store SAALT" at bounding box center [1264, 58] width 303 height 83
click at [1244, 87] on div "User has no access to store SAALT" at bounding box center [1264, 58] width 303 height 83
click at [1233, 64] on div "User has no access to store SAALT" at bounding box center [1272, 54] width 228 height 40
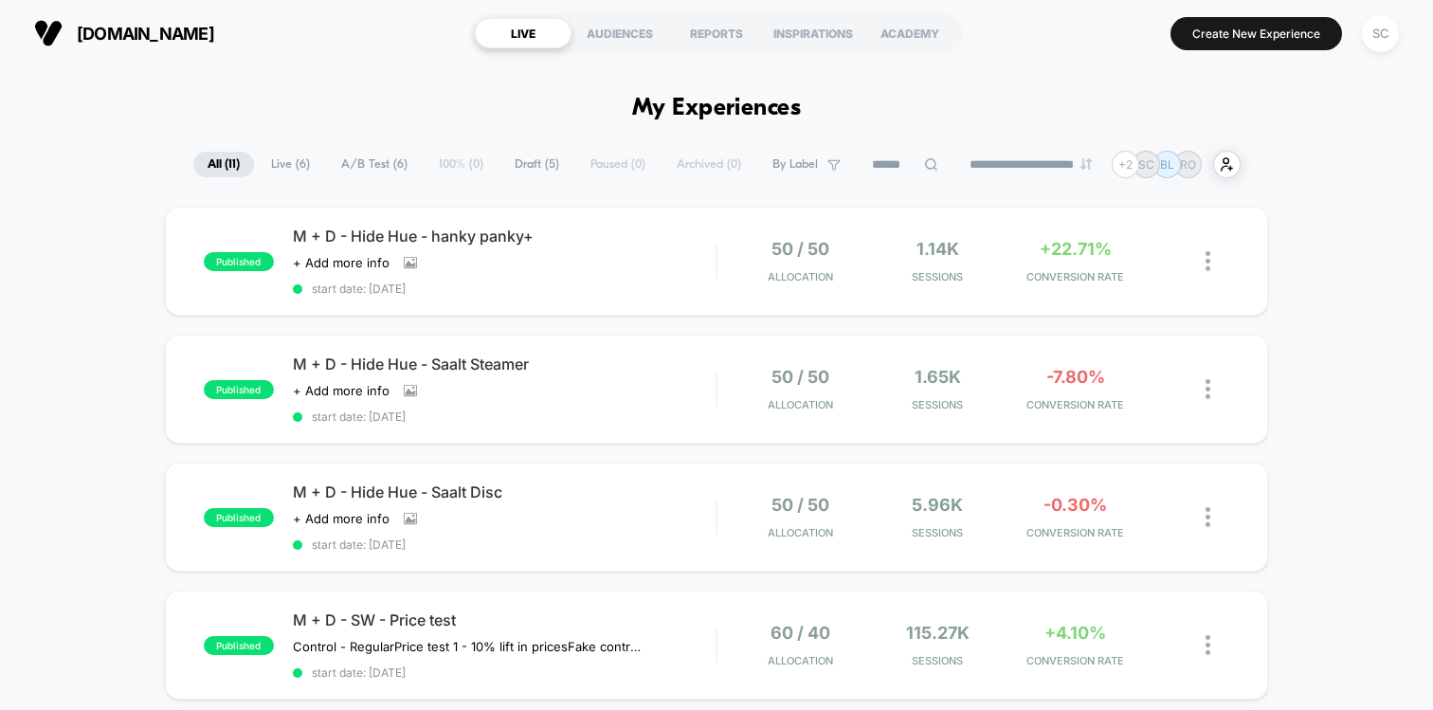
click at [624, 269] on div "M + D - Hide Hue - hanky panky+ Click to view images Click to edit experience d…" at bounding box center [504, 261] width 423 height 69
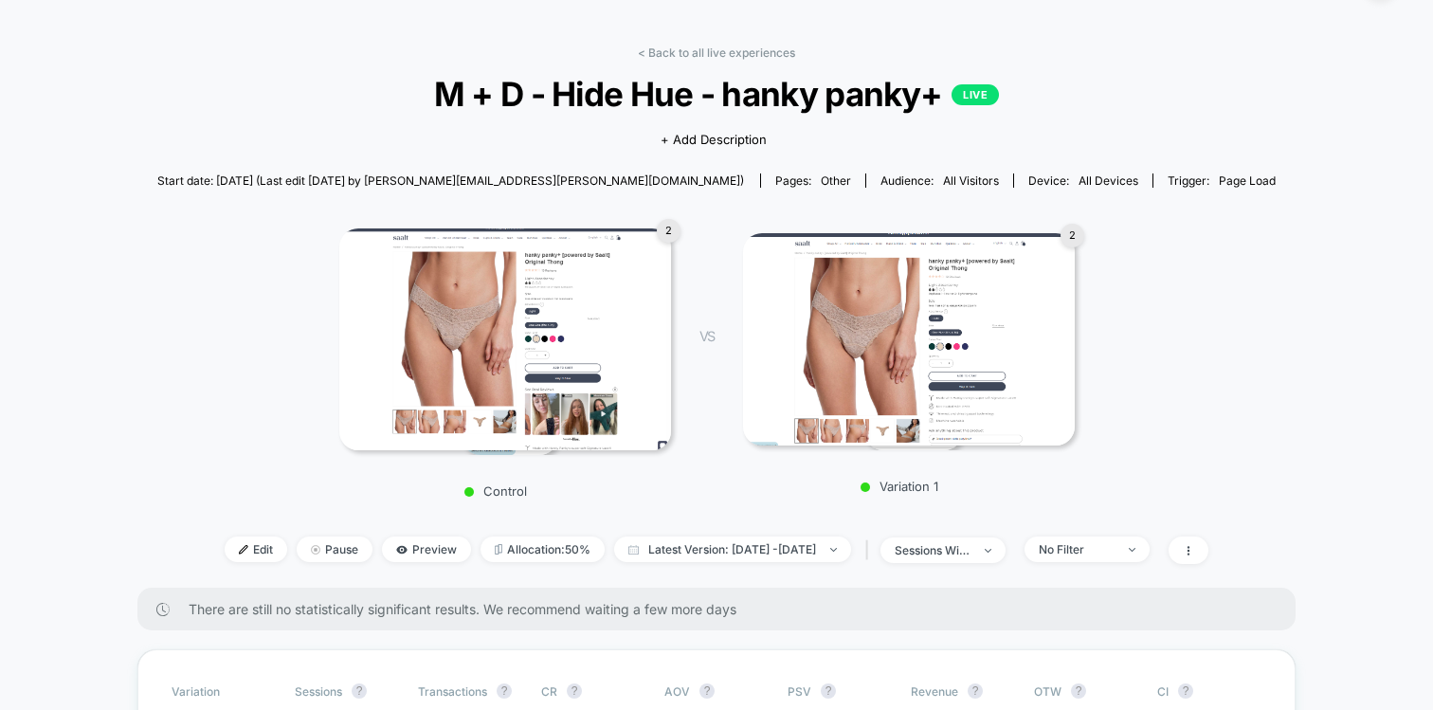
scroll to position [54, 0]
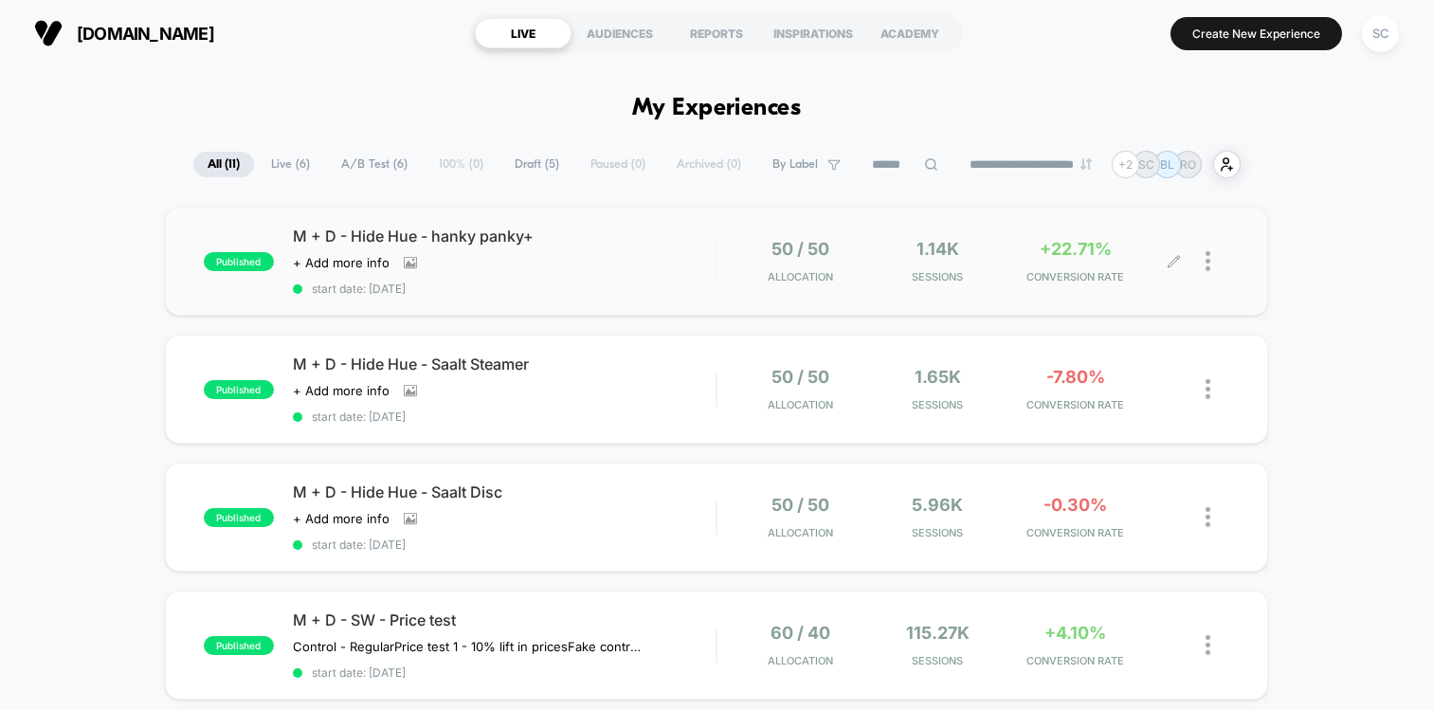
click at [1208, 274] on div at bounding box center [1218, 261] width 24 height 45
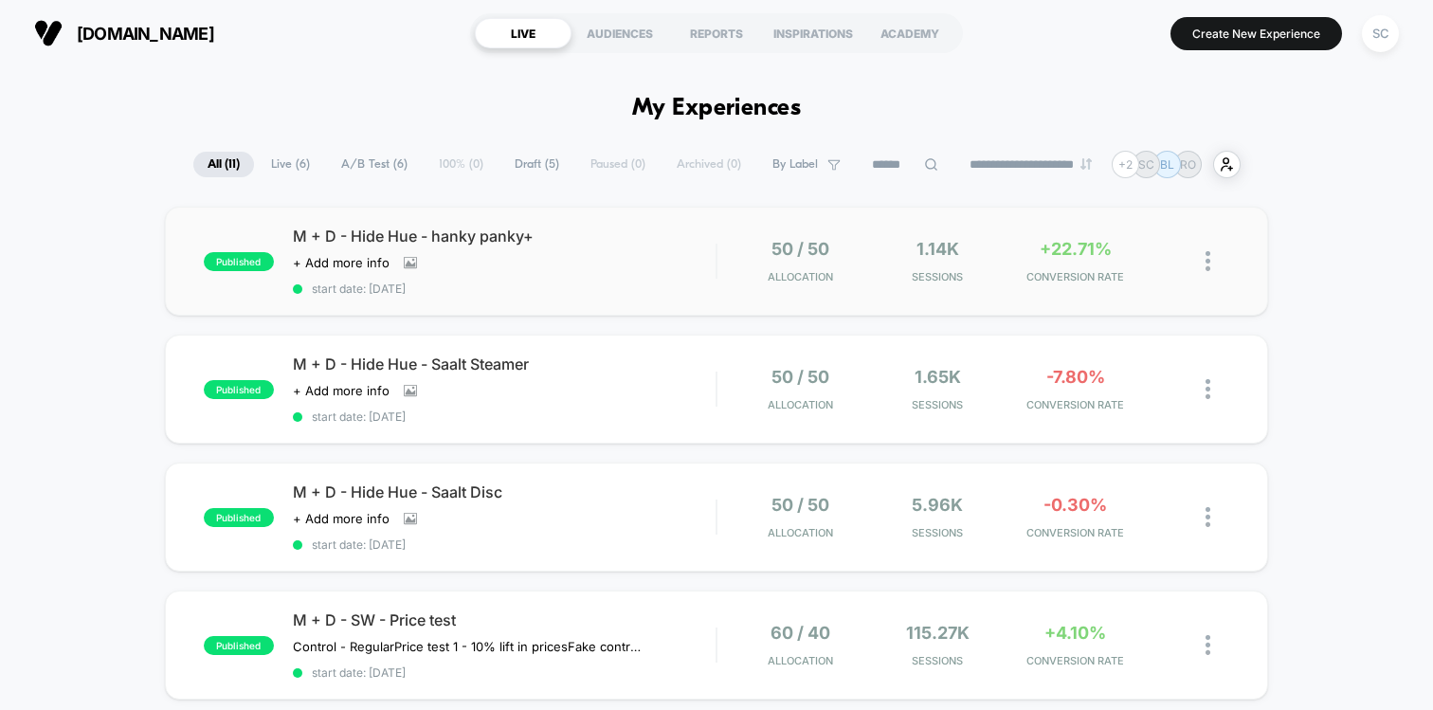
click at [1207, 264] on img at bounding box center [1208, 261] width 5 height 20
